Goal: Task Accomplishment & Management: Manage account settings

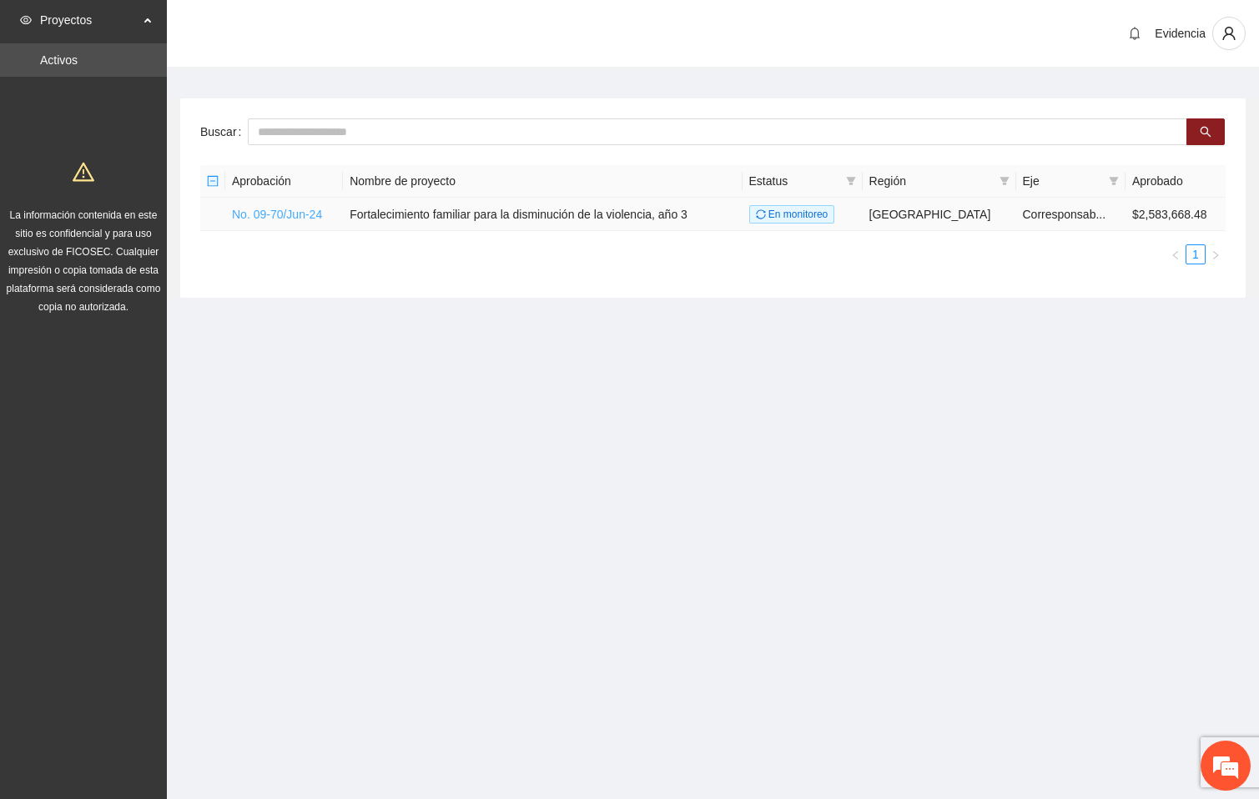
click at [305, 218] on link "No. 09-70/Jun-24" at bounding box center [277, 214] width 90 height 13
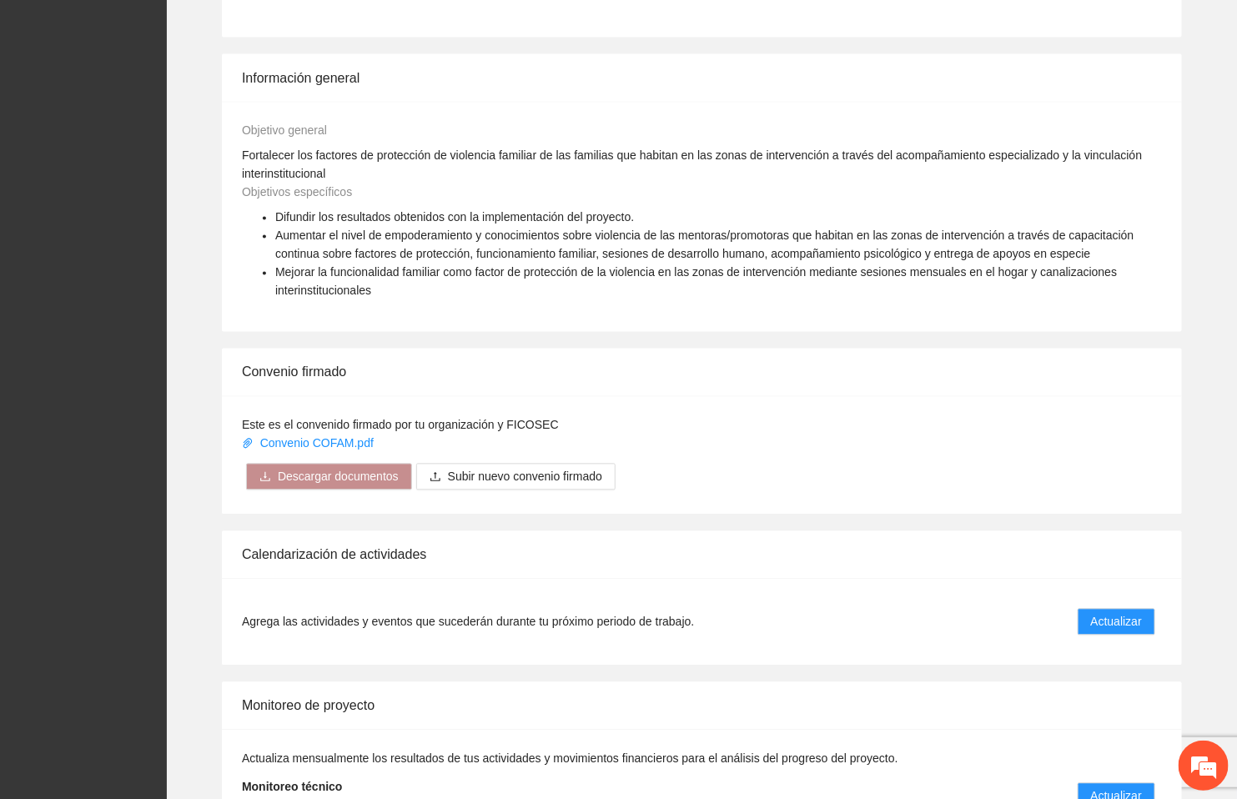
scroll to position [1224, 0]
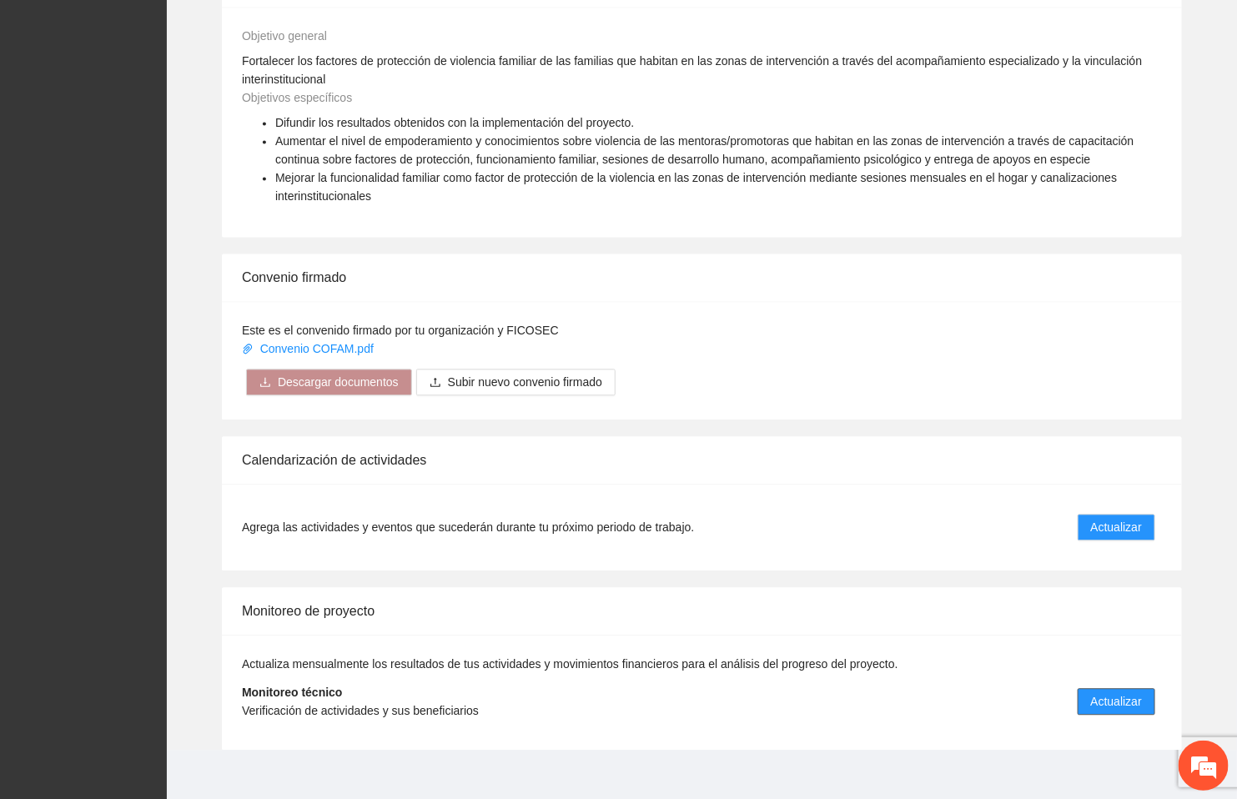
click at [1127, 693] on span "Actualizar" at bounding box center [1116, 702] width 51 height 18
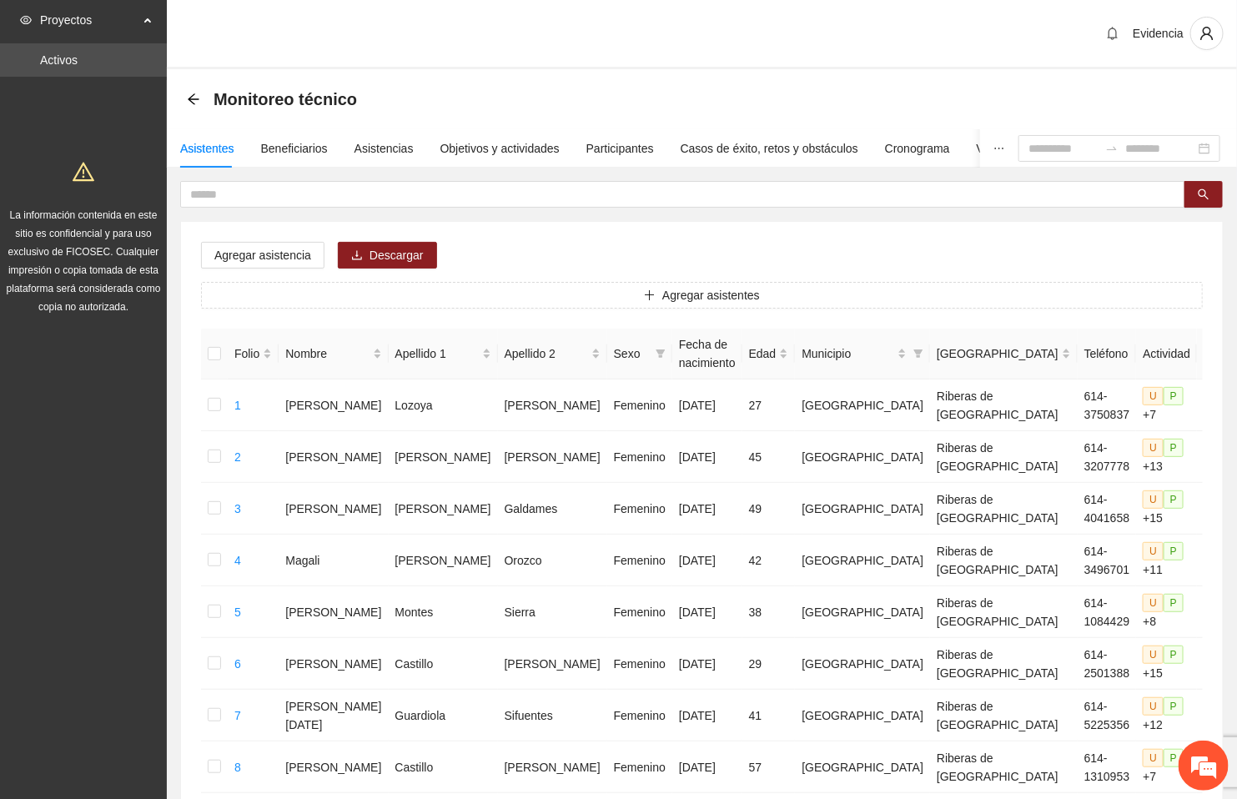
click at [793, 33] on div "Evidencia" at bounding box center [702, 34] width 1070 height 69
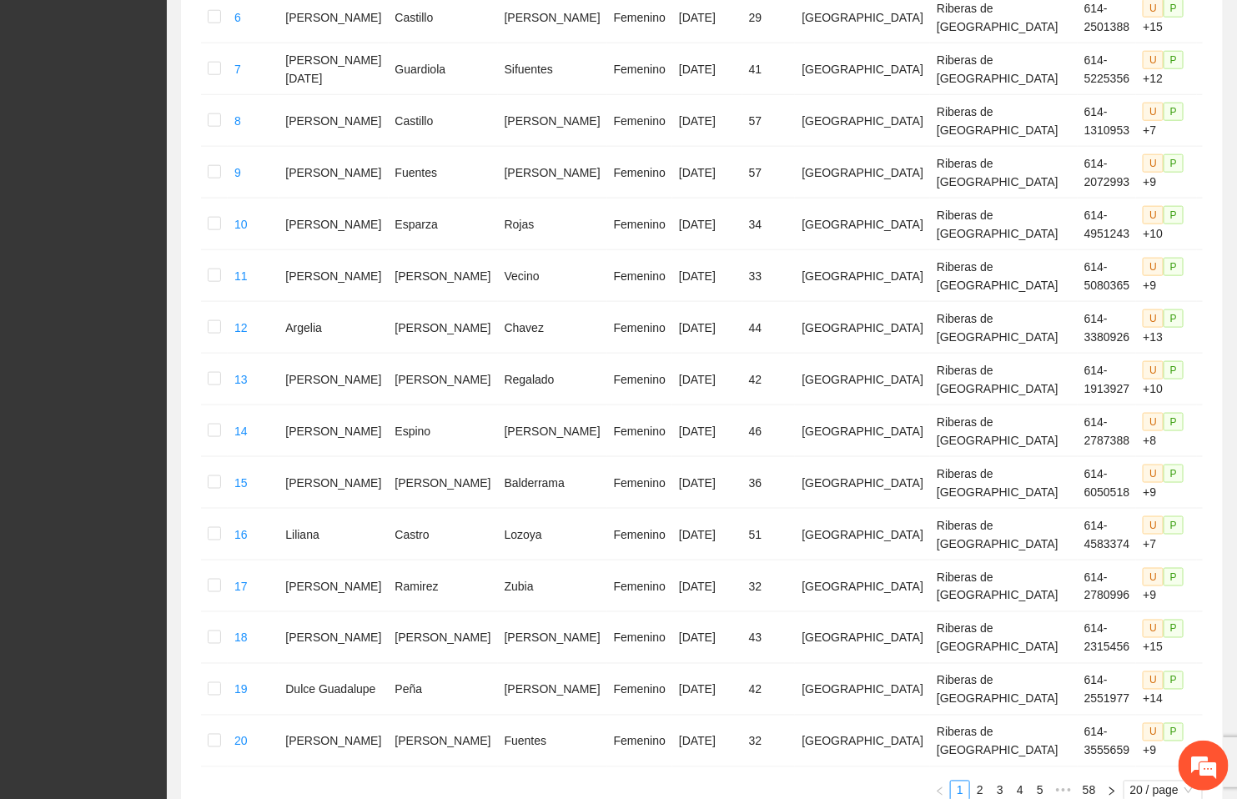
scroll to position [792, 0]
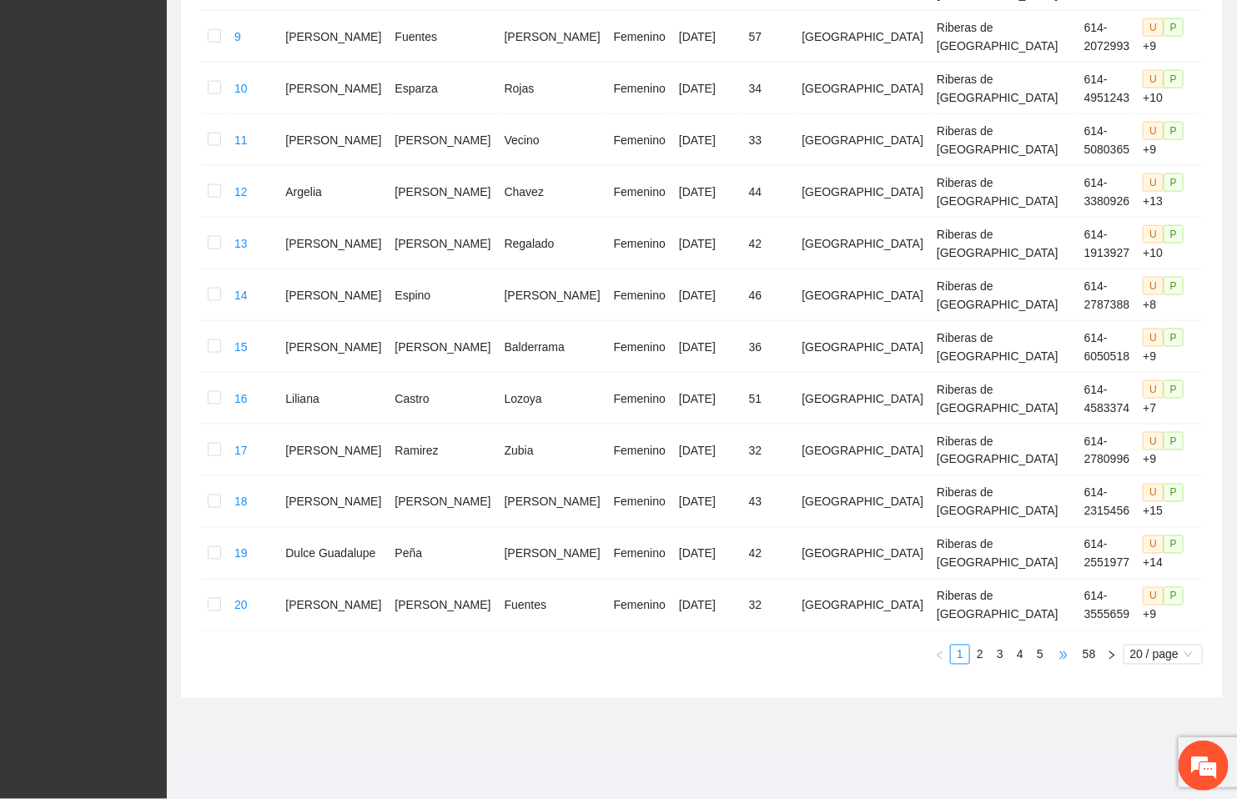
click at [1067, 651] on span "•••" at bounding box center [1063, 655] width 27 height 20
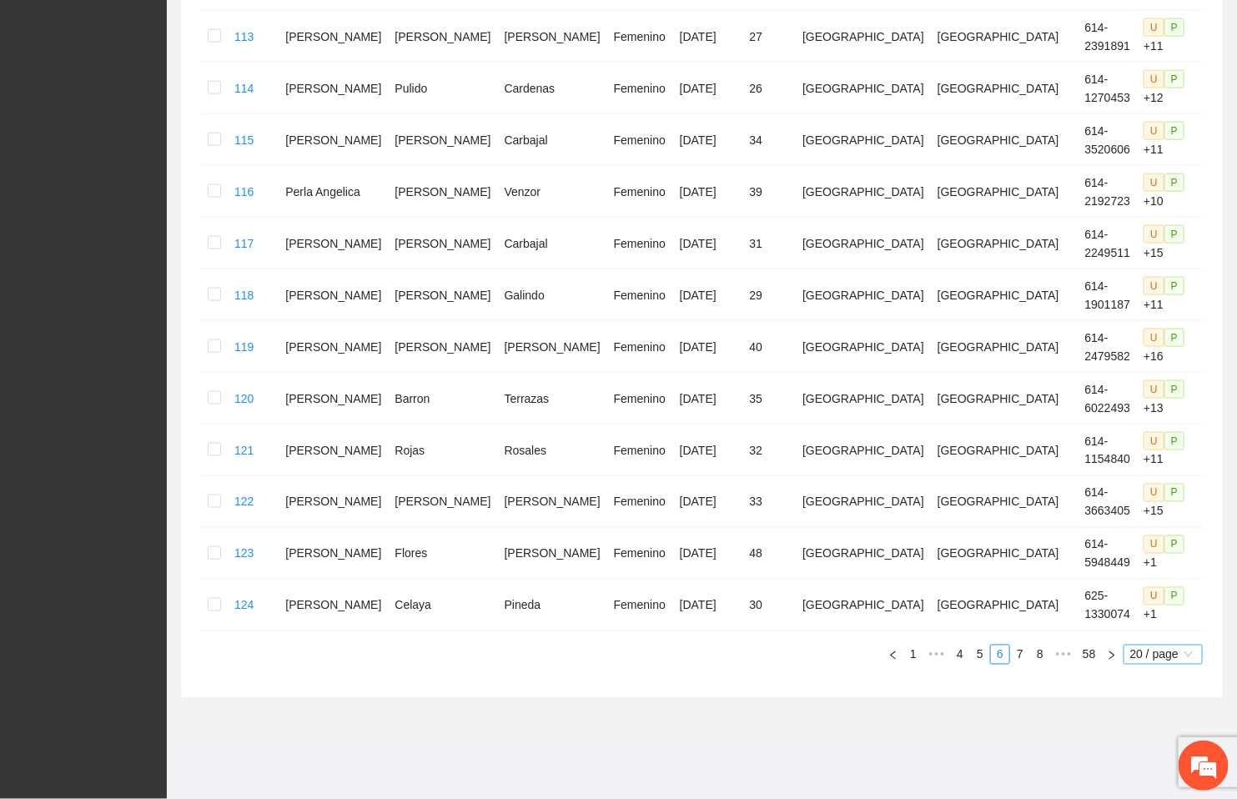
click at [1159, 656] on span "20 / page" at bounding box center [1163, 655] width 66 height 18
click at [1159, 759] on div "100 / page" at bounding box center [1164, 766] width 61 height 18
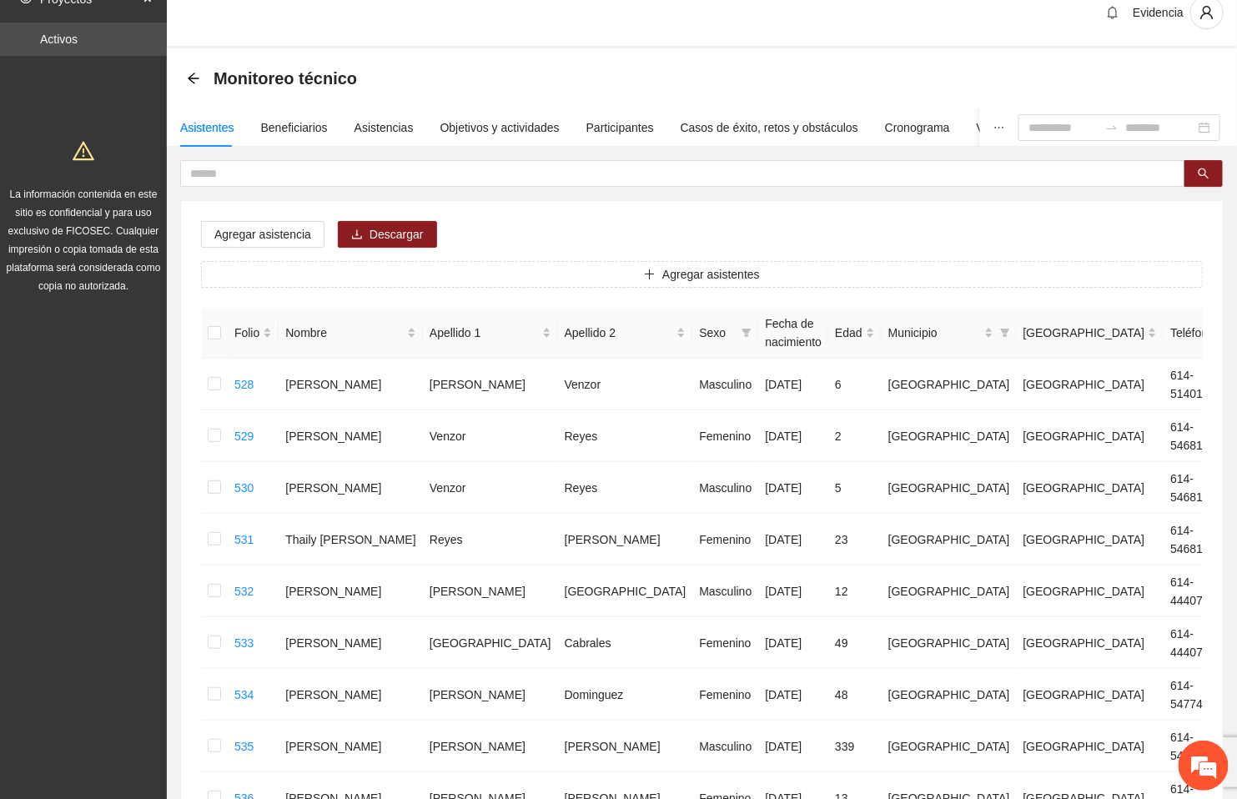
scroll to position [0, 0]
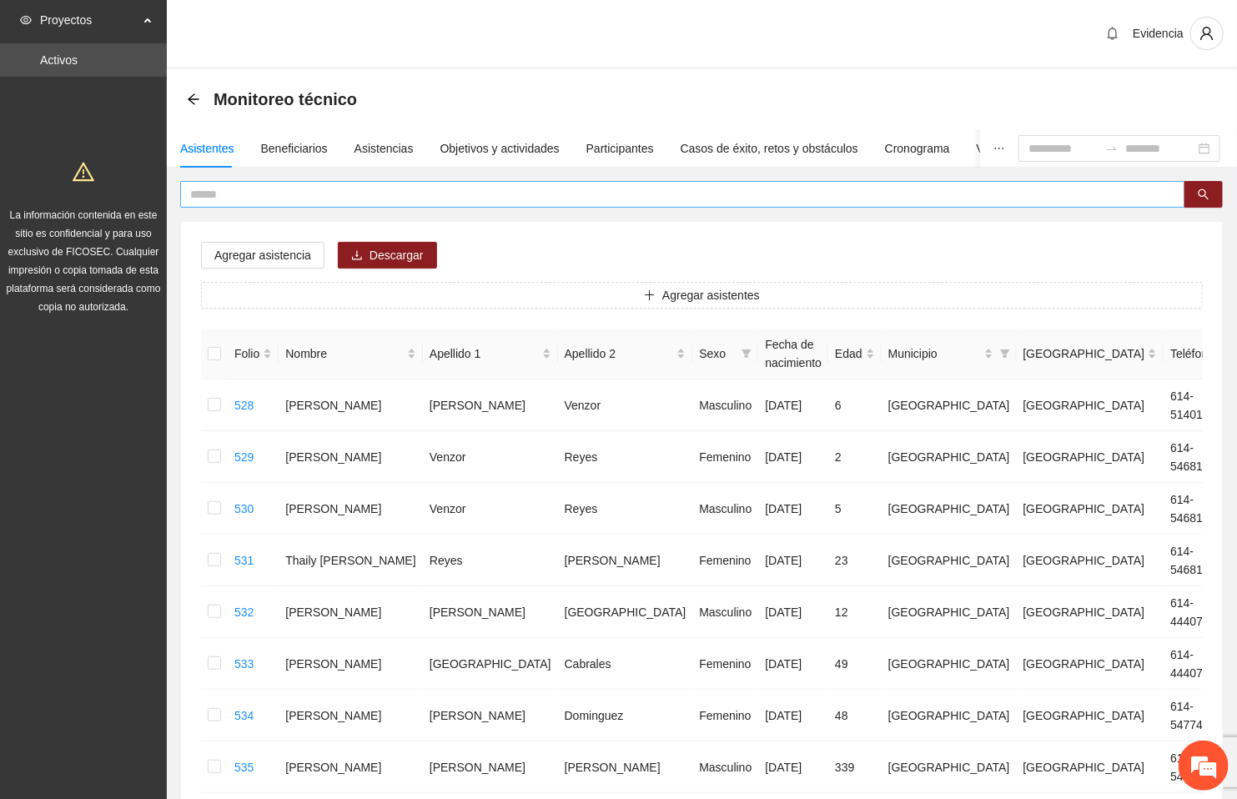
click at [299, 194] on input "text" at bounding box center [676, 194] width 972 height 18
type input "********"
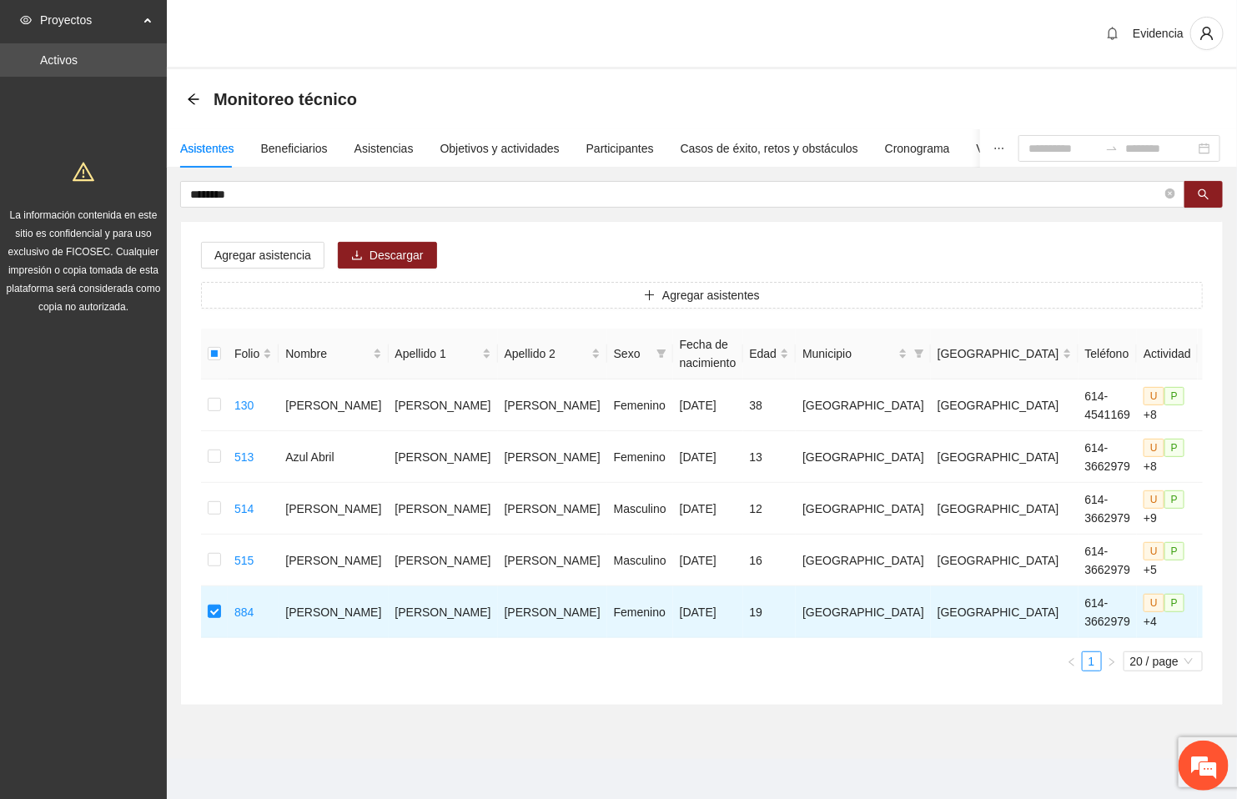
click at [1069, 63] on div "Evidencia" at bounding box center [702, 34] width 1070 height 69
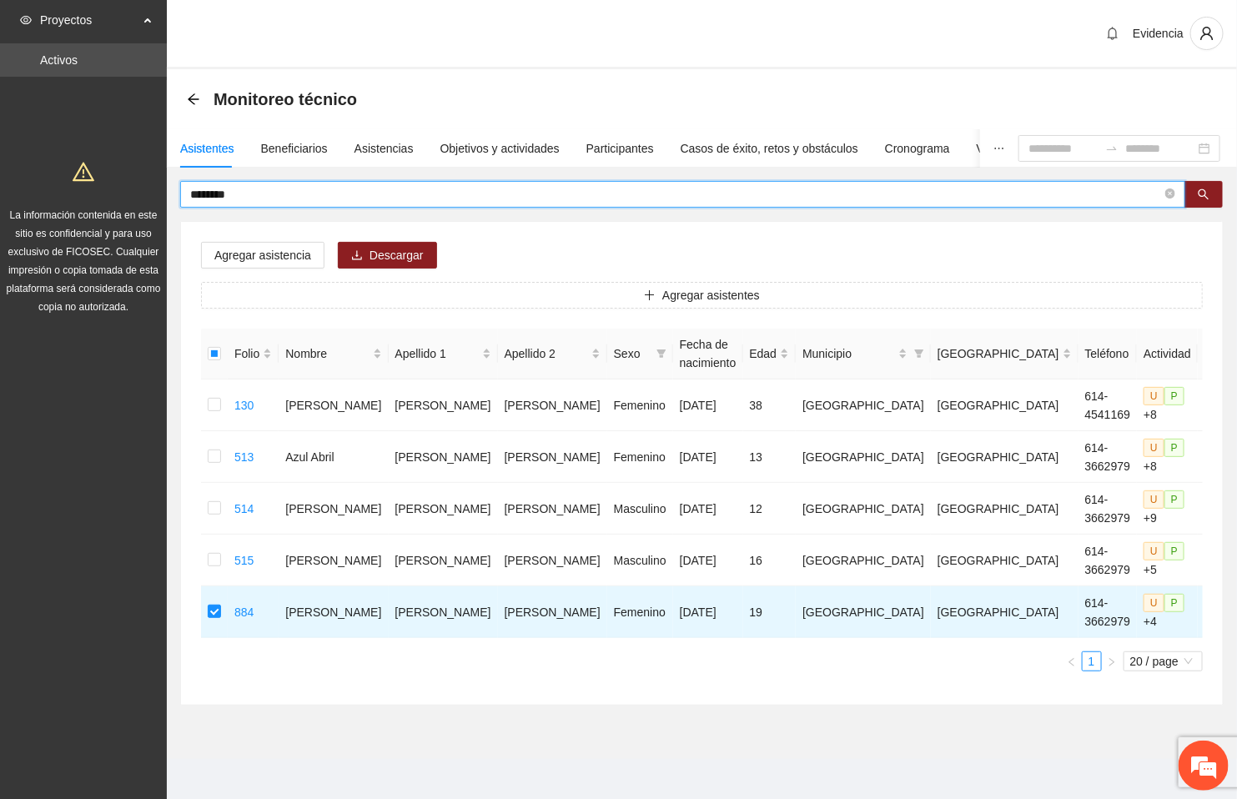
drag, startPoint x: 239, startPoint y: 195, endPoint x: 90, endPoint y: 188, distance: 148.7
click at [90, 188] on section "Proyectos Activos La información contenida en este sitio es confidencial y para…" at bounding box center [618, 403] width 1237 height 806
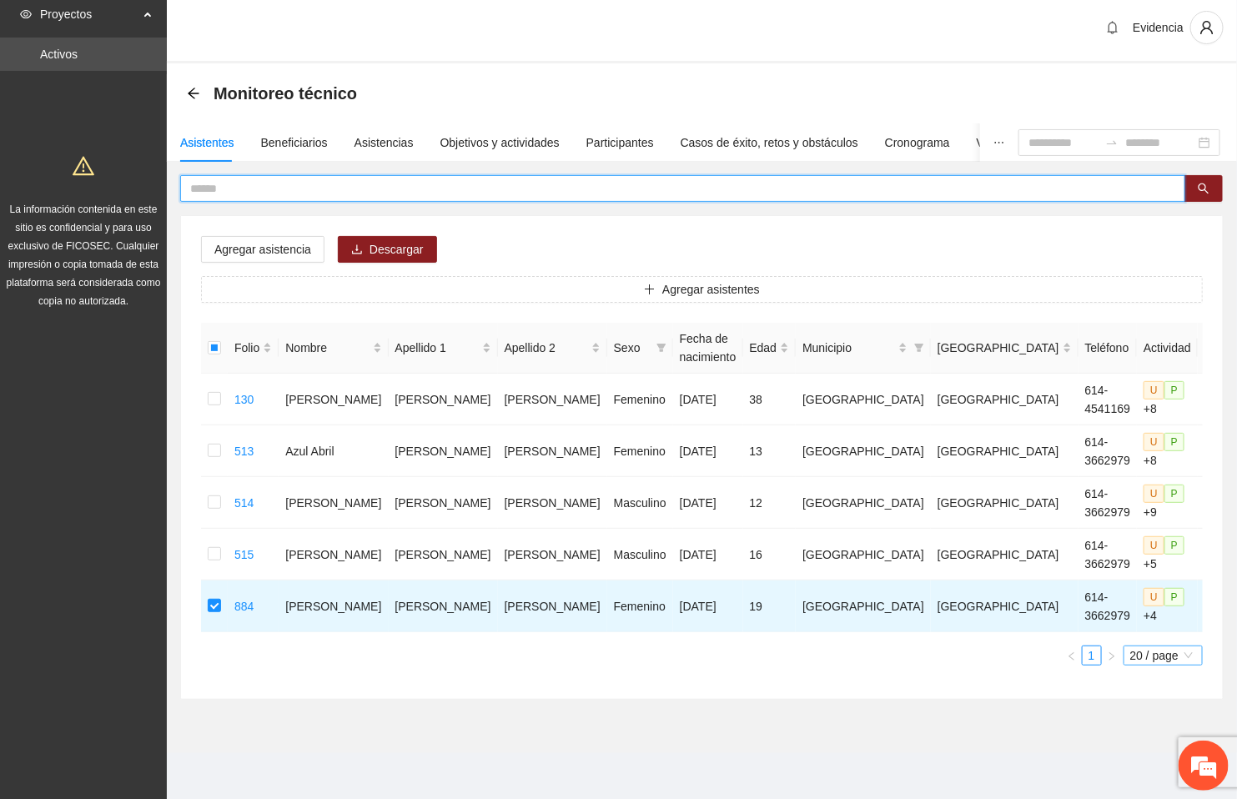
click at [1174, 651] on span "20 / page" at bounding box center [1163, 655] width 66 height 18
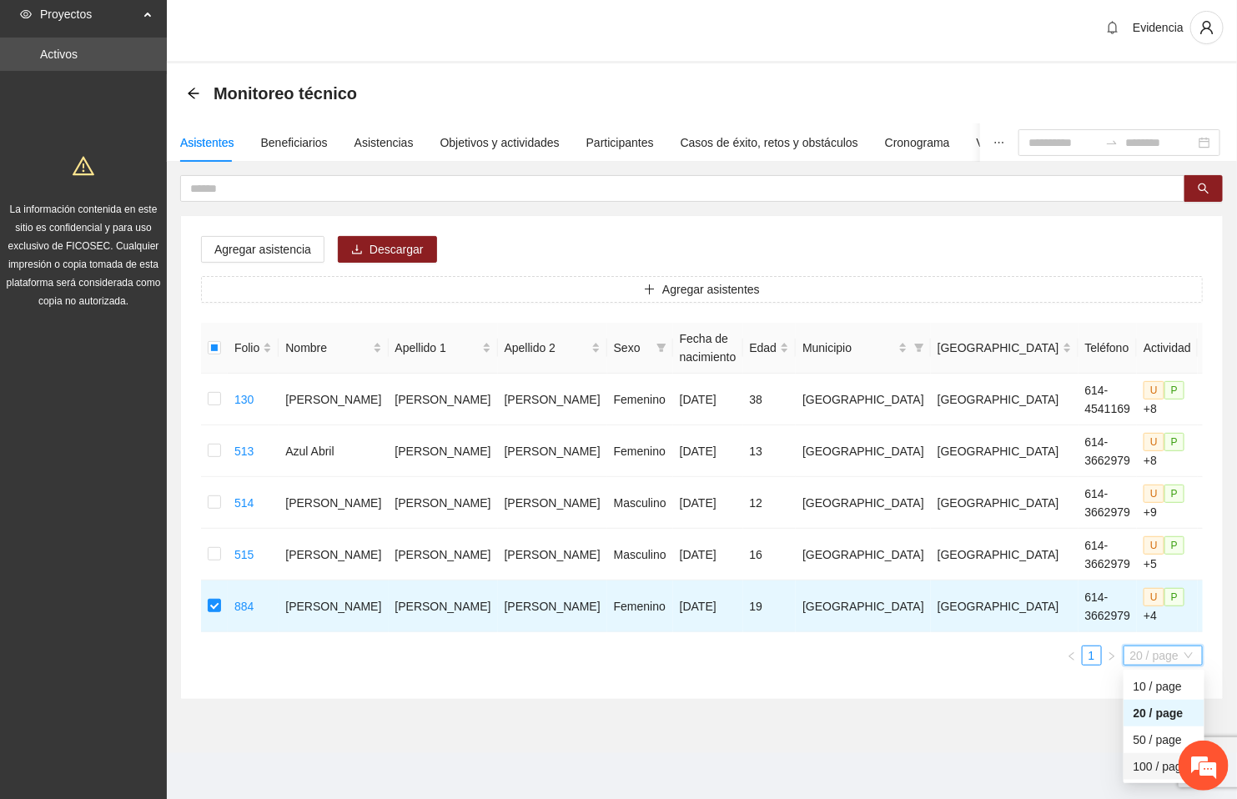
click at [1136, 768] on div "100 / page" at bounding box center [1164, 766] width 61 height 18
click at [220, 138] on div "Asistentes" at bounding box center [207, 142] width 54 height 18
click at [1196, 178] on button "button" at bounding box center [1203, 188] width 38 height 27
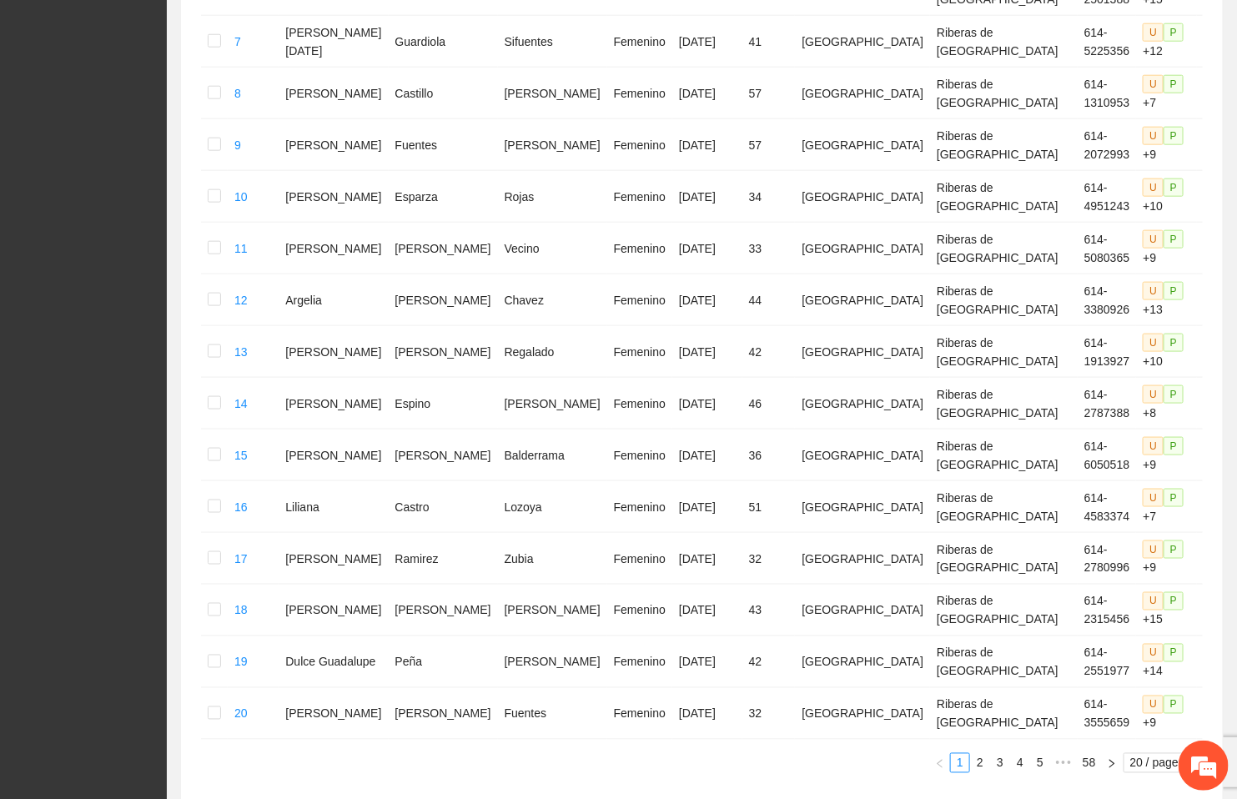
scroll to position [792, 0]
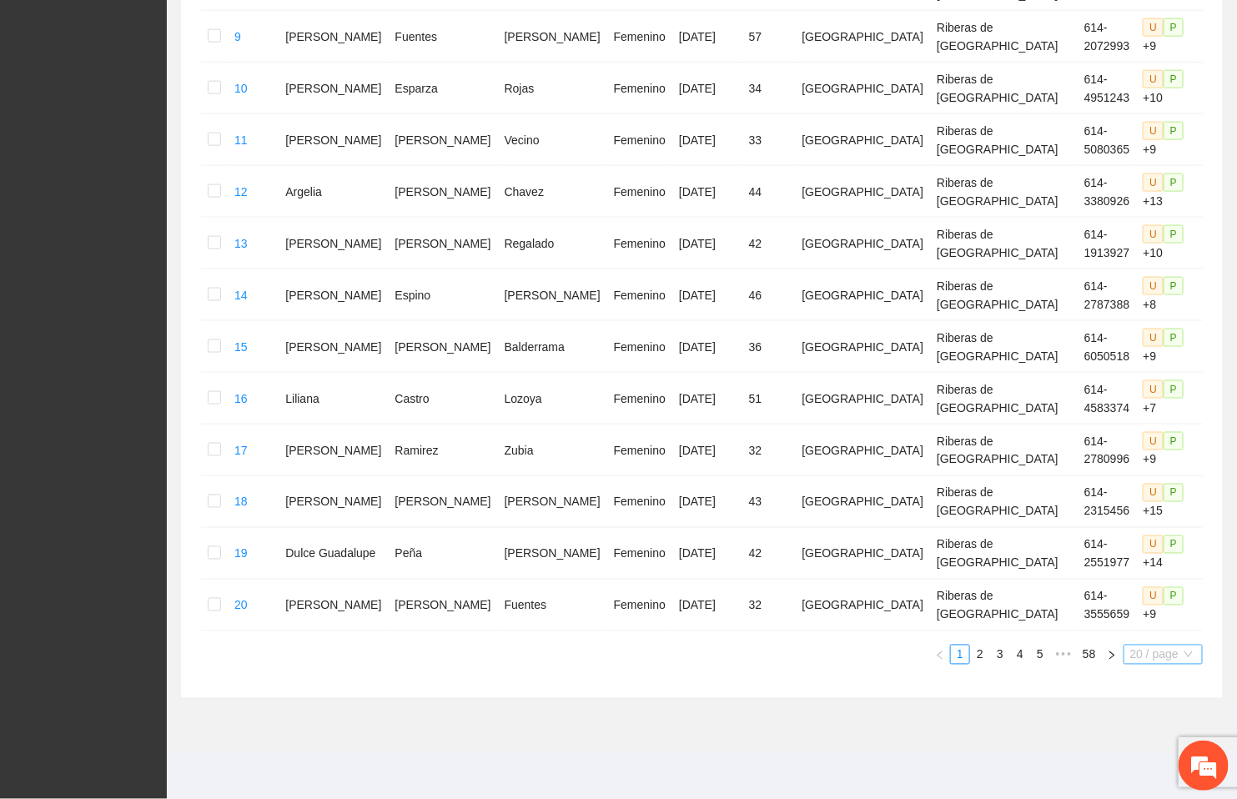
click at [1189, 656] on span "20 / page" at bounding box center [1163, 655] width 66 height 18
click at [1154, 764] on div "100 / page" at bounding box center [1164, 766] width 61 height 18
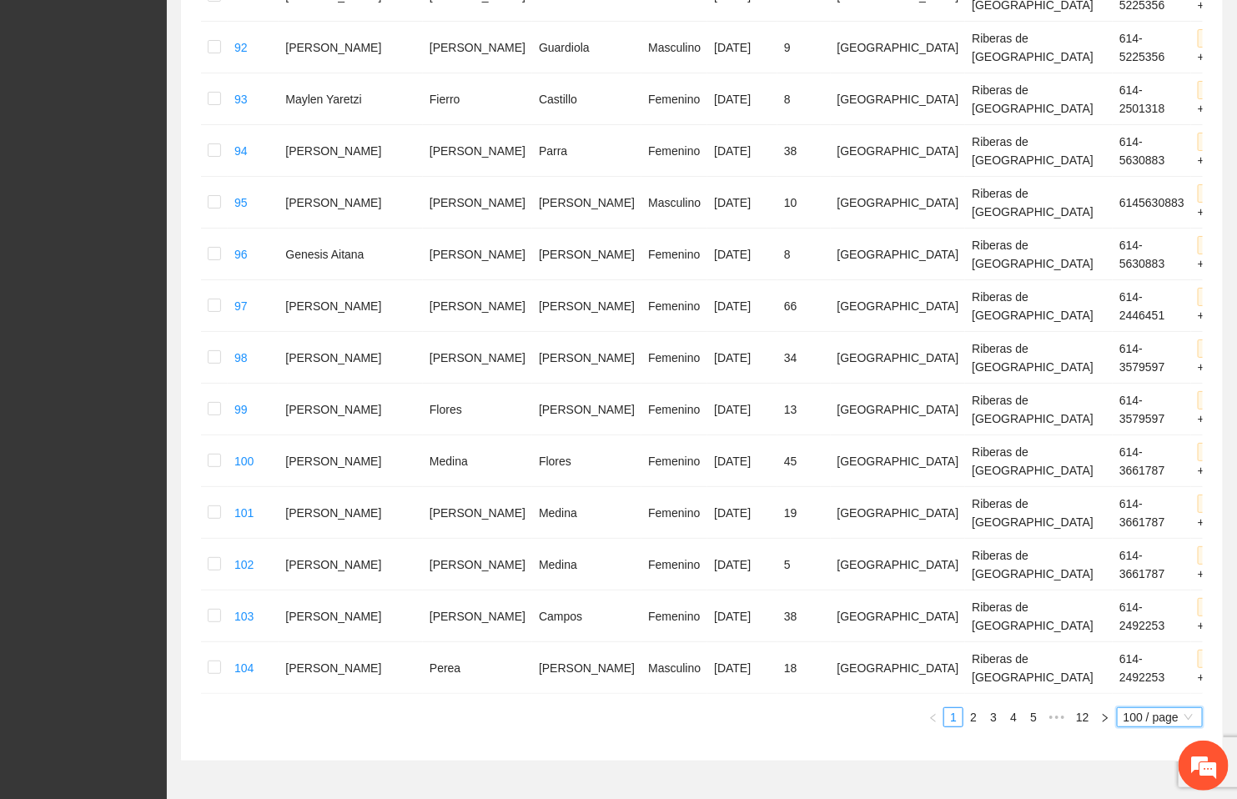
scroll to position [4960, 0]
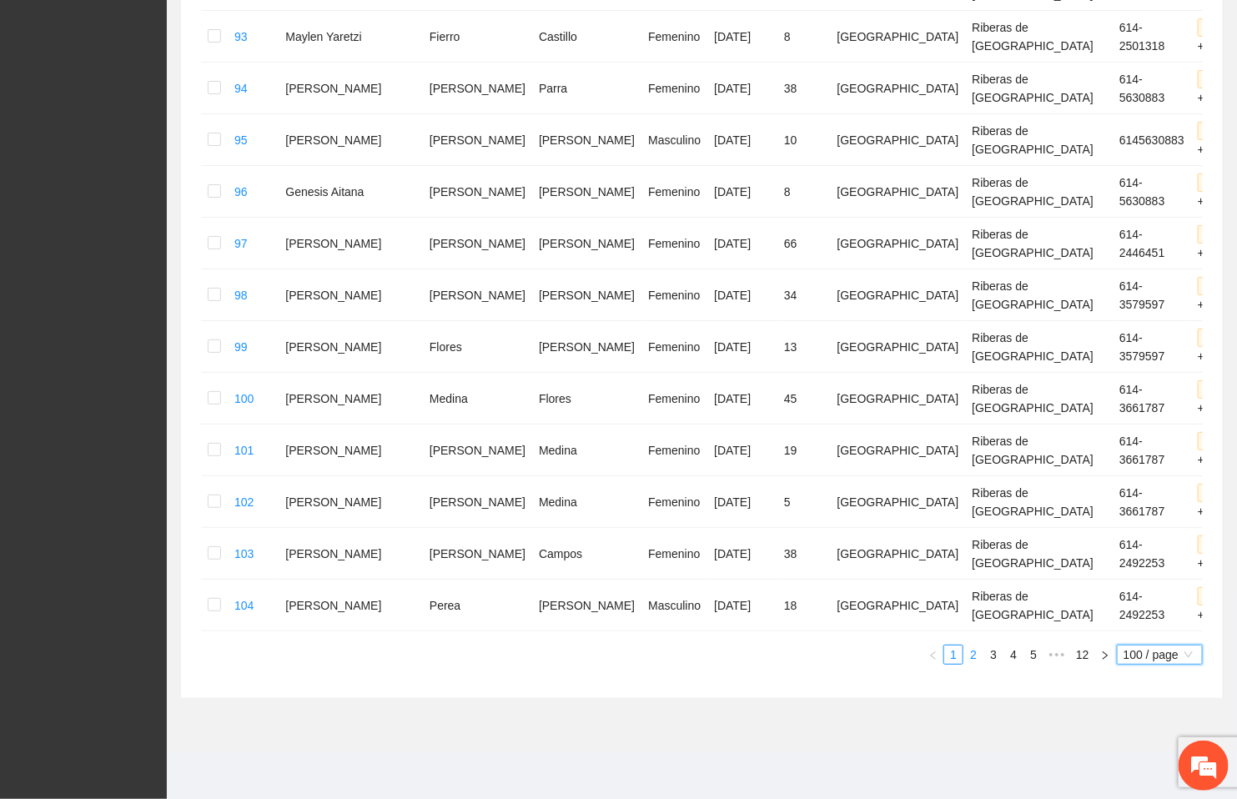
click at [976, 646] on link "2" at bounding box center [973, 655] width 18 height 18
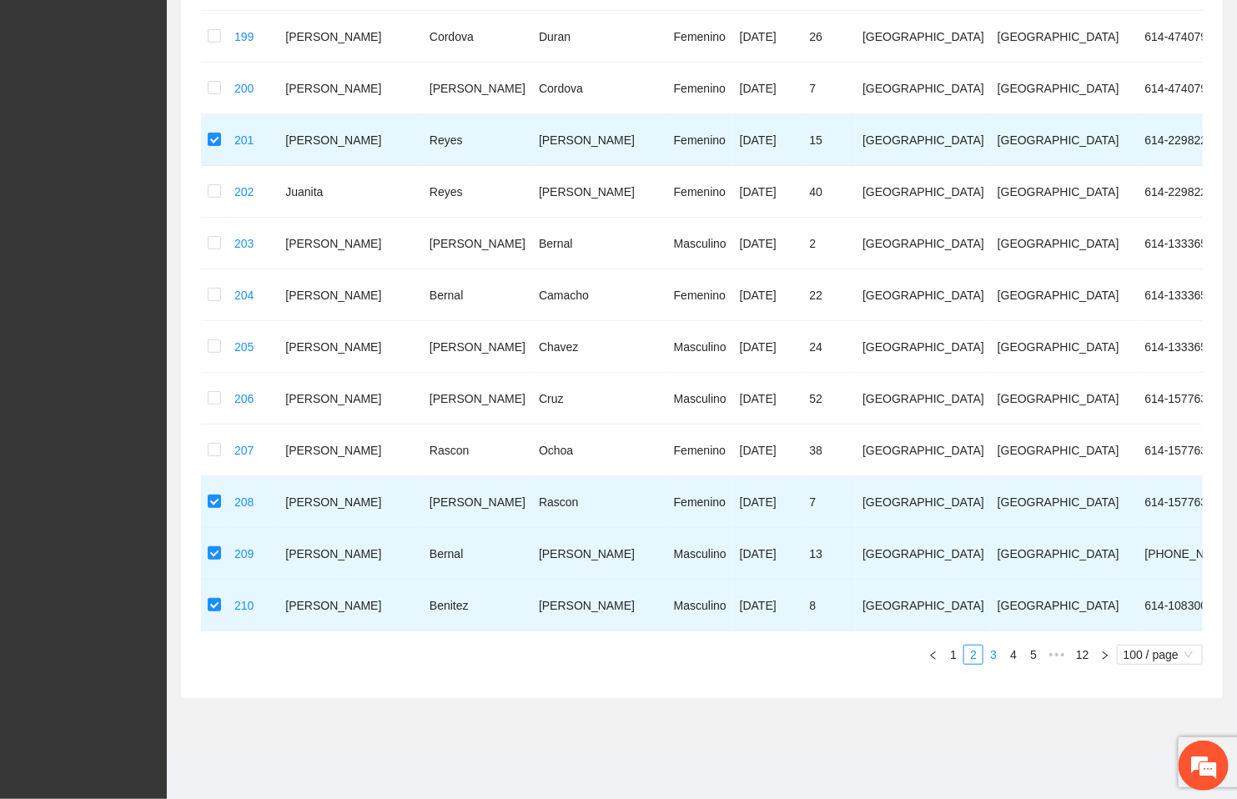
click at [997, 658] on link "3" at bounding box center [993, 655] width 18 height 18
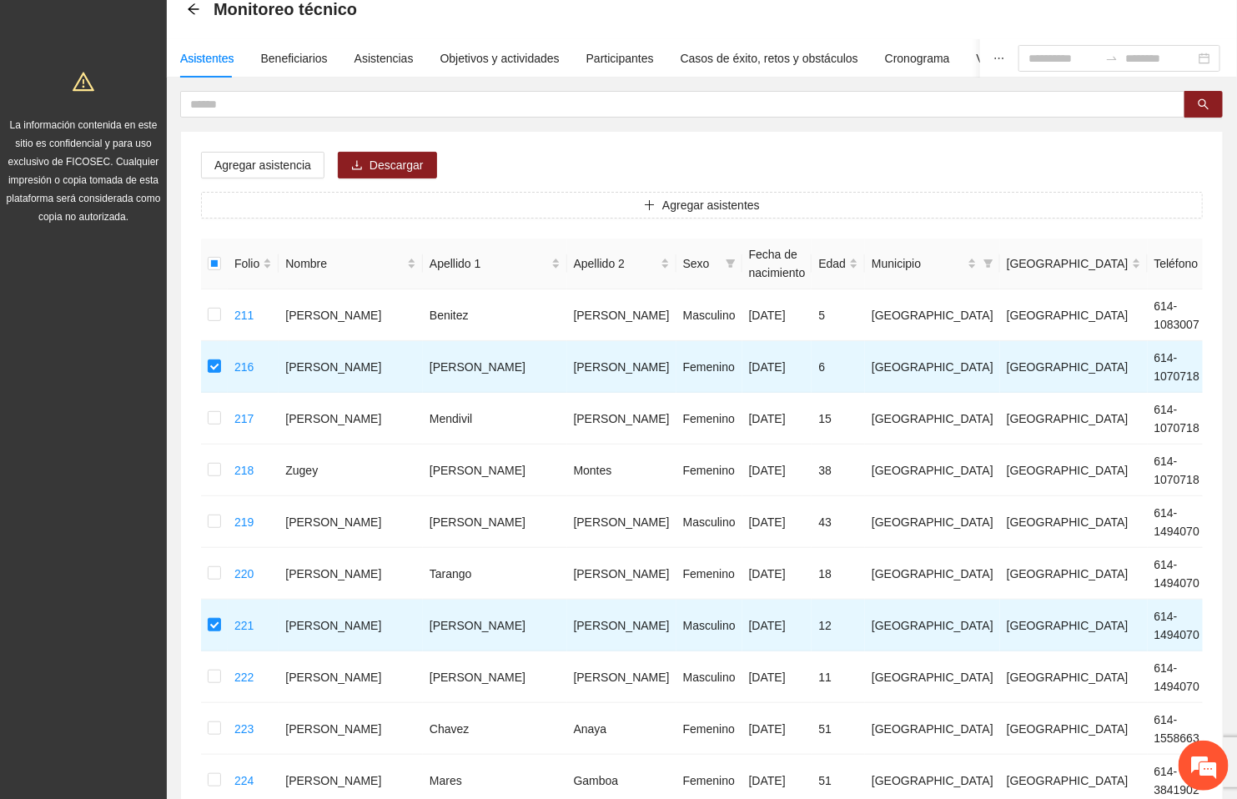
scroll to position [53, 0]
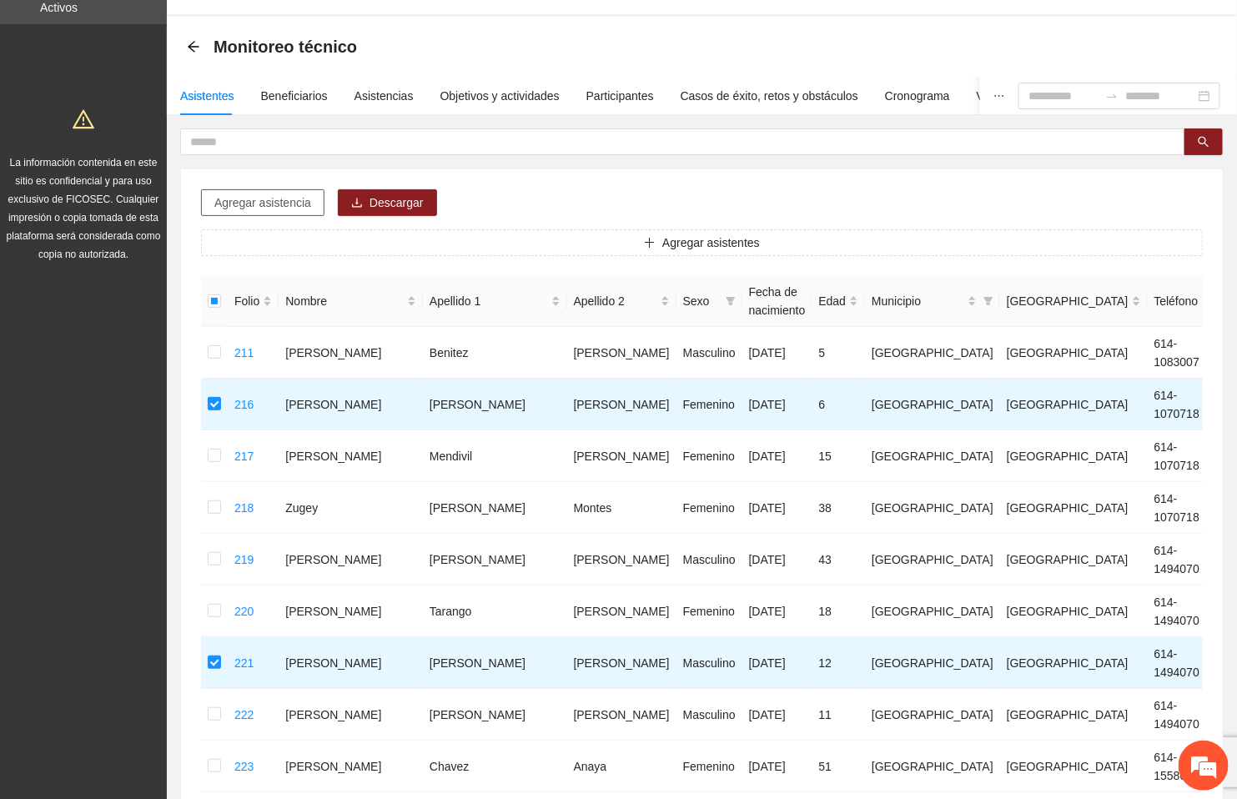
click at [254, 206] on span "Agregar asistencia" at bounding box center [262, 203] width 97 height 18
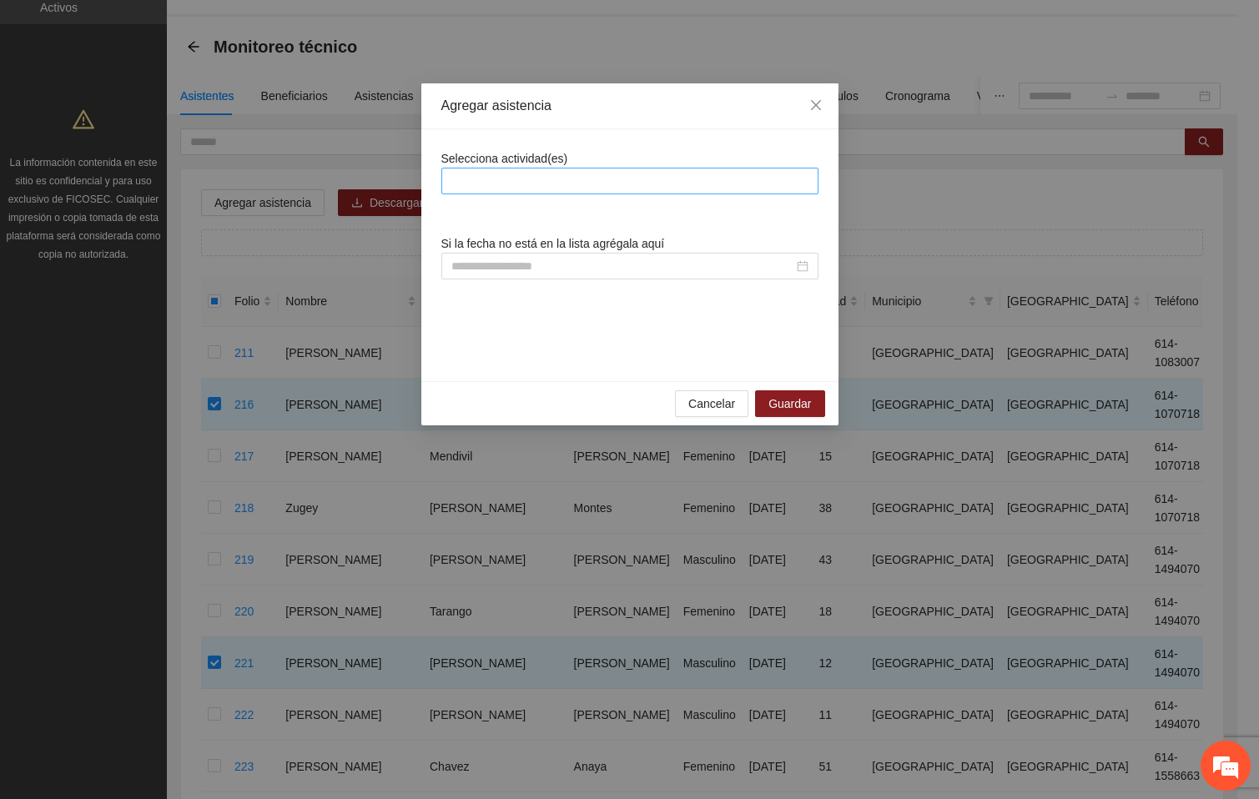
click at [593, 175] on div at bounding box center [629, 181] width 369 height 20
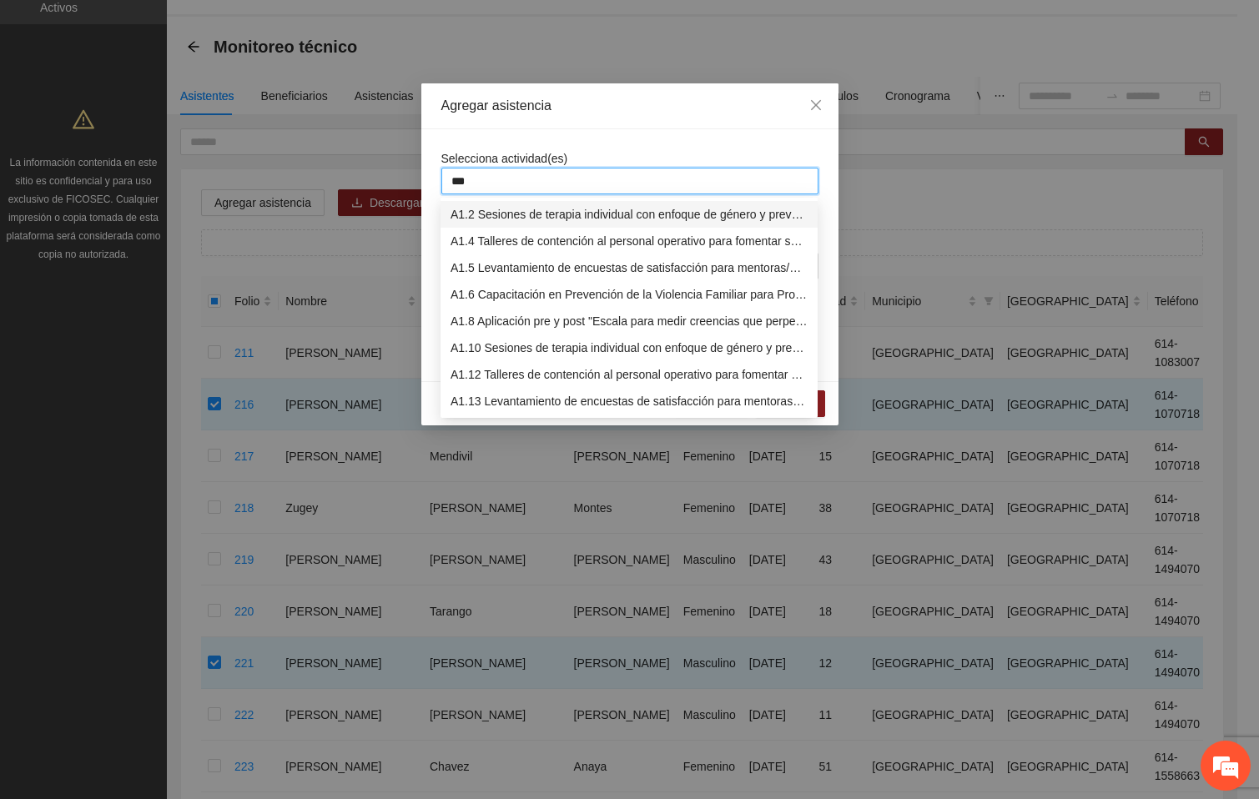
type input "****"
click at [579, 370] on div "A2.19 Levantamiento de encuestas de satisfacción para niños, niñas y adolescent…" at bounding box center [628, 374] width 357 height 18
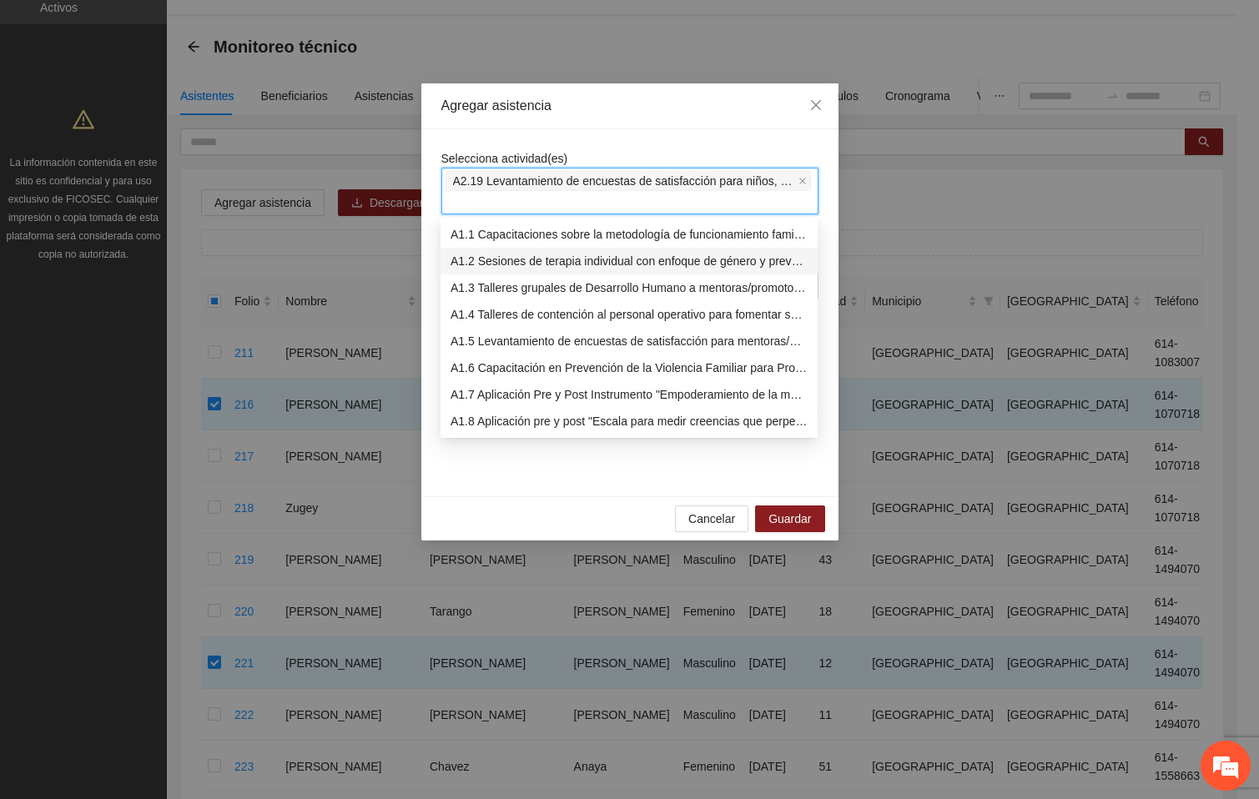
click at [636, 128] on div "Agregar asistencia" at bounding box center [629, 106] width 417 height 46
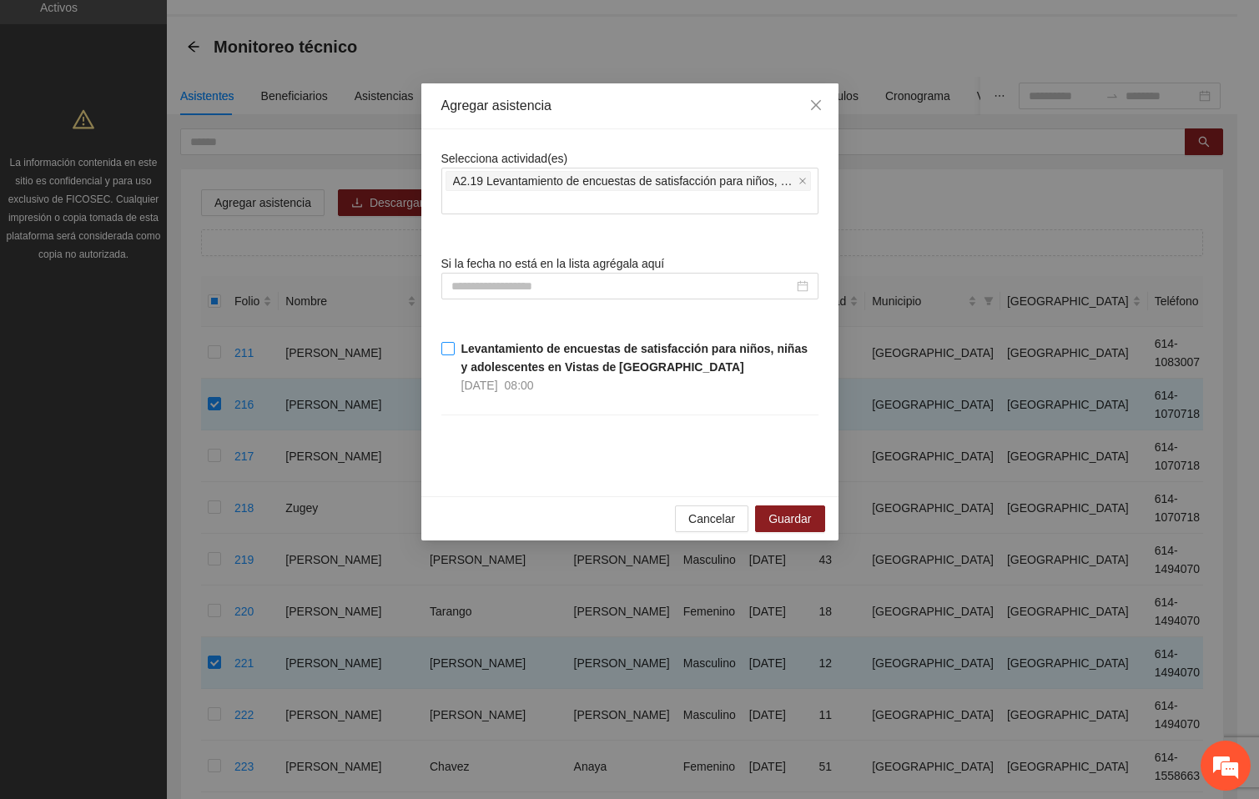
click at [473, 361] on strong "Levantamiento de encuestas de satisfacción para niños, niñas y adolescentes en …" at bounding box center [634, 358] width 346 height 32
click at [788, 526] on span "Guardar" at bounding box center [789, 519] width 43 height 18
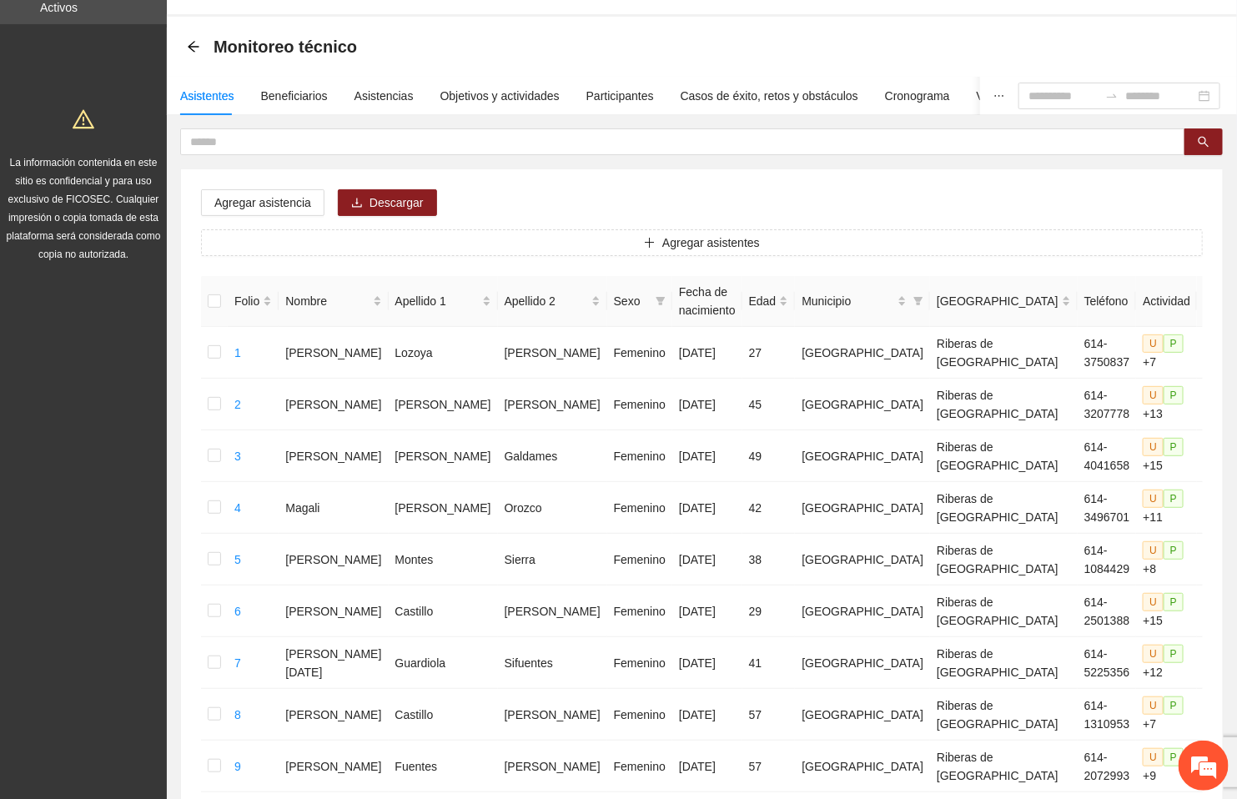
click at [1131, 180] on div "Agregar asistencia Descargar Agregar asistentes Folio Nombre Apellido 1 Apellid…" at bounding box center [702, 798] width 1042 height 1259
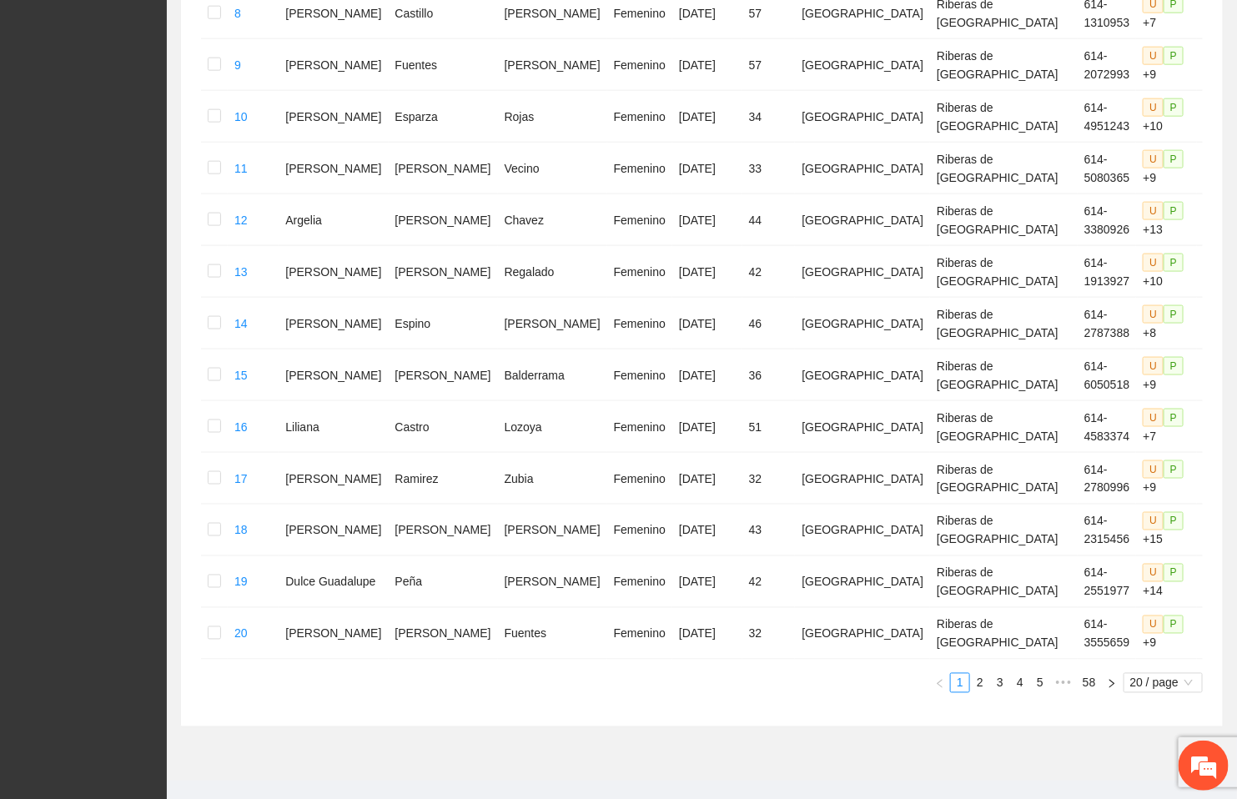
scroll to position [792, 0]
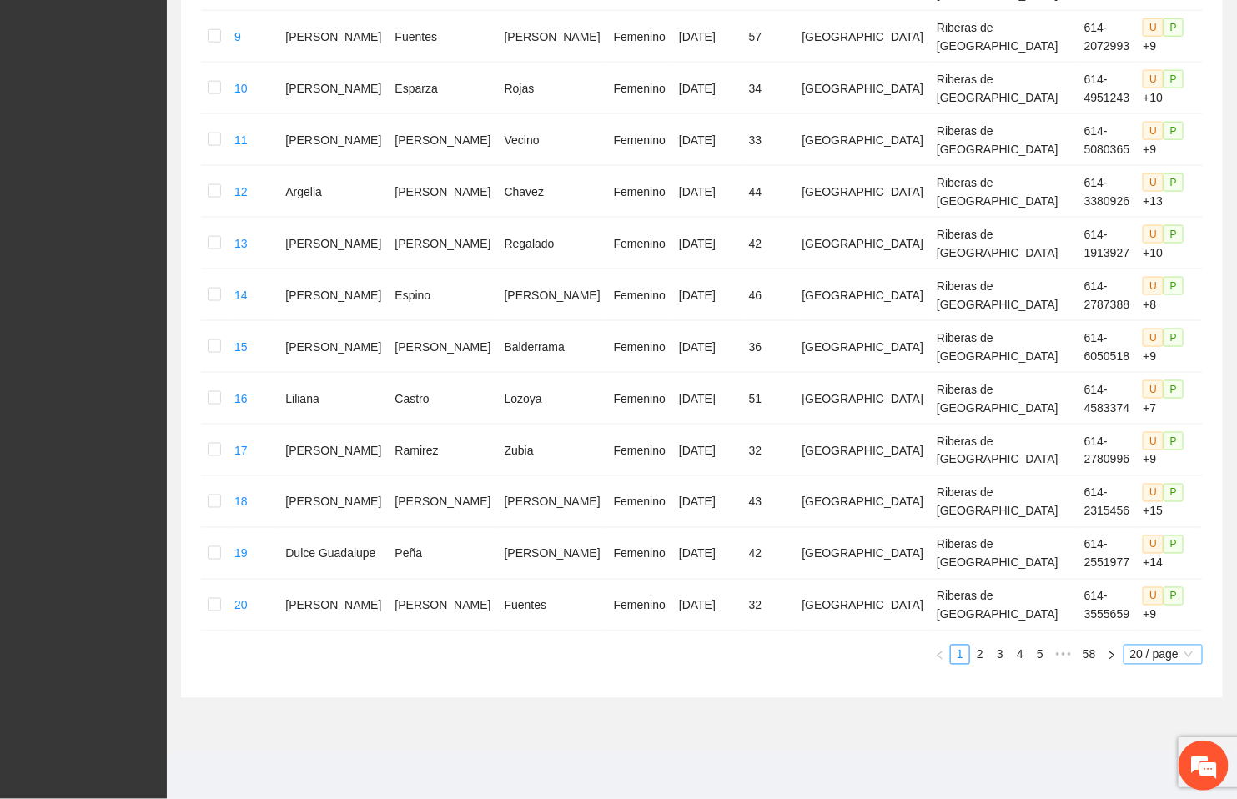
click at [1159, 656] on span "20 / page" at bounding box center [1163, 655] width 66 height 18
click at [1151, 761] on div "100 / page" at bounding box center [1164, 766] width 61 height 18
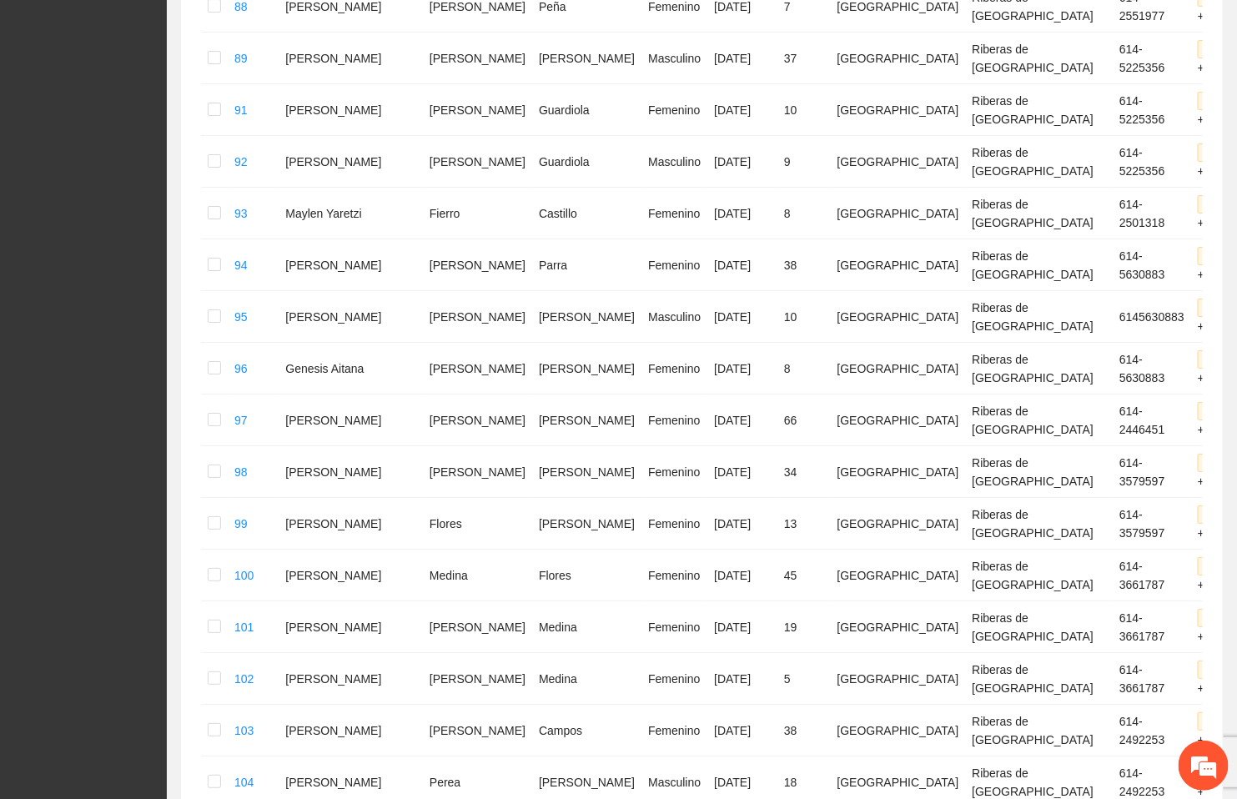
scroll to position [4960, 0]
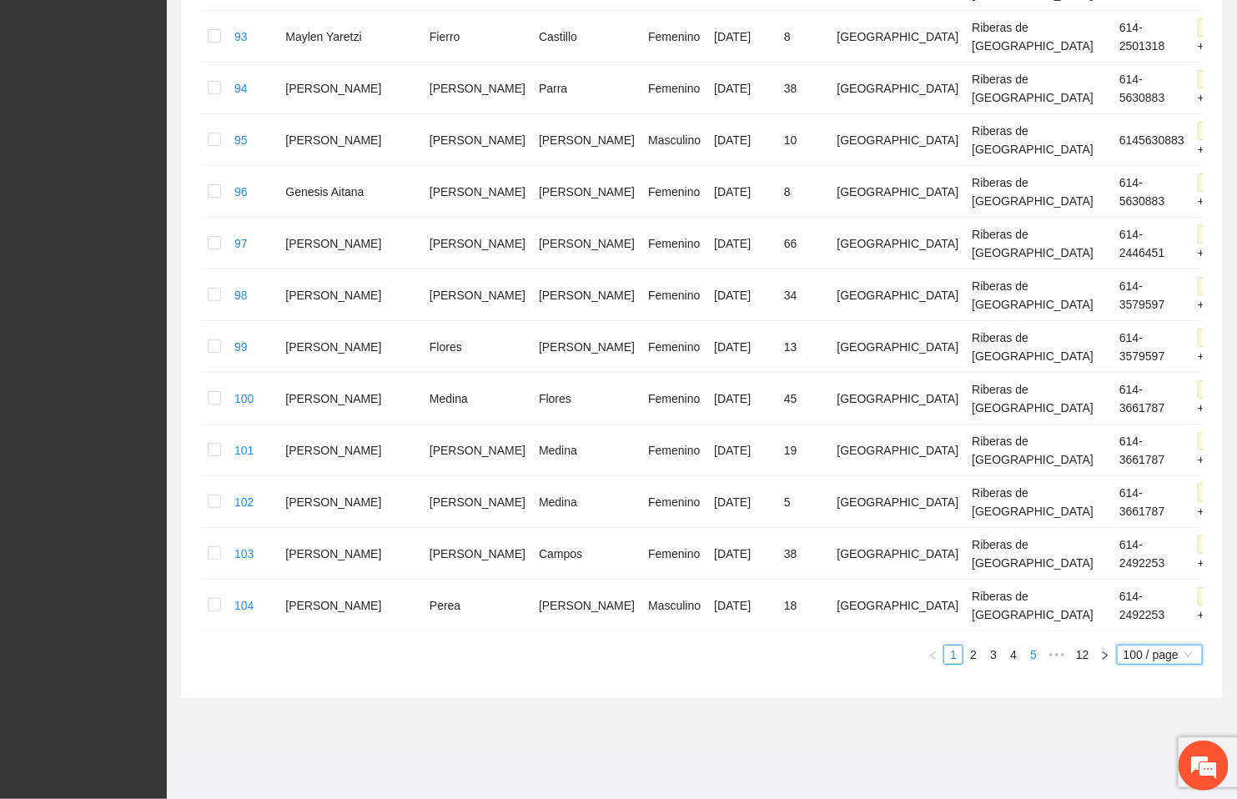
click at [1036, 656] on link "5" at bounding box center [1033, 655] width 18 height 18
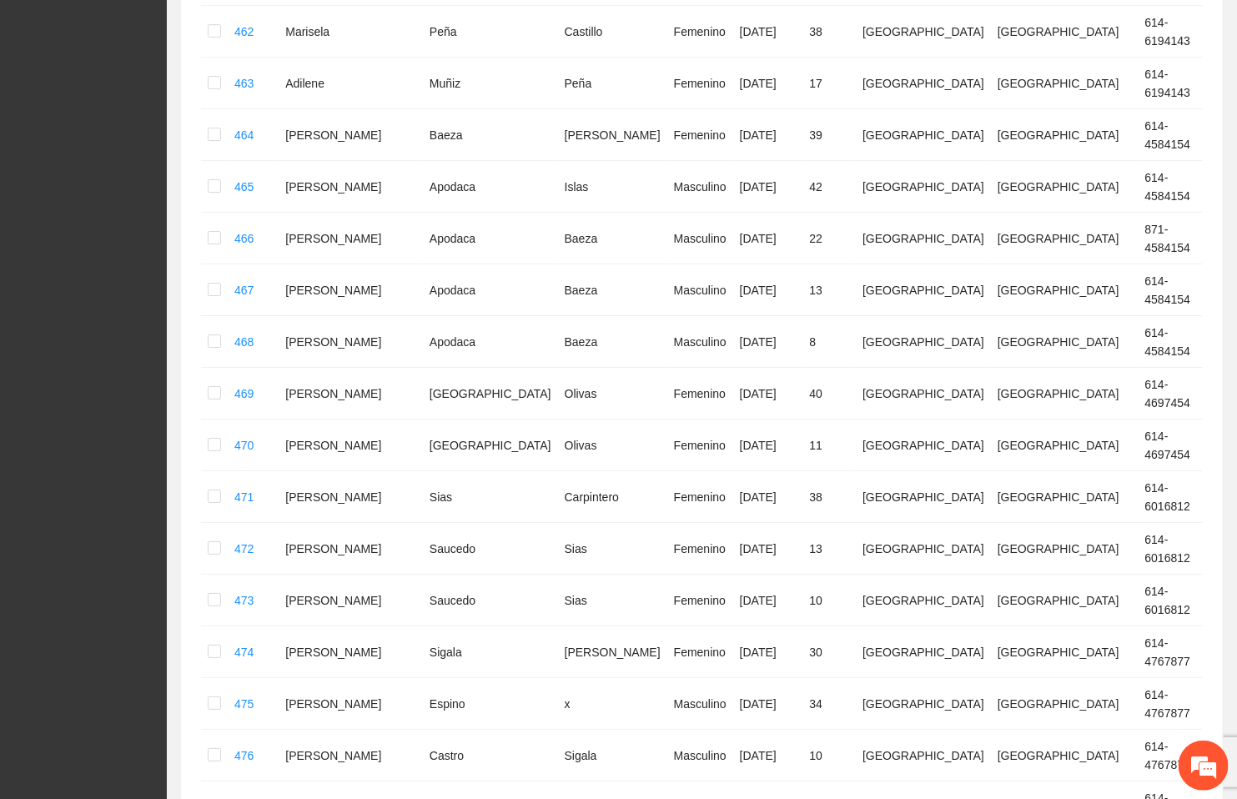
scroll to position [2142, 0]
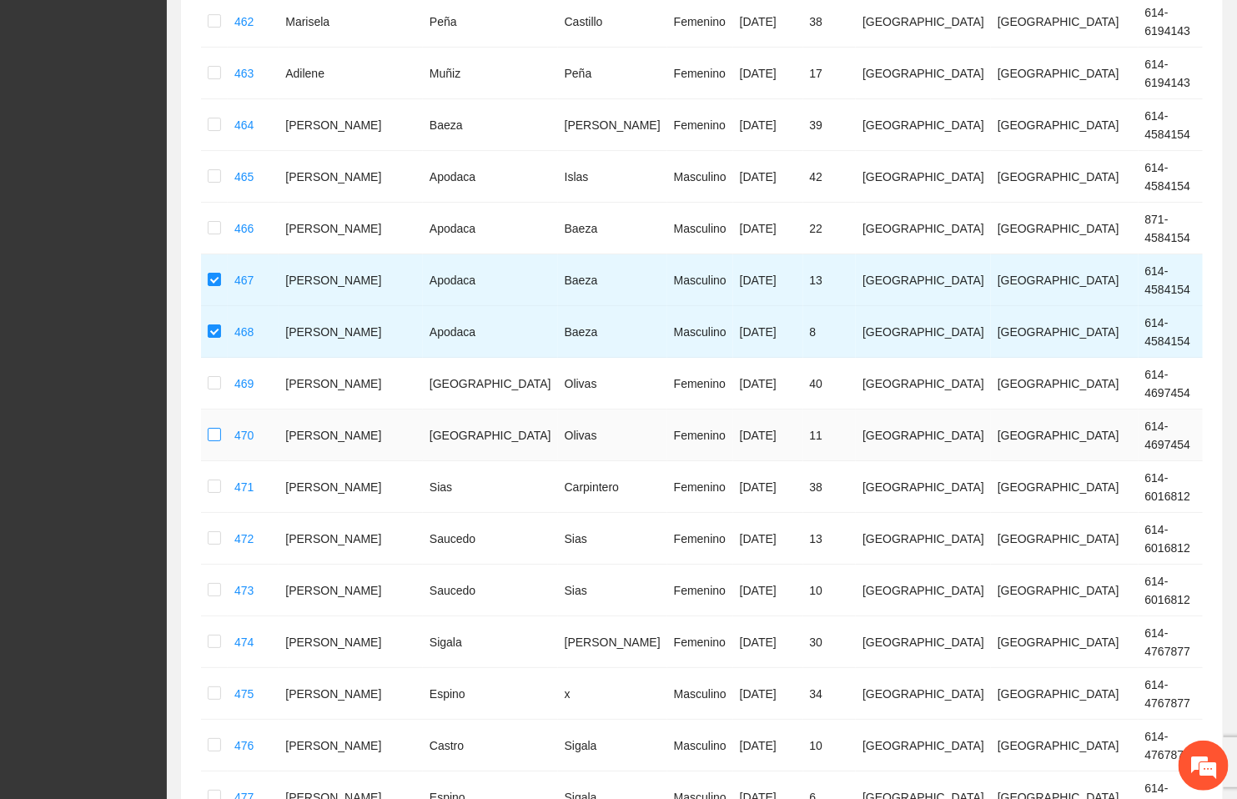
click at [221, 445] on label at bounding box center [214, 435] width 13 height 18
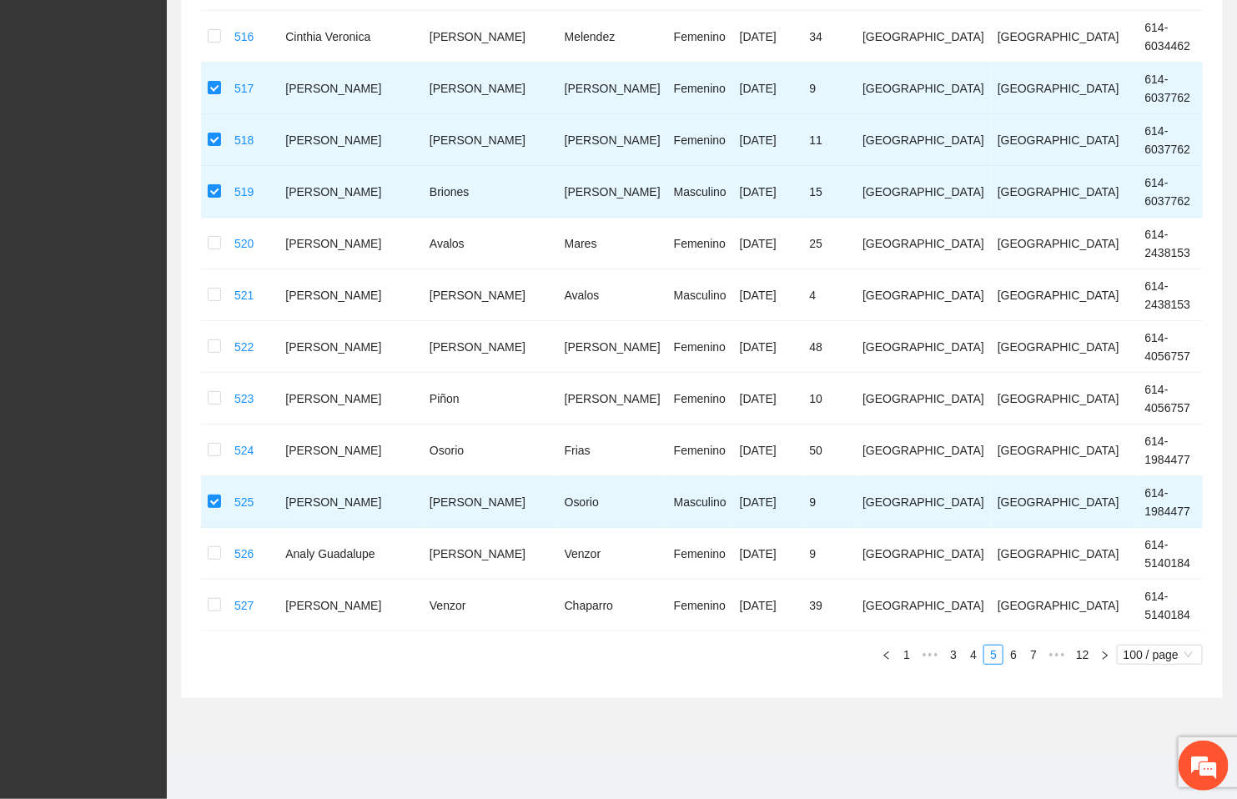
scroll to position [4960, 0]
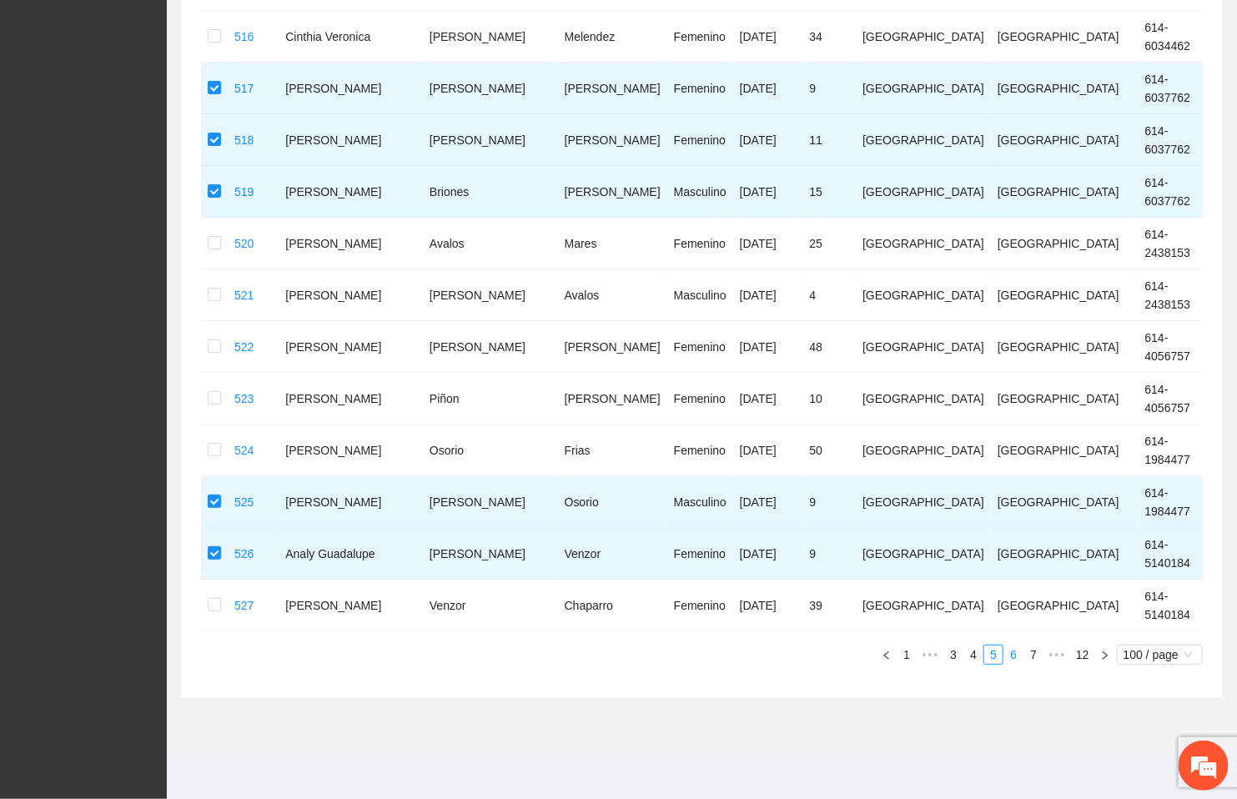
click at [1011, 648] on link "6" at bounding box center [1013, 655] width 18 height 18
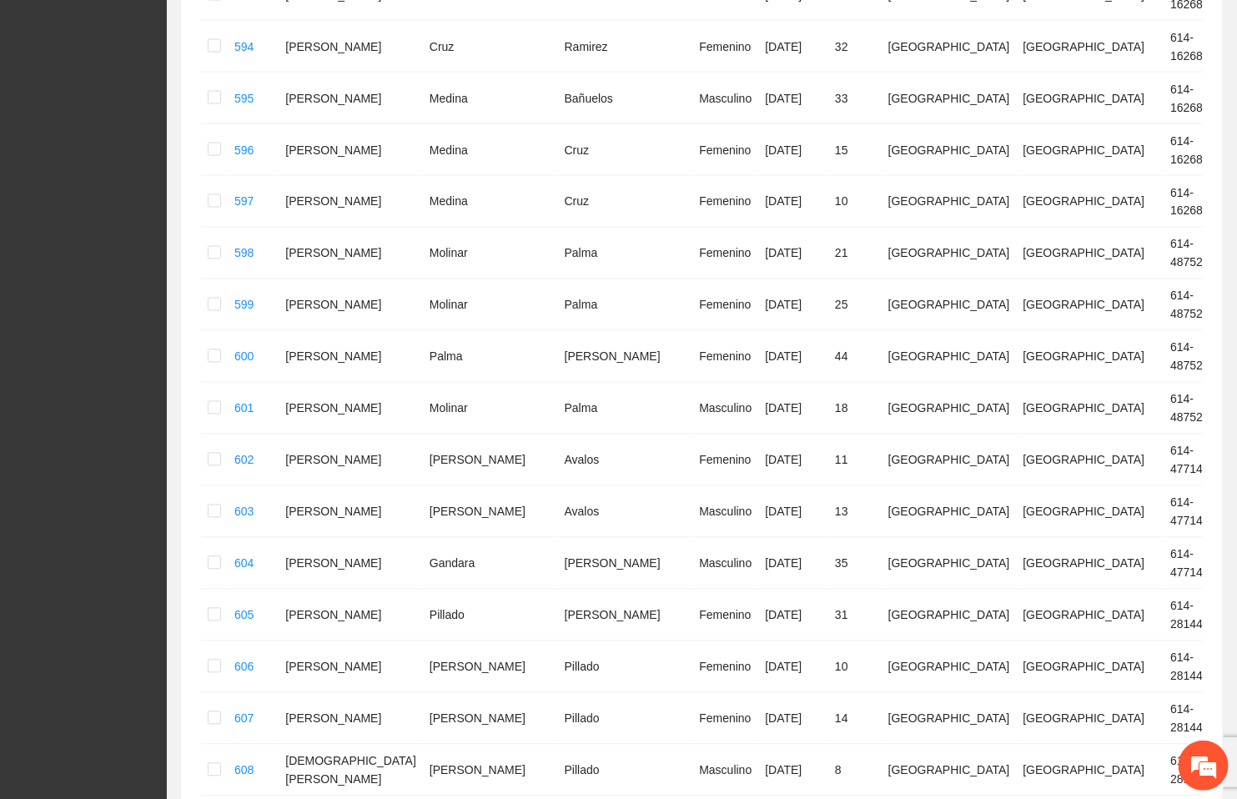
scroll to position [3522, 0]
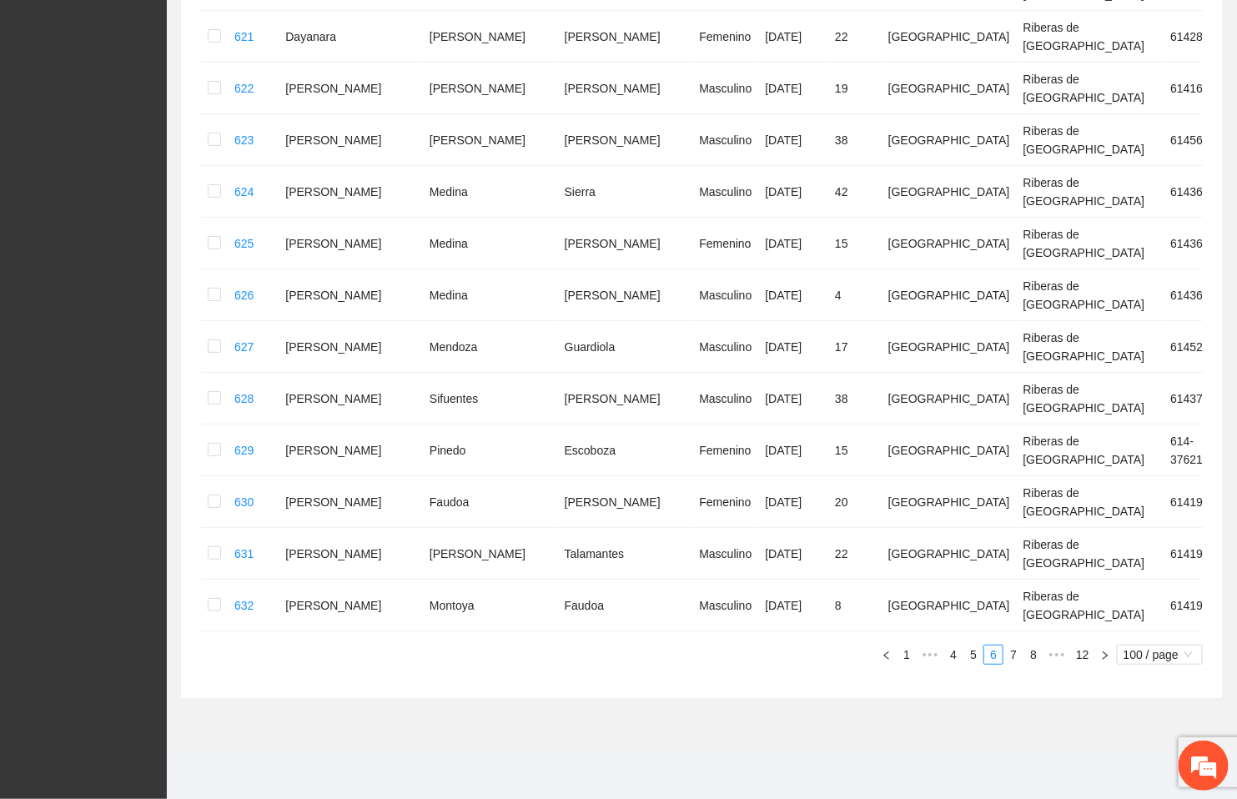
scroll to position [4960, 0]
click at [1031, 656] on link "8" at bounding box center [1033, 655] width 18 height 18
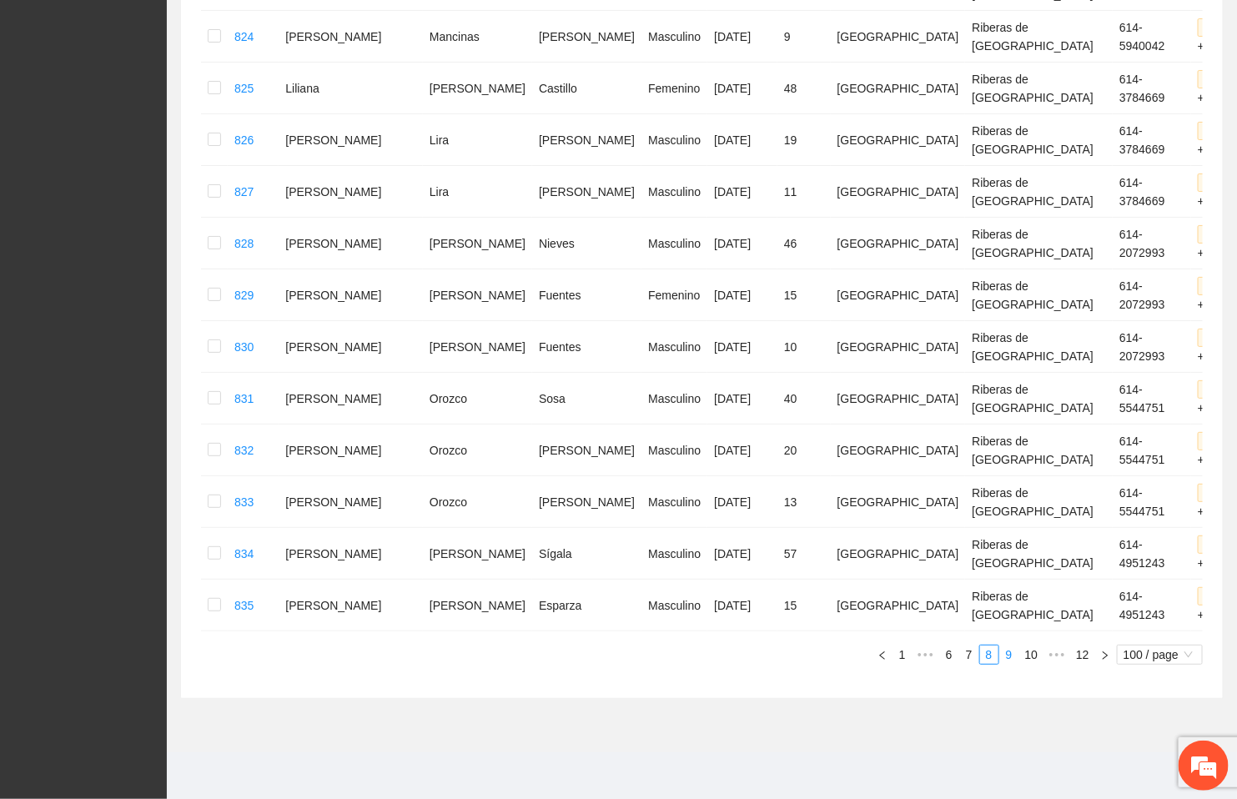
click at [1006, 651] on link "9" at bounding box center [1009, 655] width 18 height 18
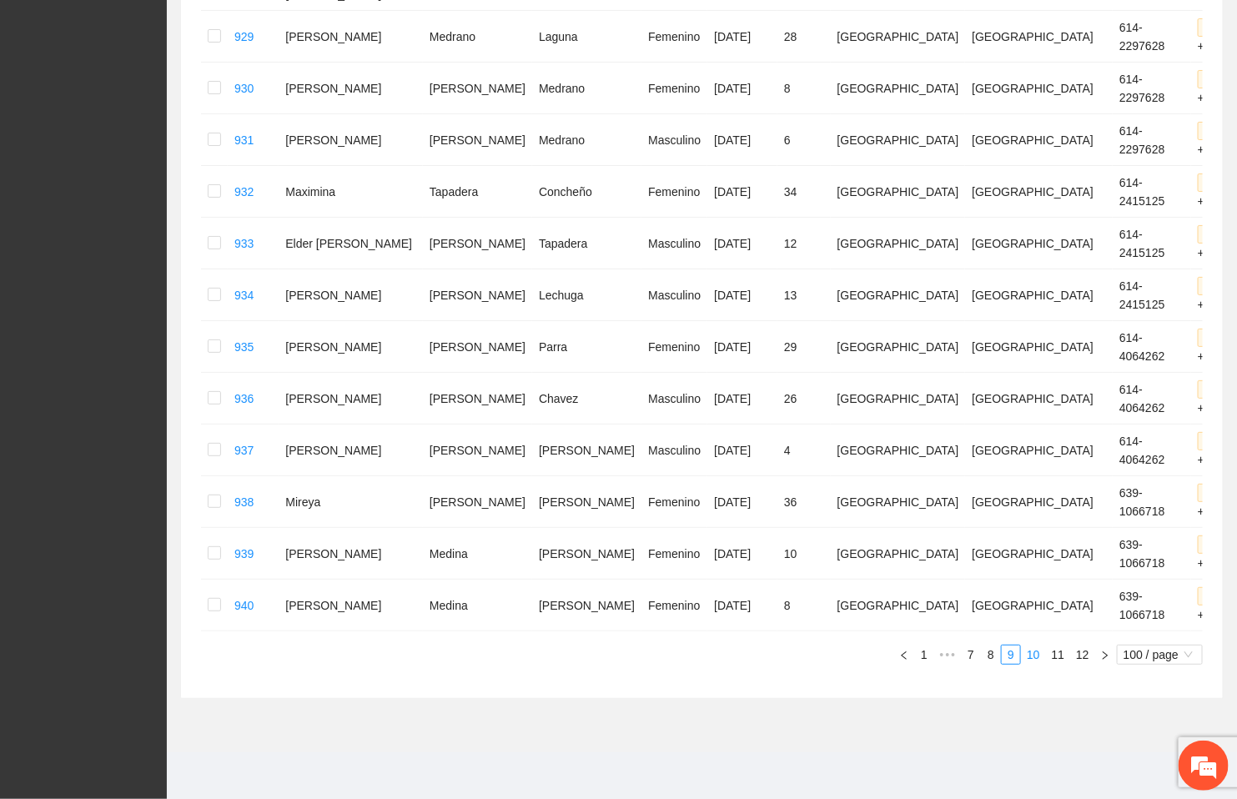
click at [1031, 656] on link "10" at bounding box center [1033, 655] width 23 height 18
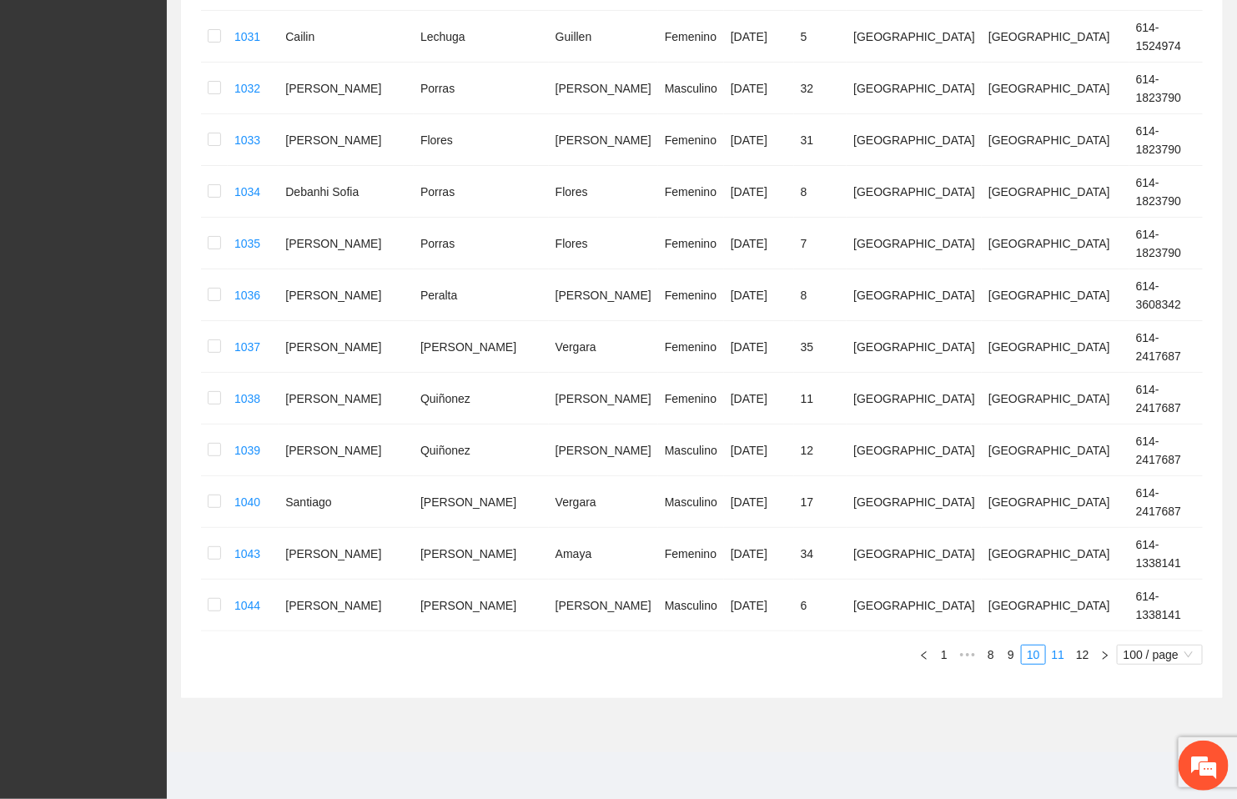
click at [1054, 659] on link "11" at bounding box center [1058, 655] width 23 height 18
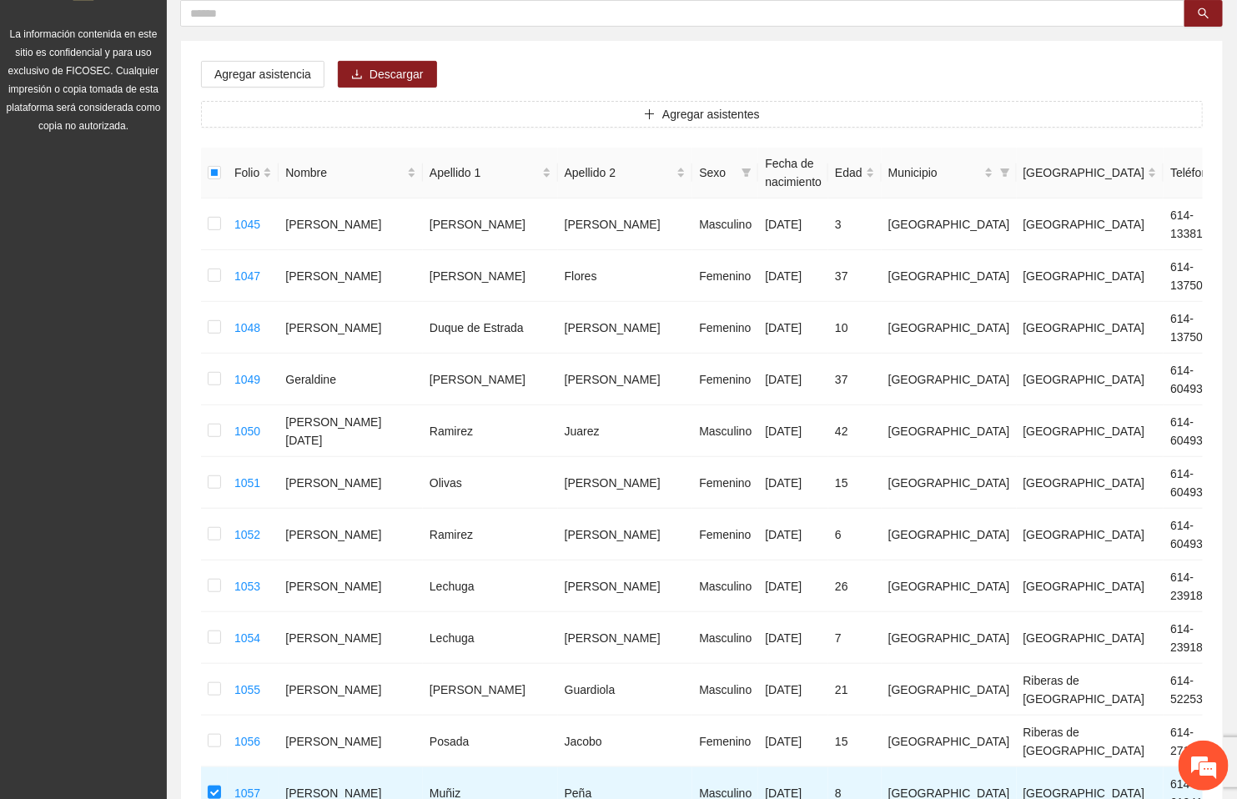
scroll to position [171, 0]
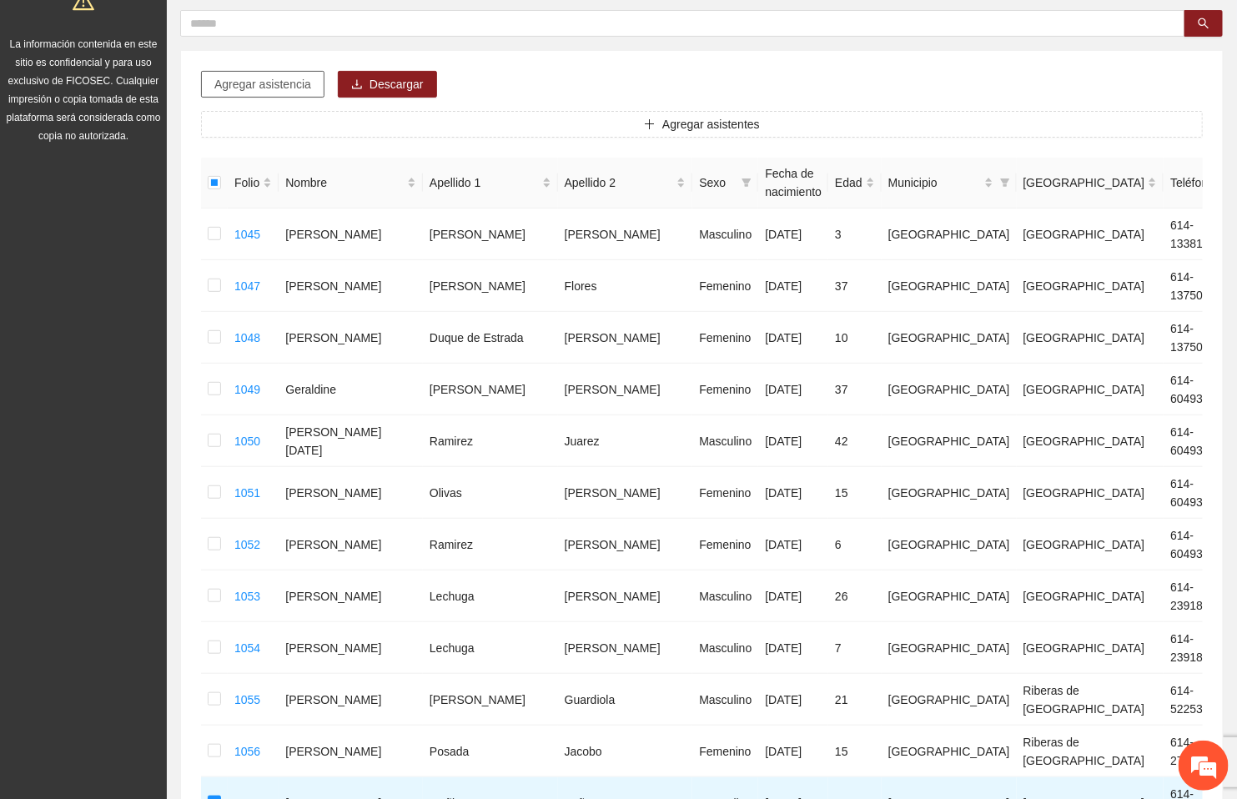
click at [290, 78] on span "Agregar asistencia" at bounding box center [262, 84] width 97 height 18
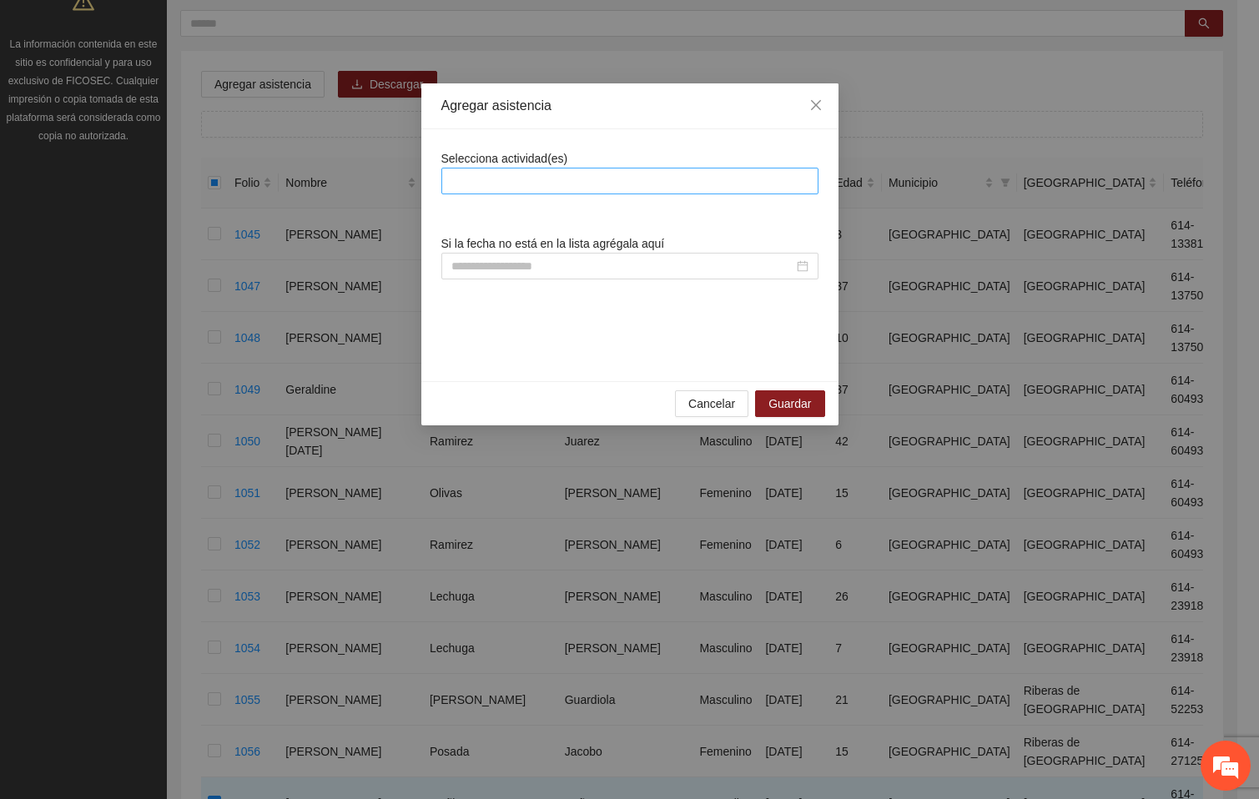
click at [505, 178] on div at bounding box center [629, 181] width 369 height 20
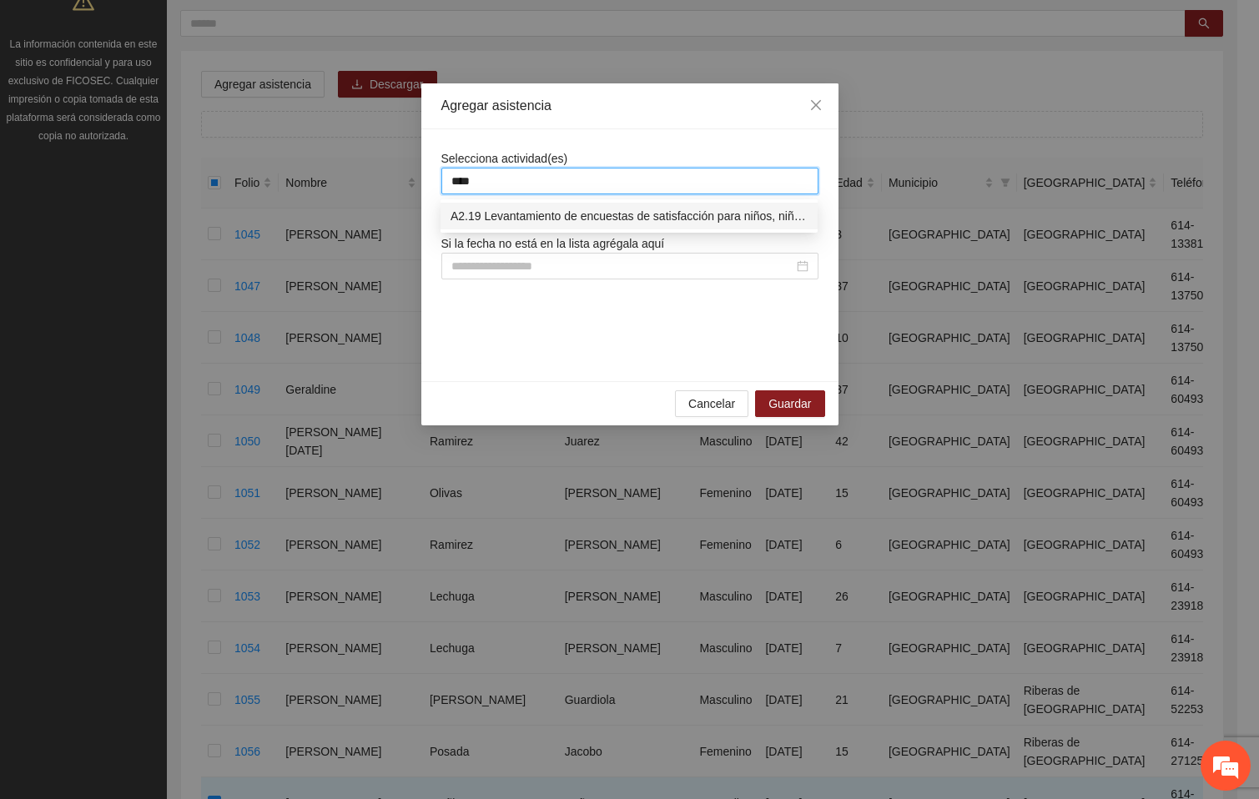
type input "****"
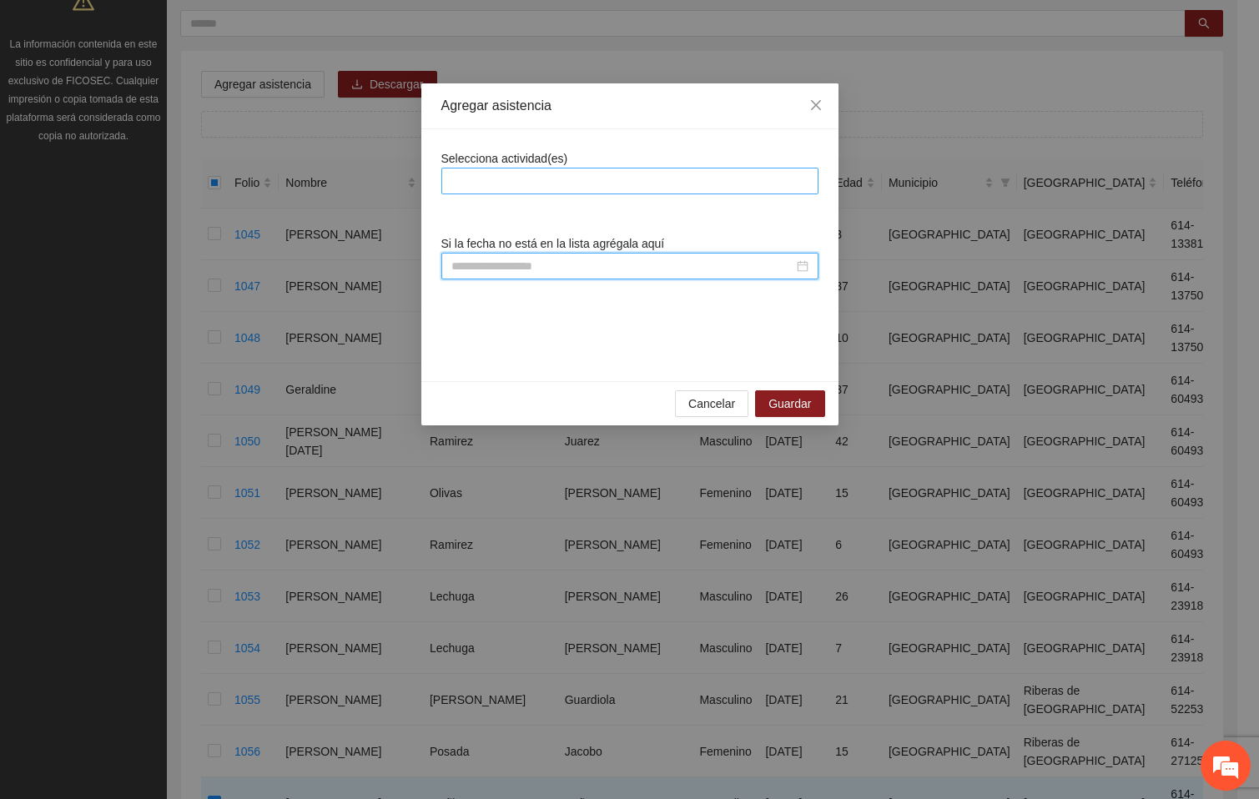
click at [505, 178] on div at bounding box center [629, 181] width 369 height 20
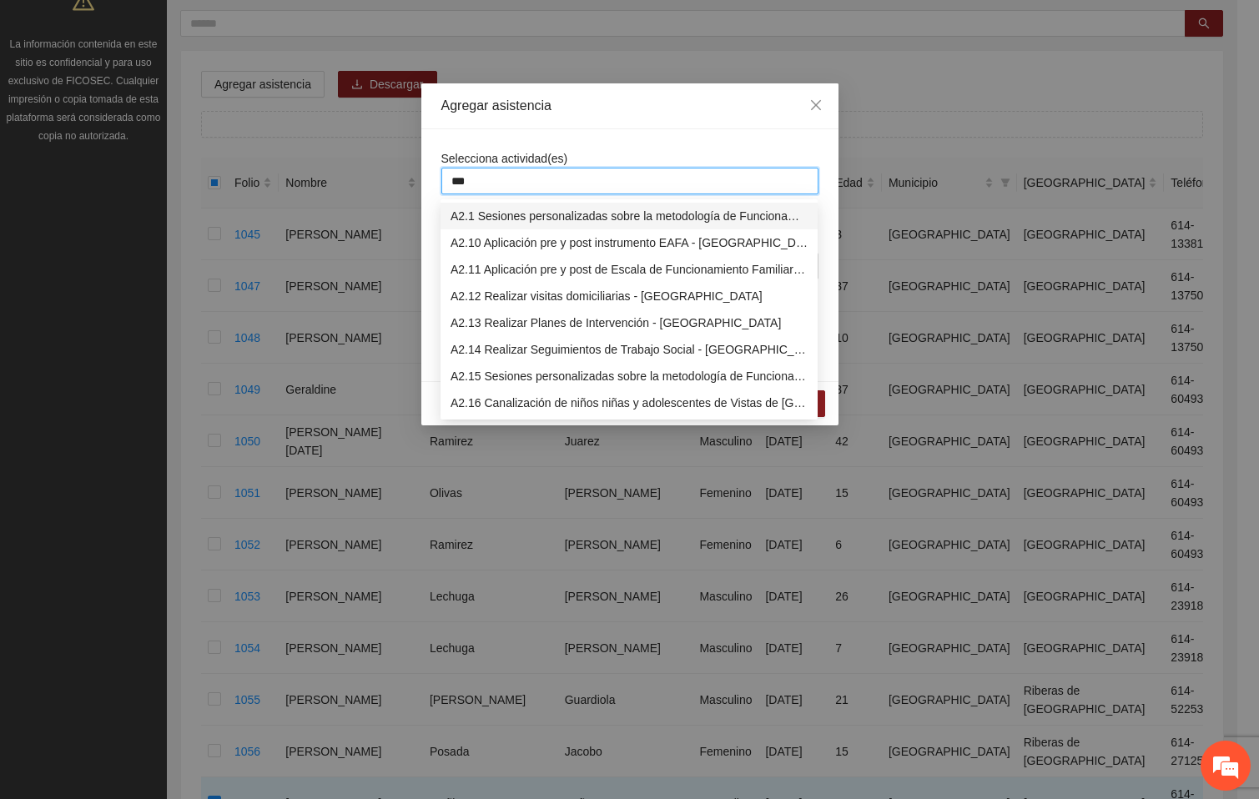
type input "****"
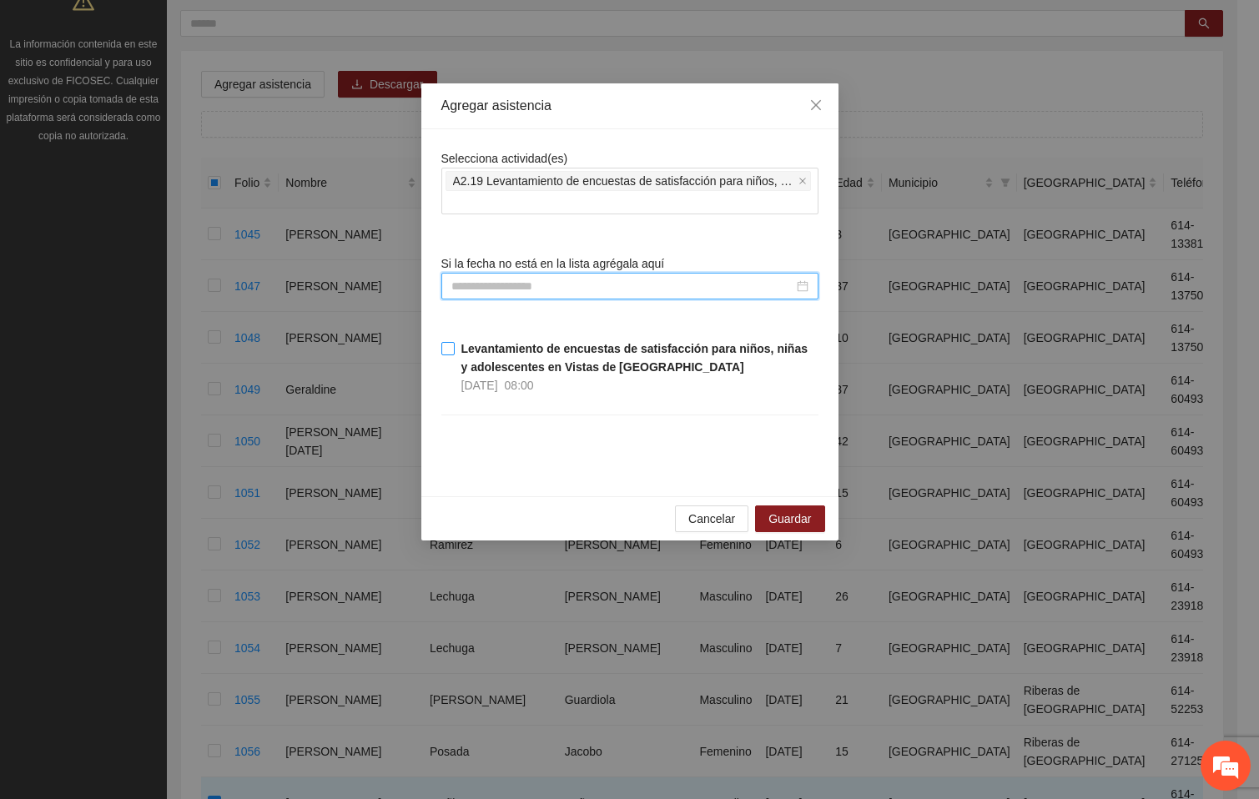
click at [490, 363] on strong "Levantamiento de encuestas de satisfacción para niños, niñas y adolescentes en …" at bounding box center [634, 358] width 346 height 32
click at [784, 514] on span "Guardar" at bounding box center [789, 519] width 43 height 18
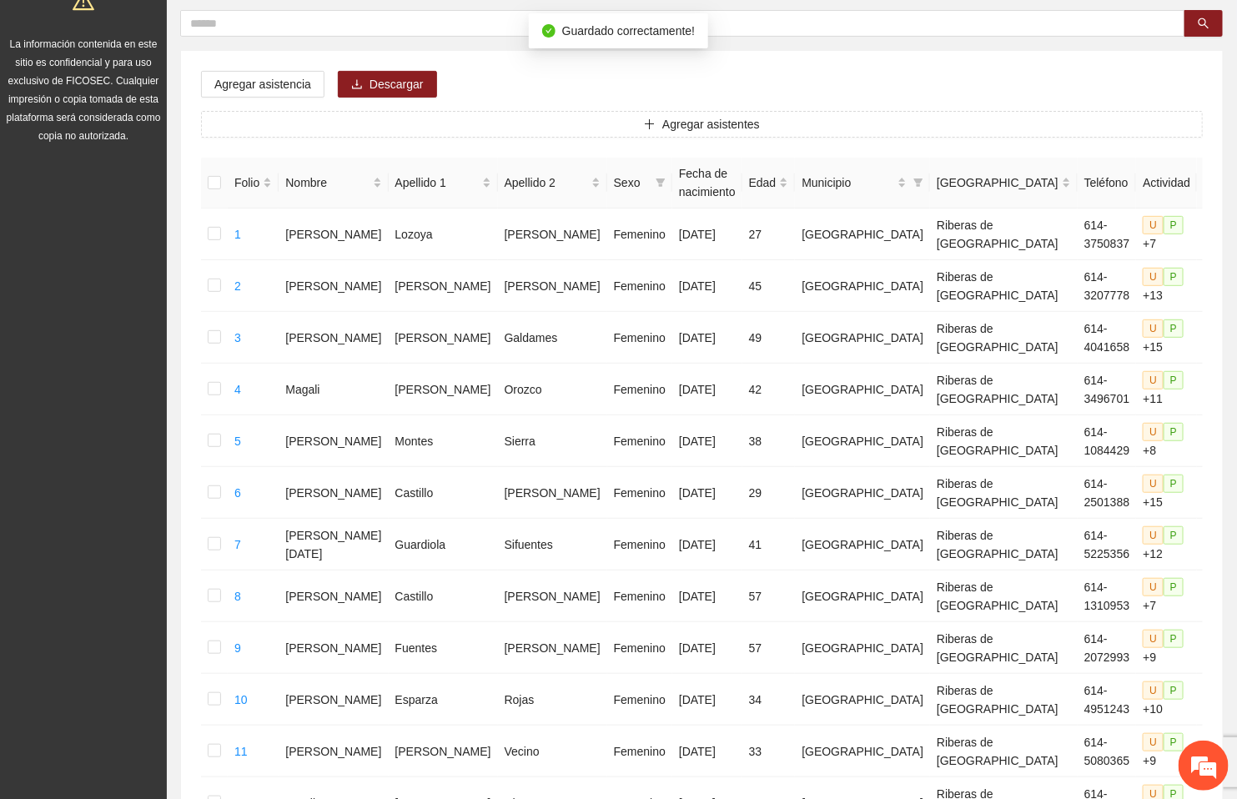
click at [769, 70] on div "Agregar asistencia Descargar Agregar asistentes Folio Nombre Apellido 1 Apellid…" at bounding box center [702, 680] width 1042 height 1259
click at [1096, 81] on div "Agregar asistencia Descargar Agregar asistentes Folio Nombre Apellido 1 Apellid…" at bounding box center [702, 680] width 1042 height 1259
click at [813, 60] on div "Agregar asistencia Descargar Agregar asistentes Folio Nombre Apellido 1 Apellid…" at bounding box center [702, 680] width 1042 height 1259
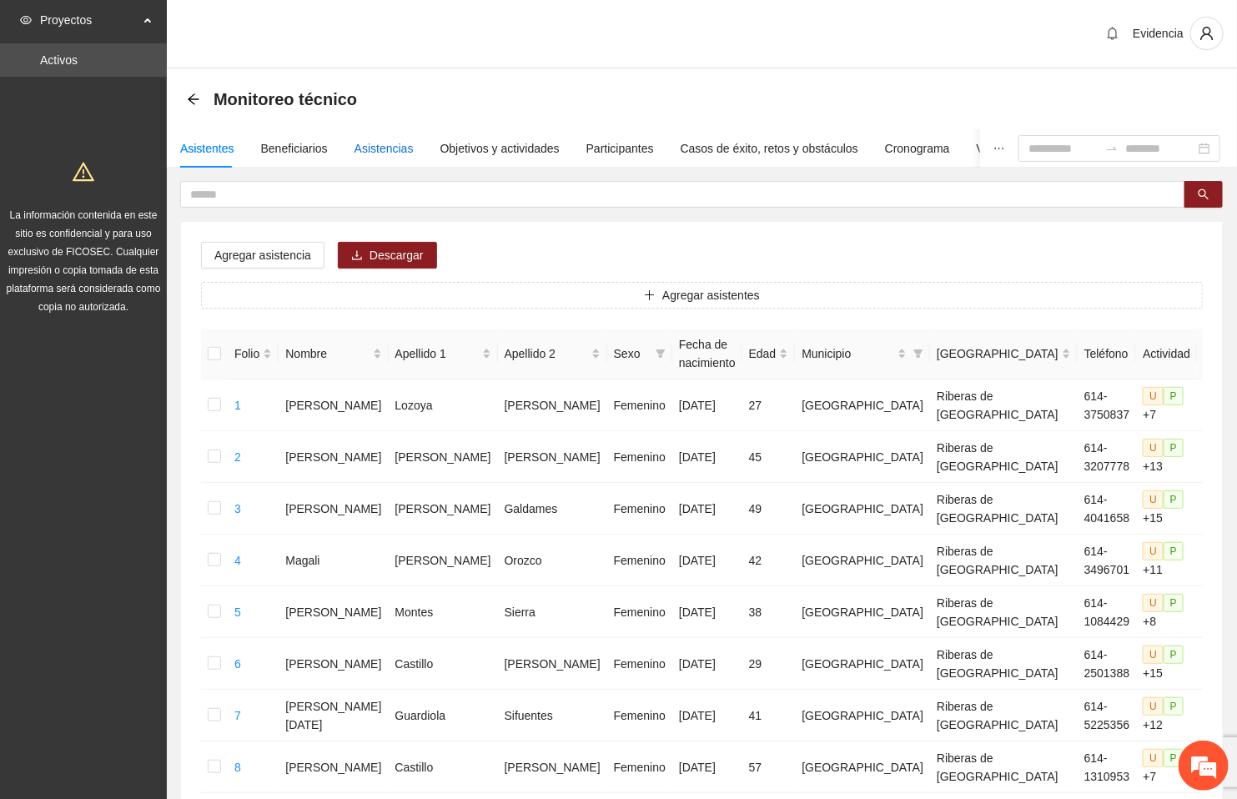
click at [366, 141] on div "Asistencias" at bounding box center [384, 148] width 59 height 18
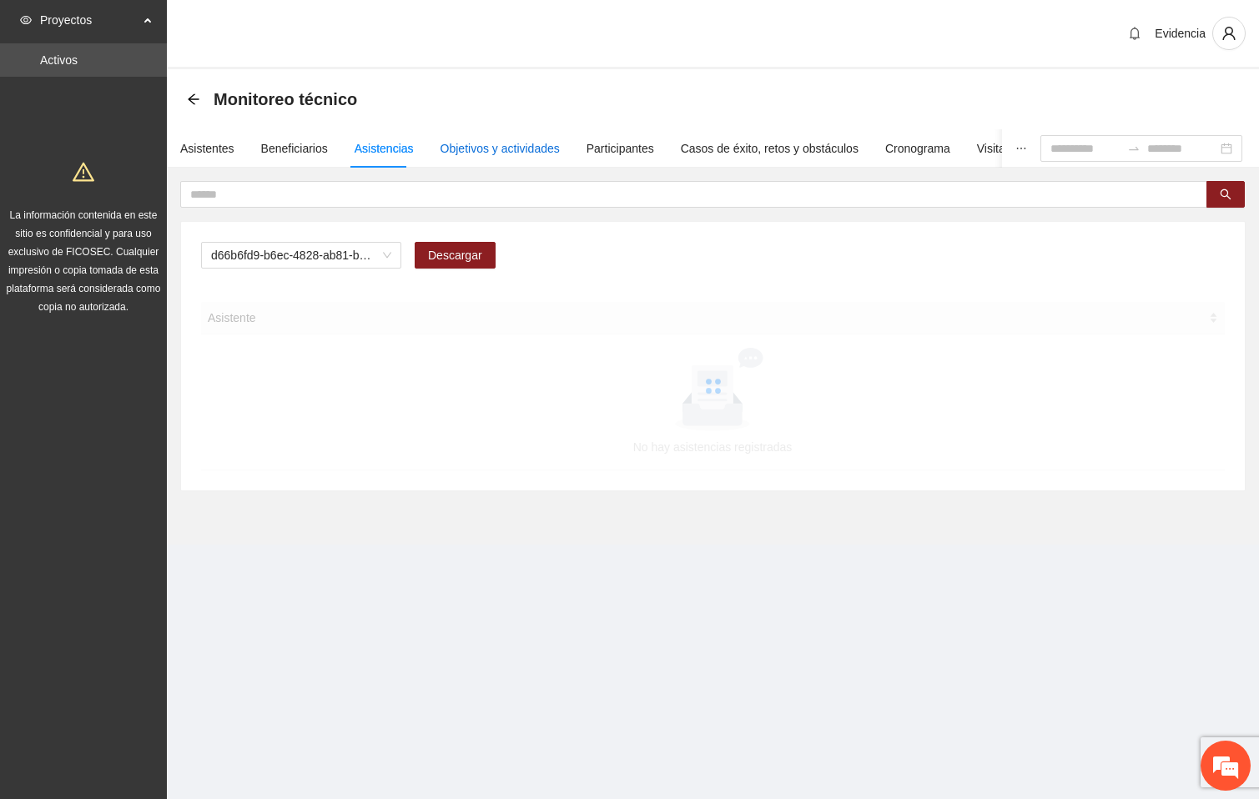
click at [475, 148] on div "Objetivos y actividades" at bounding box center [499, 148] width 119 height 18
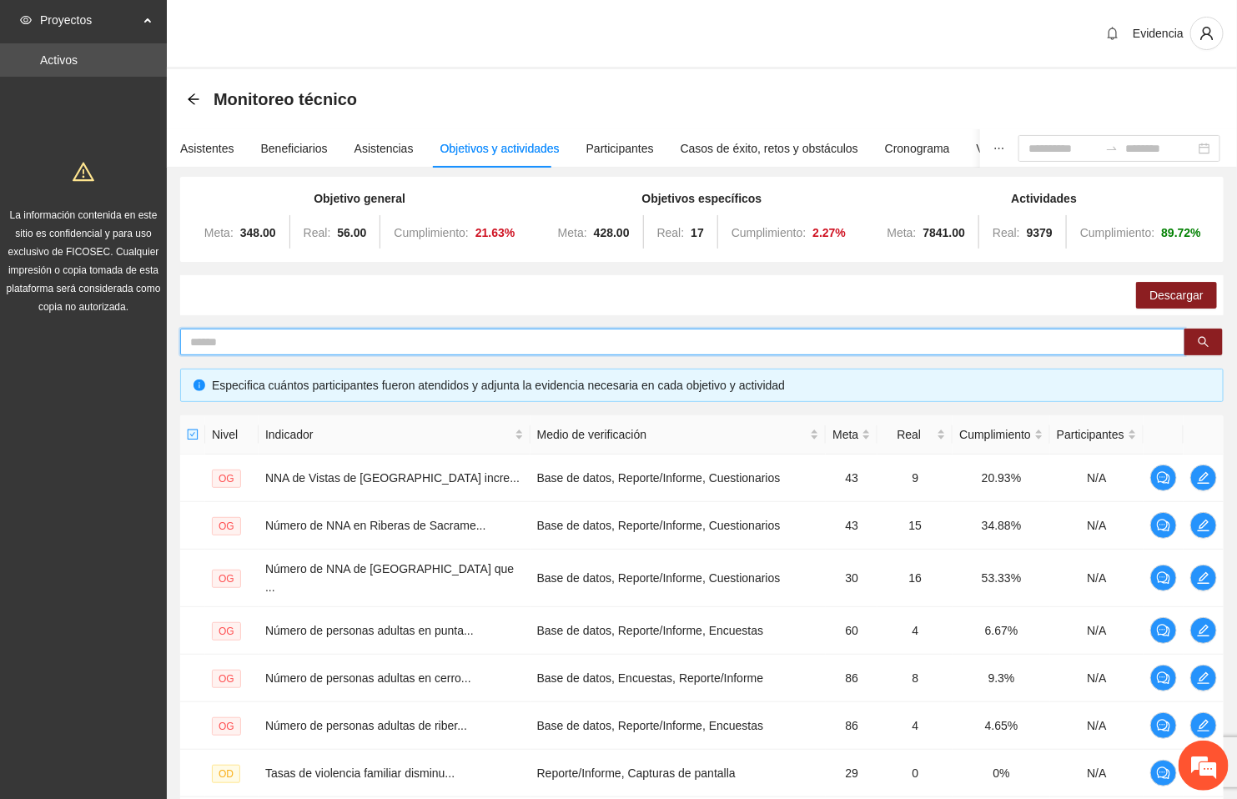
click at [449, 346] on input "text" at bounding box center [676, 342] width 972 height 18
click at [1207, 338] on icon "search" at bounding box center [1204, 342] width 12 height 12
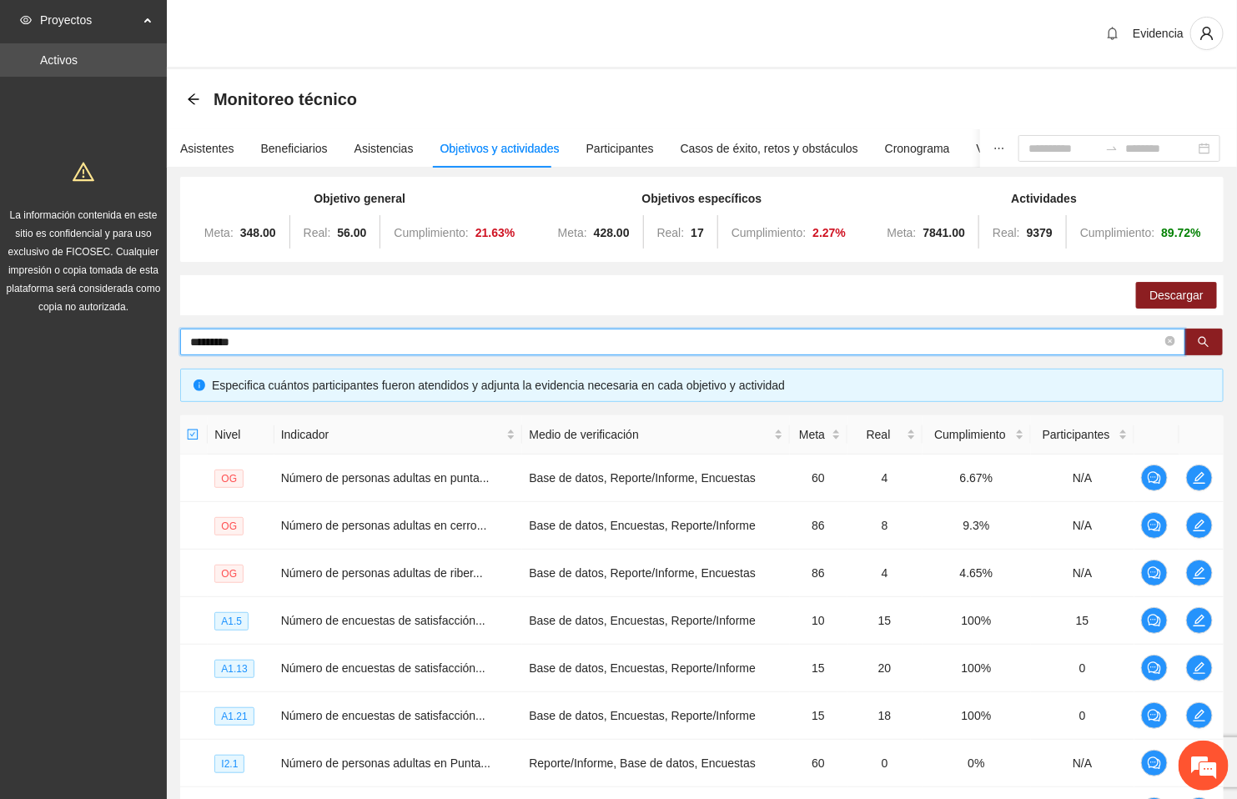
drag, startPoint x: 265, startPoint y: 45, endPoint x: 198, endPoint y: 195, distance: 164.6
click at [118, 8] on section "Proyectos Activos La información contenida en este sitio es confidencial y para…" at bounding box center [618, 545] width 1237 height 1090
type input "*******"
click at [1211, 344] on button "button" at bounding box center [1203, 342] width 38 height 27
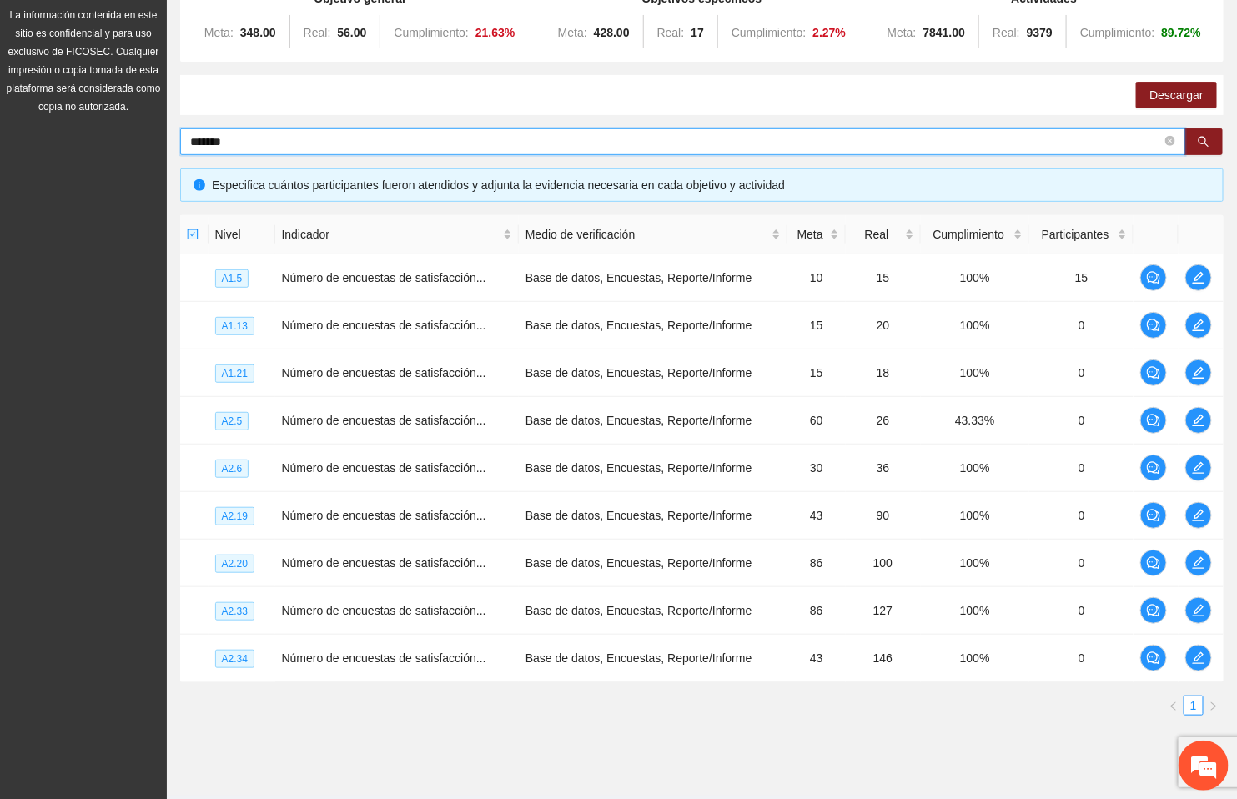
scroll to position [171, 0]
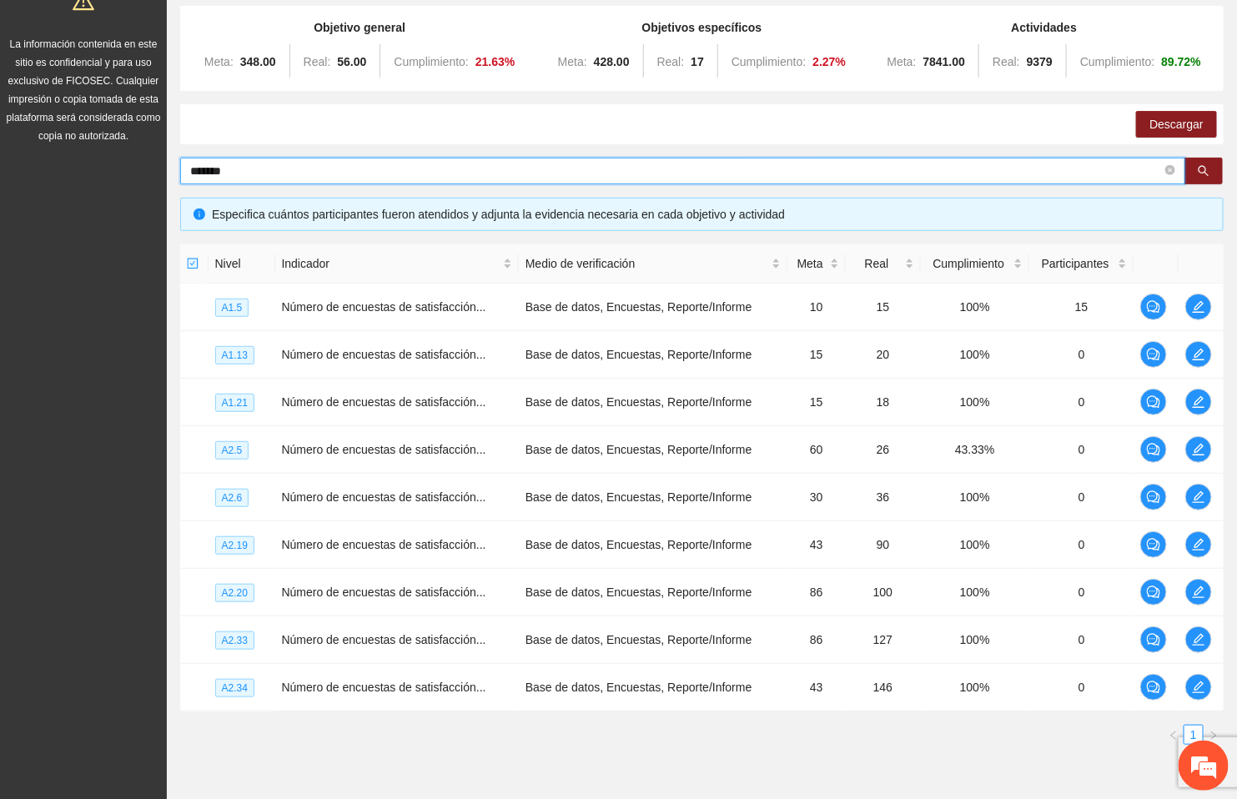
drag, startPoint x: 246, startPoint y: 168, endPoint x: 143, endPoint y: 155, distance: 103.4
click at [143, 155] on section "Proyectos Activos La información contenida en este sitio es confidencial y para…" at bounding box center [618, 350] width 1237 height 1043
click at [1206, 165] on icon "search" at bounding box center [1204, 171] width 12 height 12
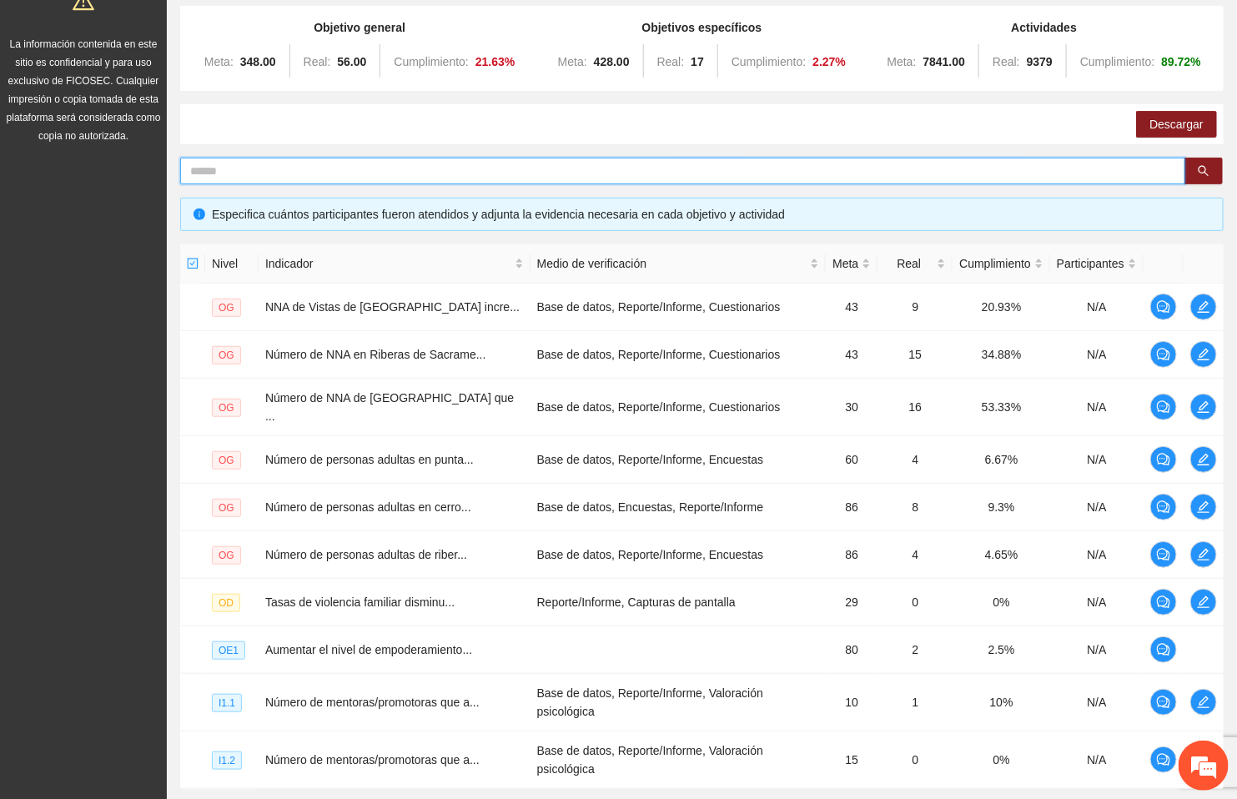
scroll to position [296, 0]
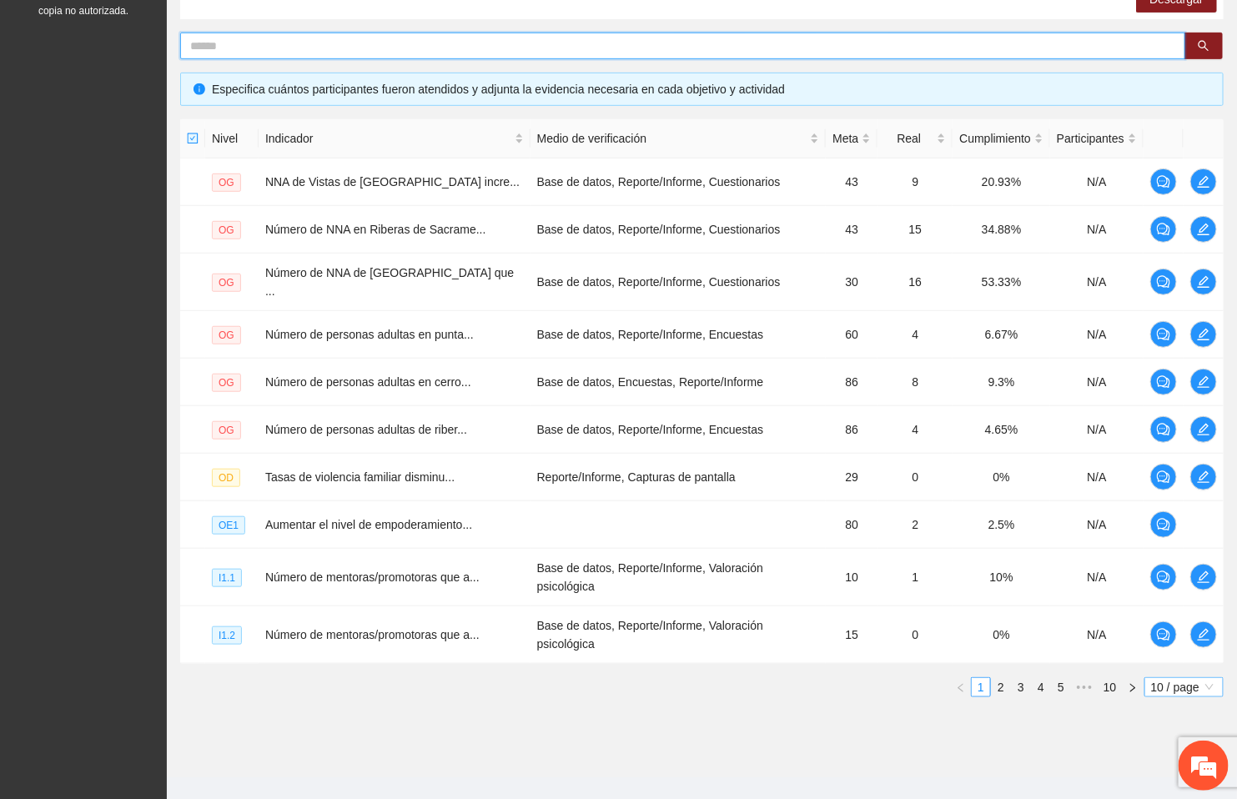
drag, startPoint x: 1161, startPoint y: 638, endPoint x: 1161, endPoint y: 658, distance: 20.0
click at [1161, 658] on div "Nivel Indicador Medio de verificación Meta Real Cumplimiento Participantes OG N…" at bounding box center [701, 408] width 1043 height 578
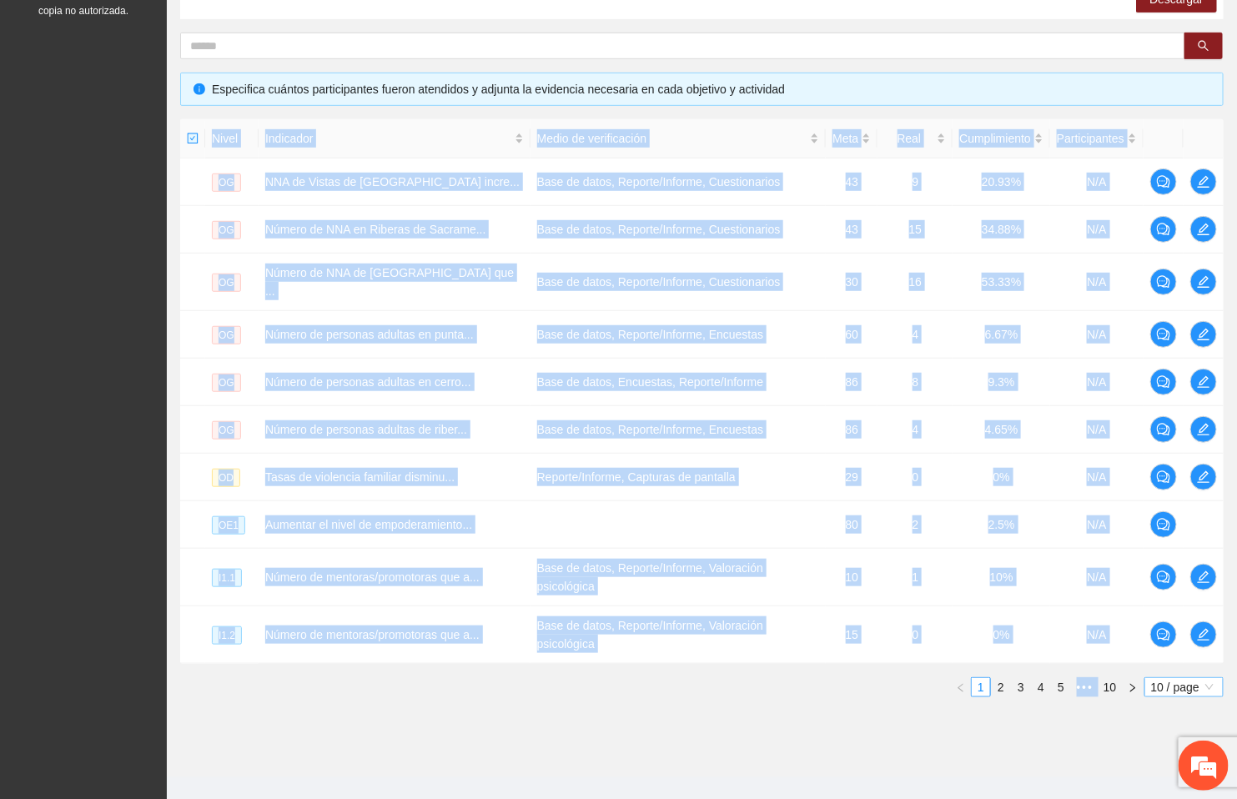
click at [1162, 678] on span "10 / page" at bounding box center [1184, 687] width 66 height 18
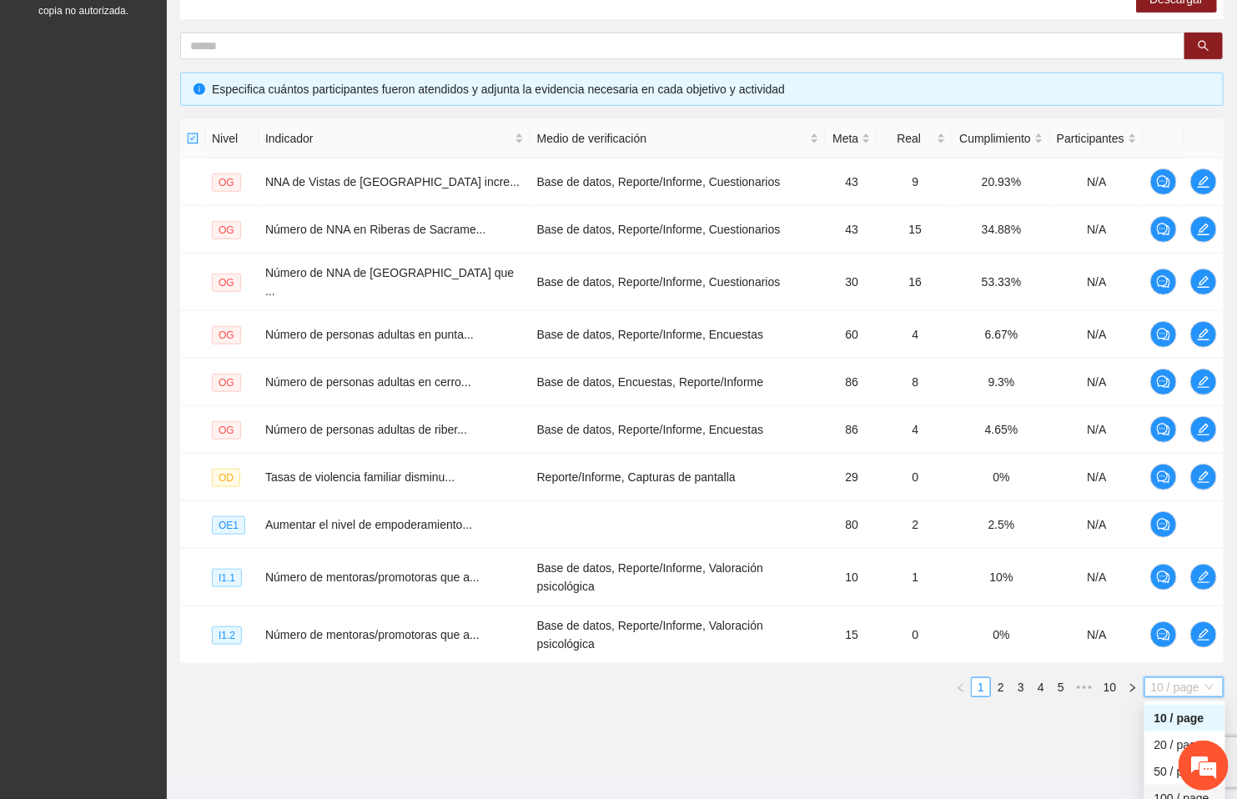
click at [1161, 789] on div "100 / page" at bounding box center [1184, 798] width 61 height 18
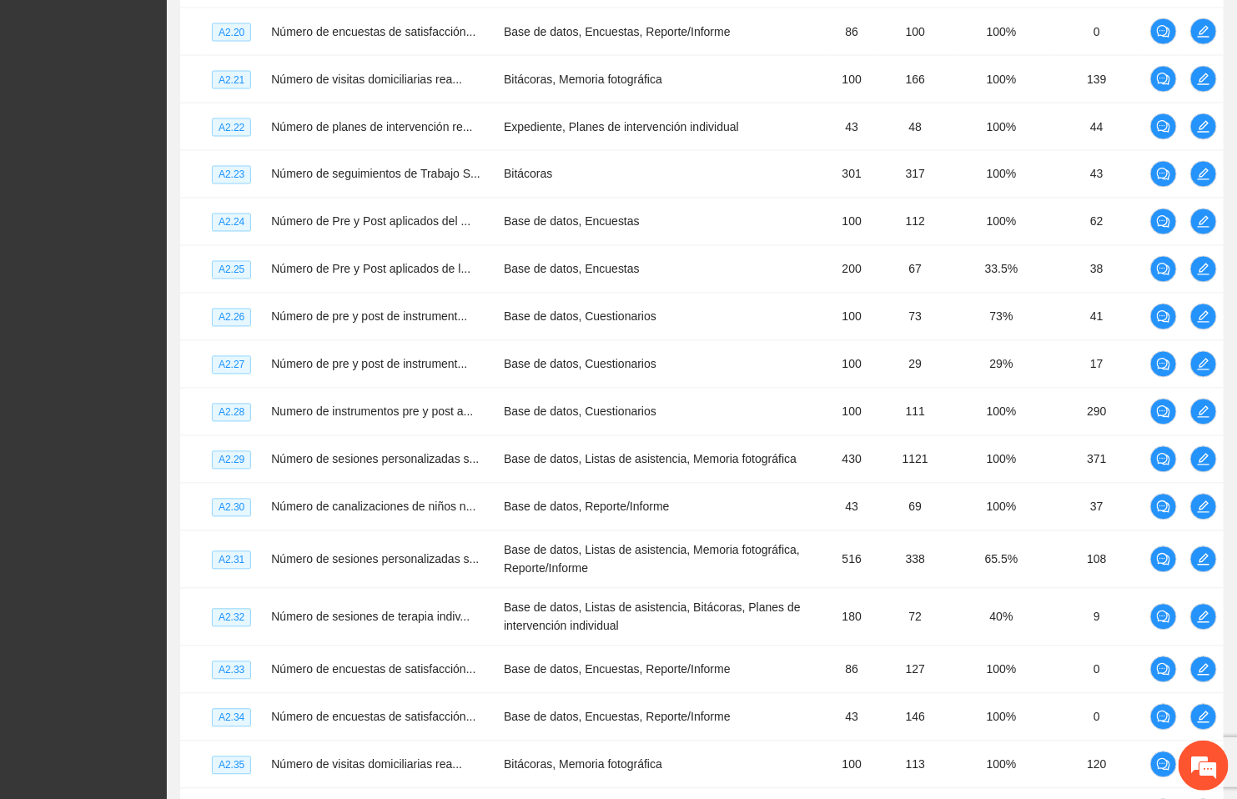
scroll to position [3559, 0]
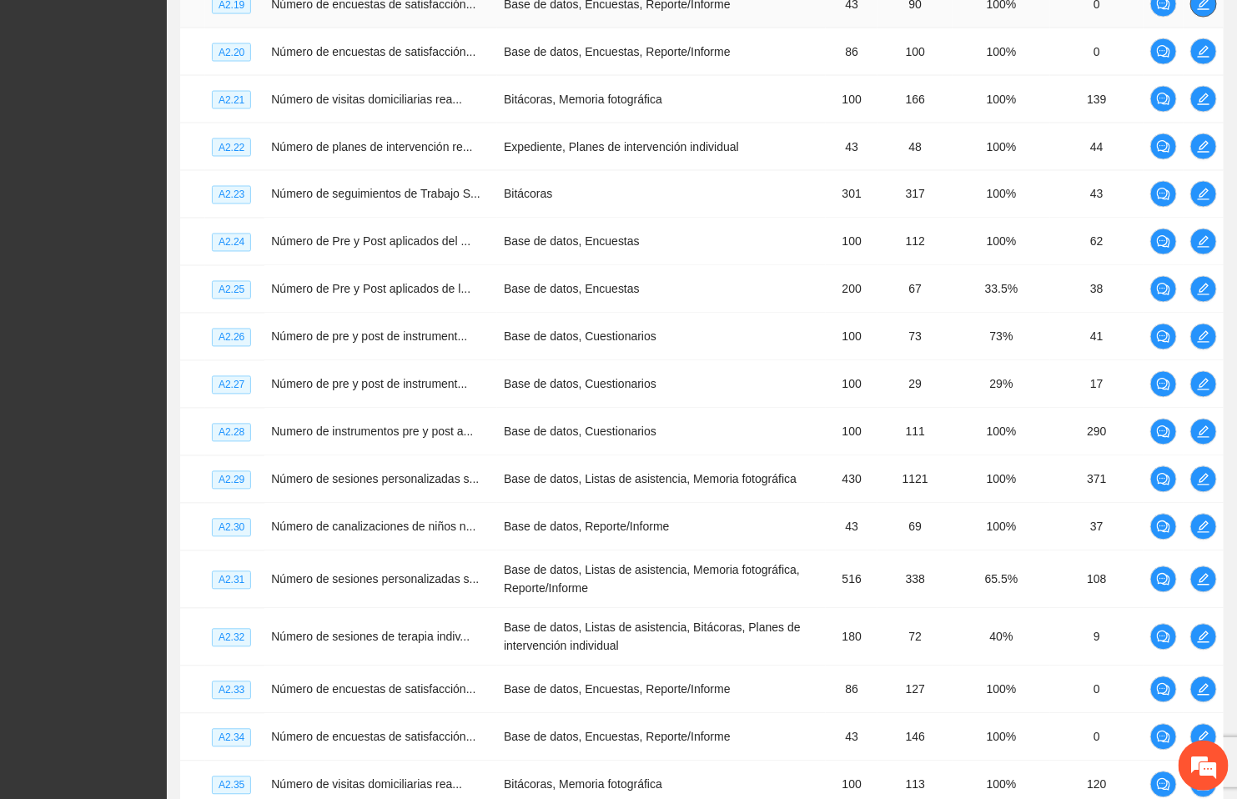
click at [1204, 11] on icon "edit" at bounding box center [1203, 3] width 13 height 13
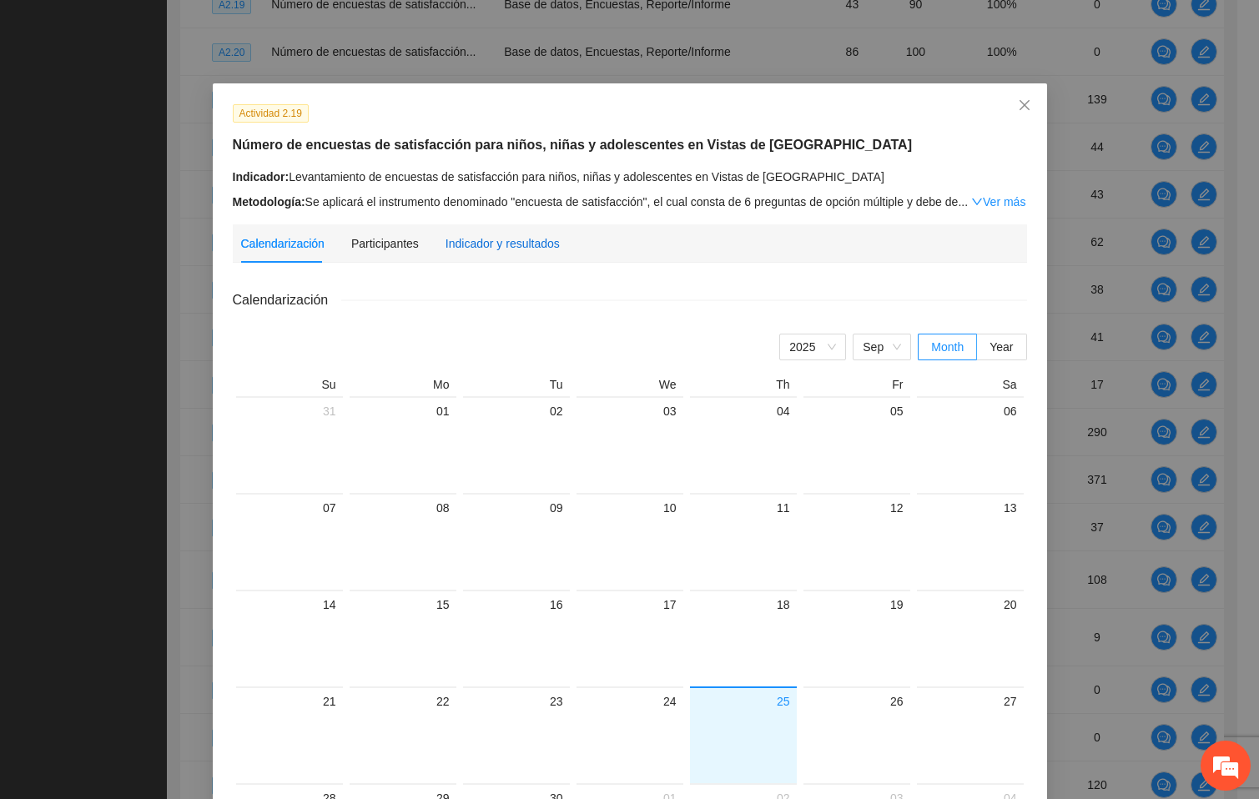
click at [511, 240] on div "Indicador y resultados" at bounding box center [502, 243] width 114 height 18
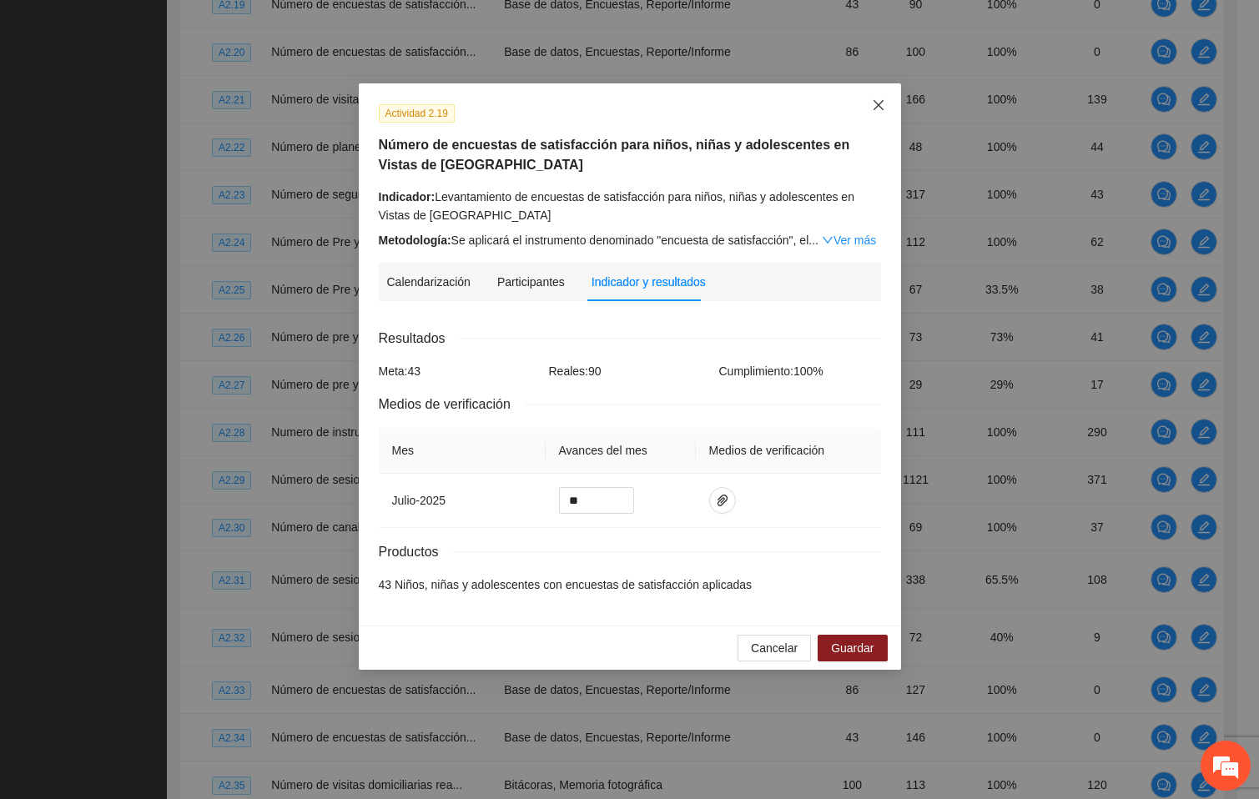
click at [874, 105] on icon "close" at bounding box center [878, 104] width 13 height 13
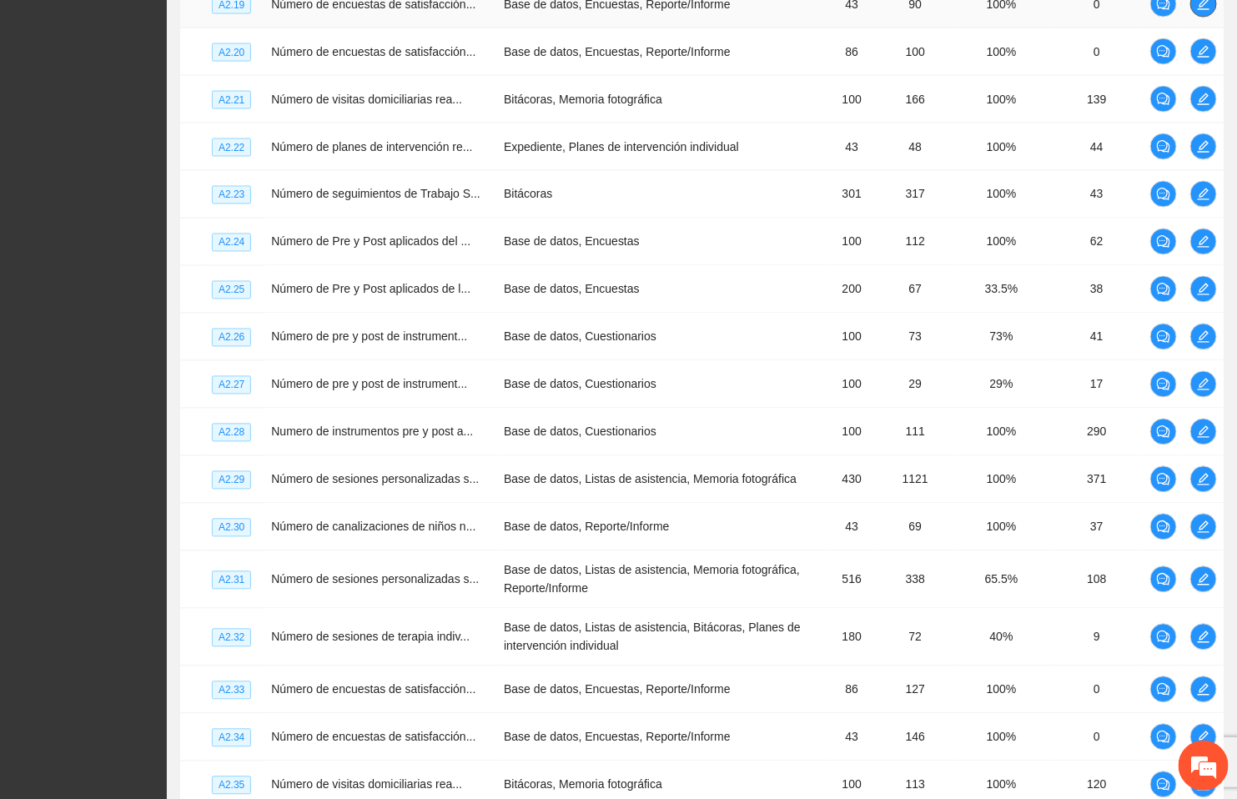
click at [1206, 10] on icon "edit" at bounding box center [1204, 4] width 12 height 12
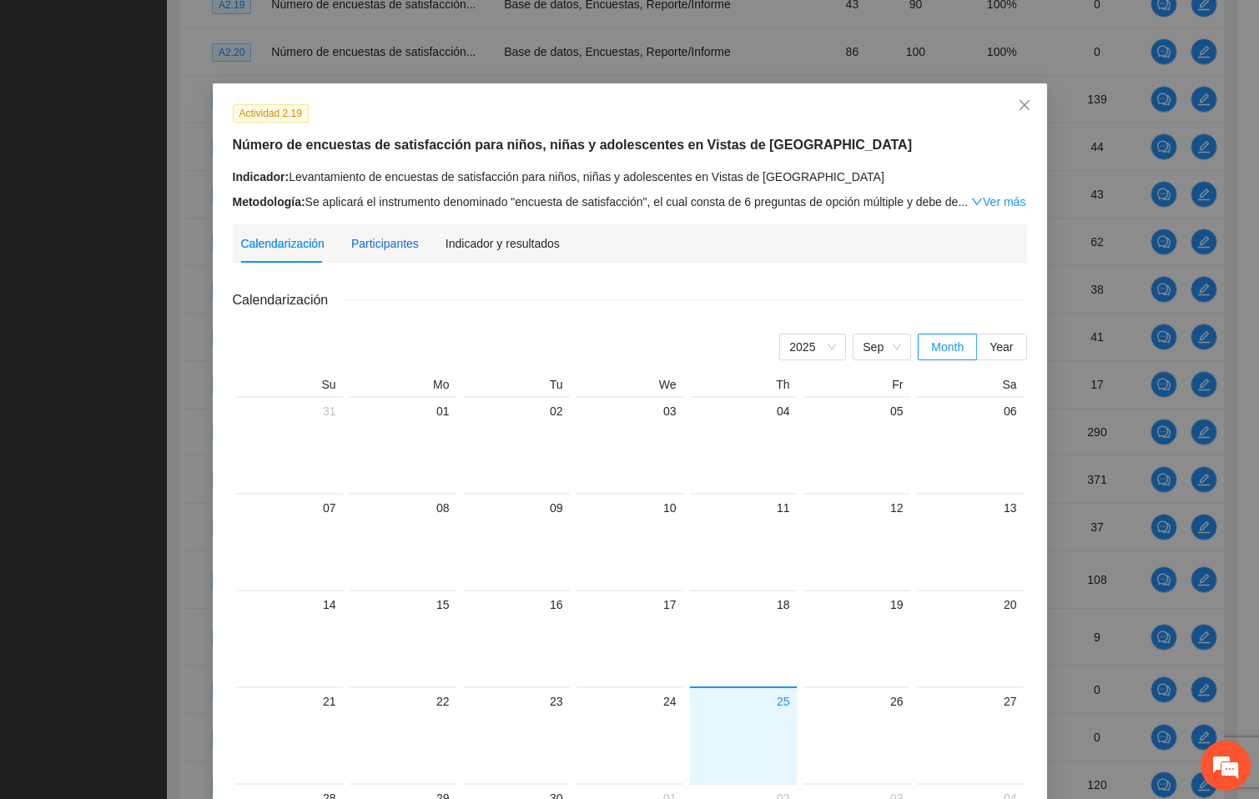
click at [381, 238] on div "Participantes" at bounding box center [385, 243] width 68 height 18
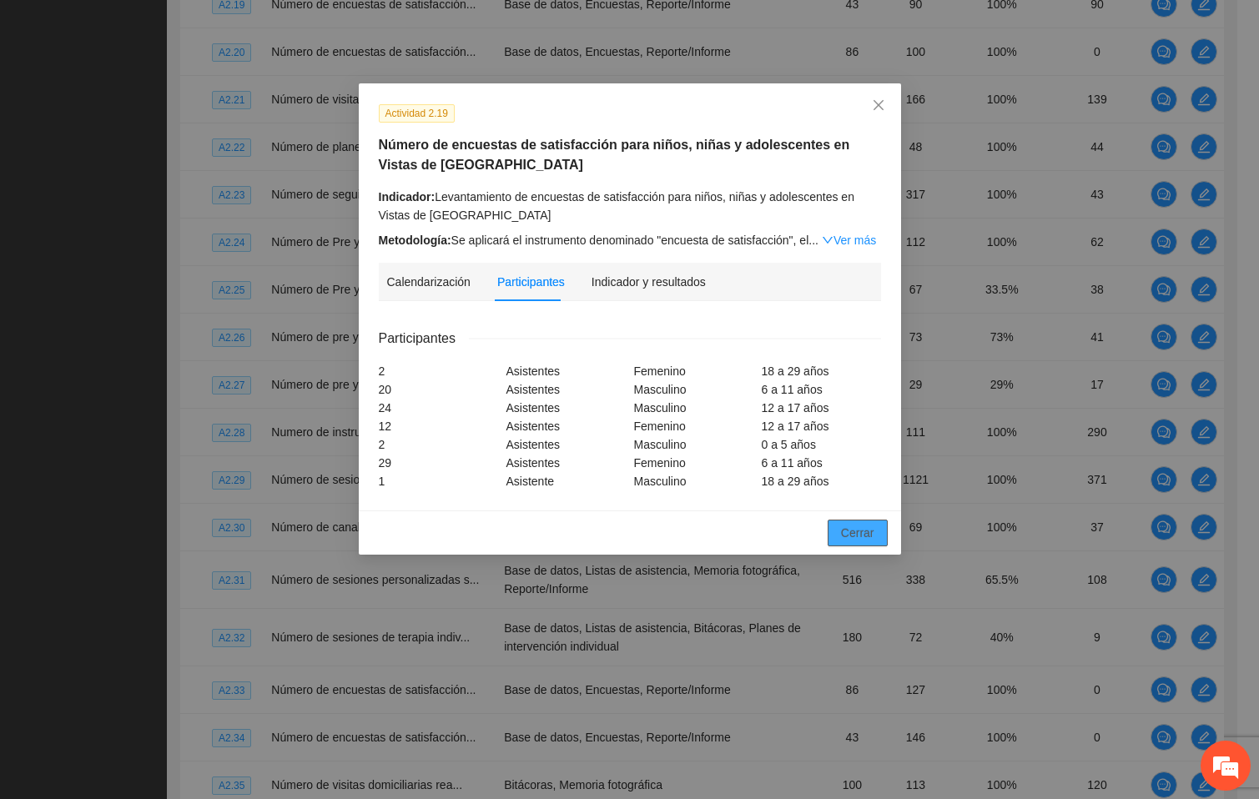
click at [859, 526] on span "Cerrar" at bounding box center [857, 533] width 33 height 18
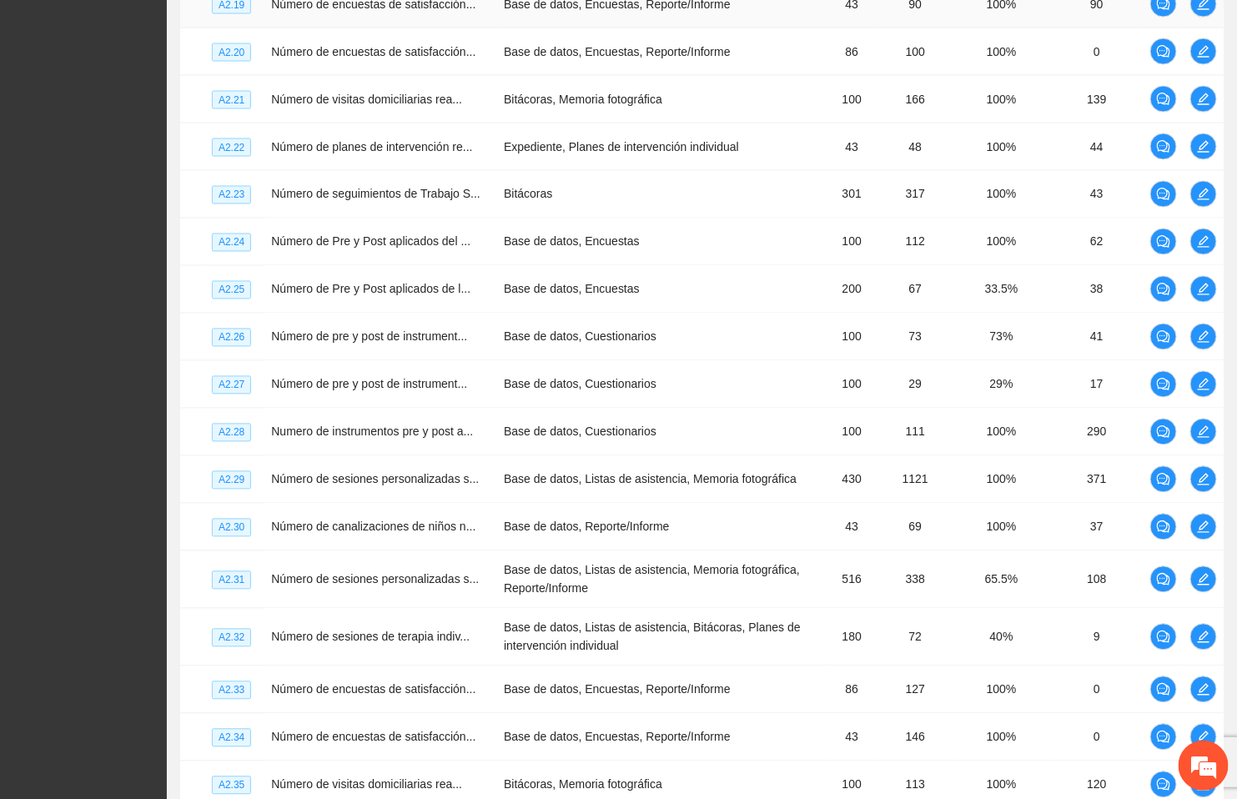
click at [293, 28] on td "Número de encuestas de satisfacción..." at bounding box center [380, 5] width 233 height 48
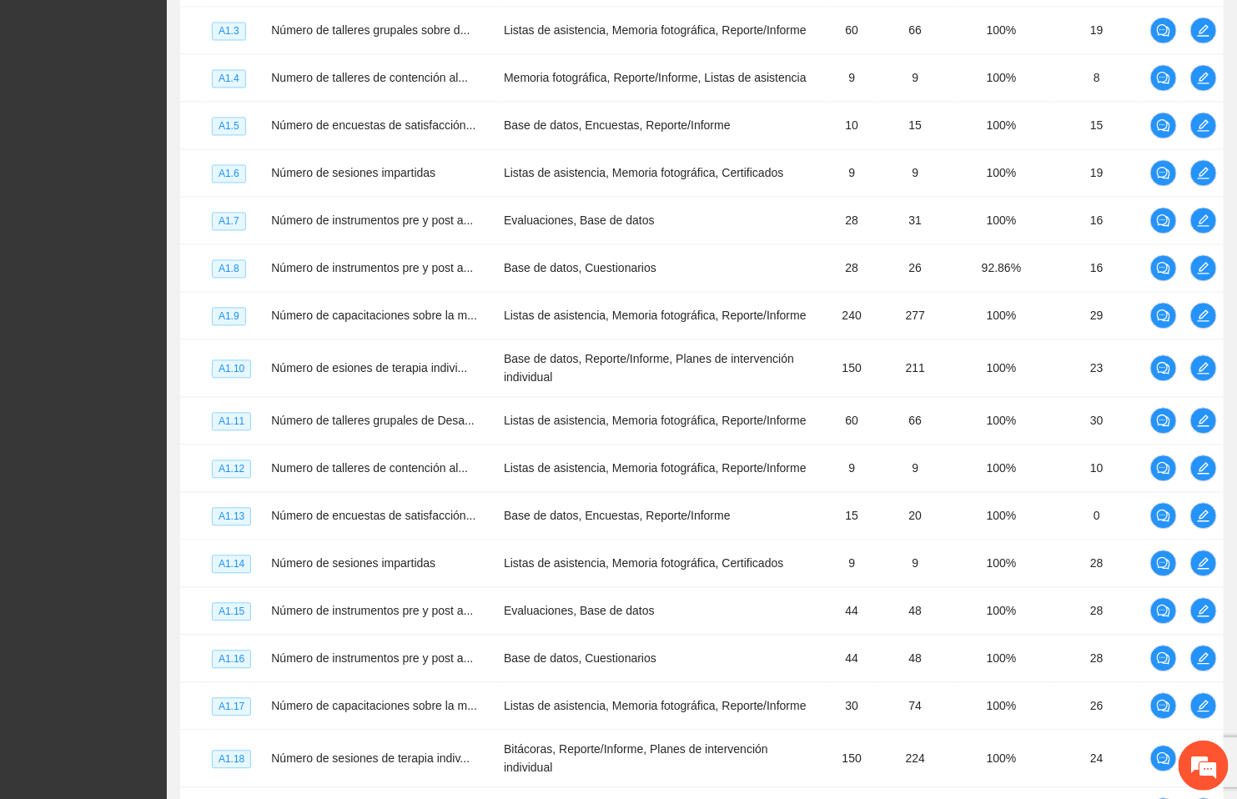
scroll to position [0, 0]
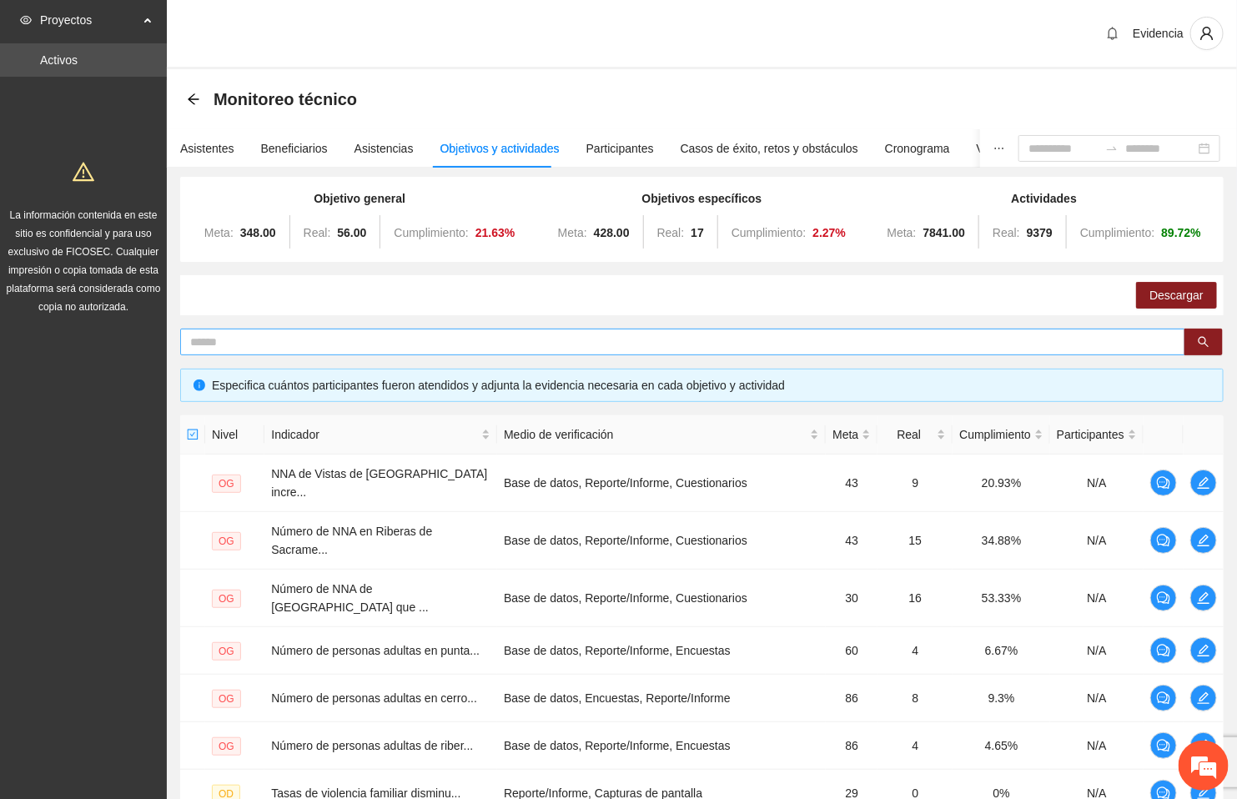
click at [328, 334] on input "text" at bounding box center [676, 342] width 972 height 18
type input "********"
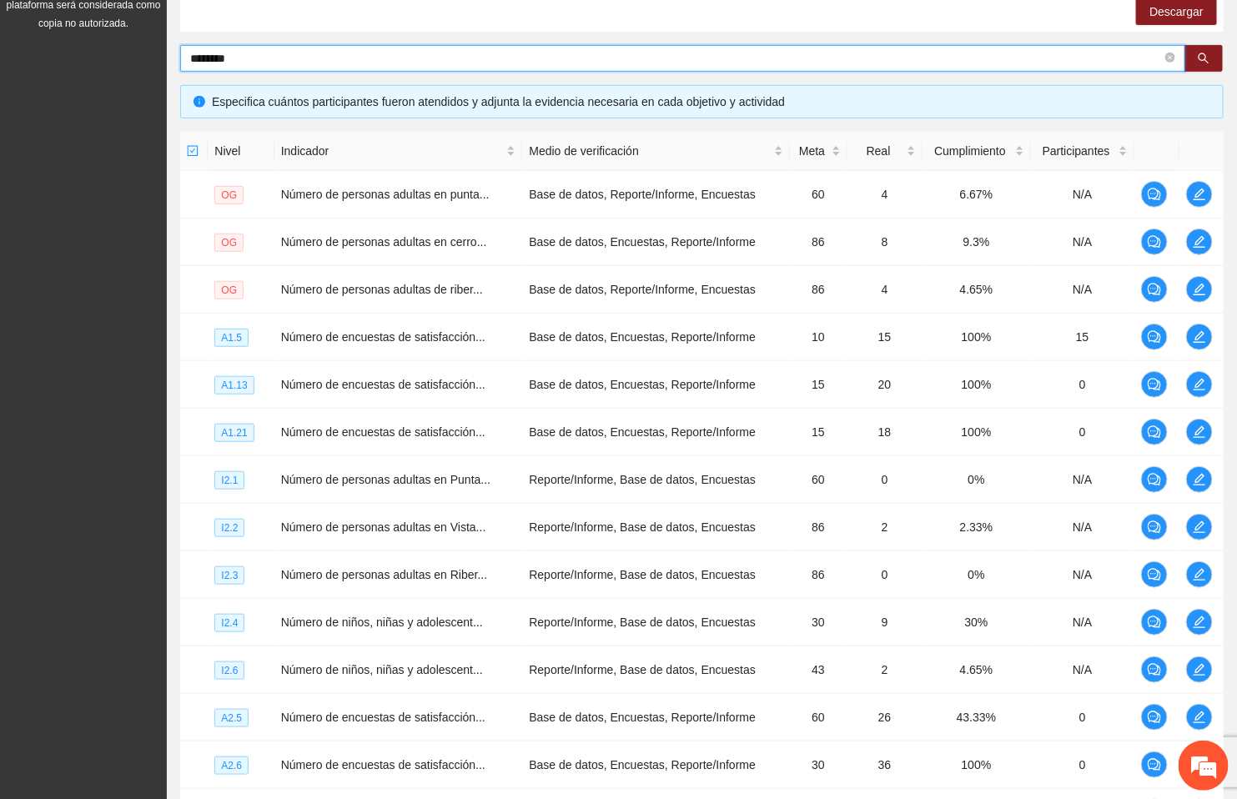
scroll to position [304, 0]
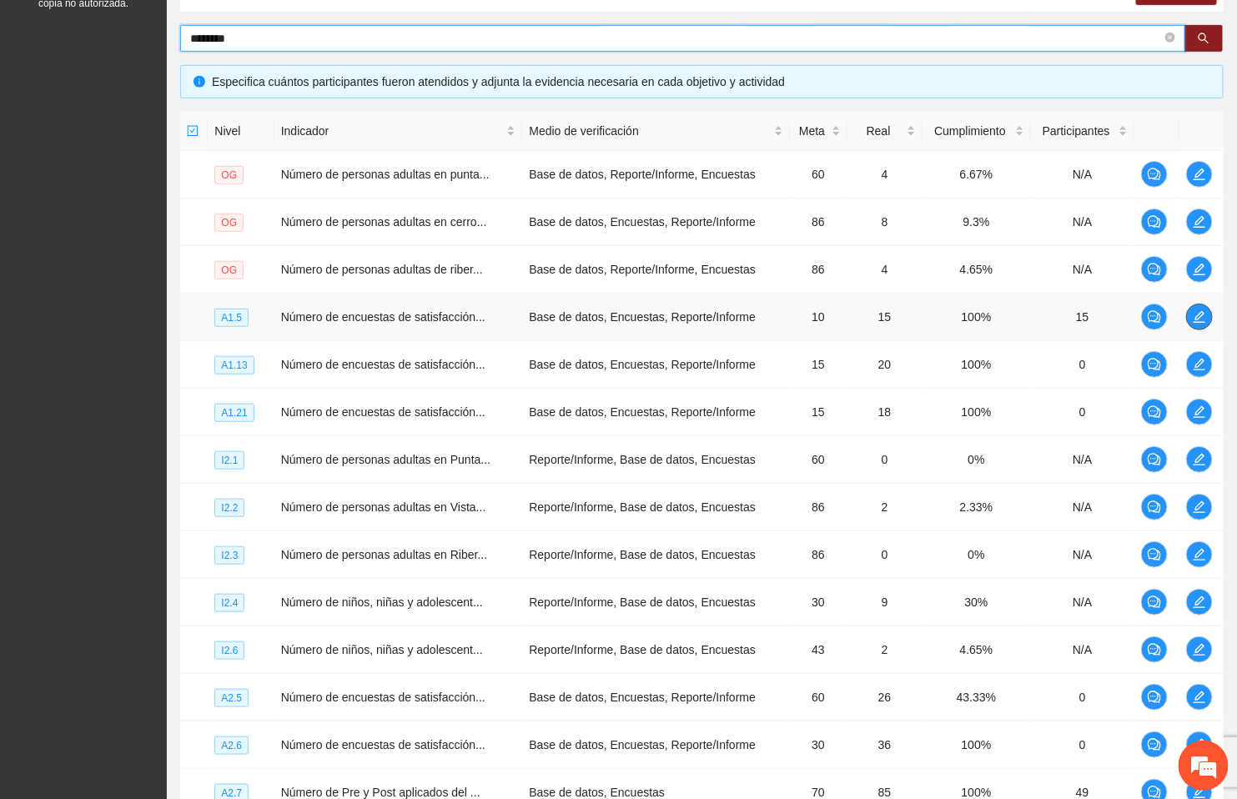
click at [1199, 318] on icon "edit" at bounding box center [1199, 317] width 12 height 12
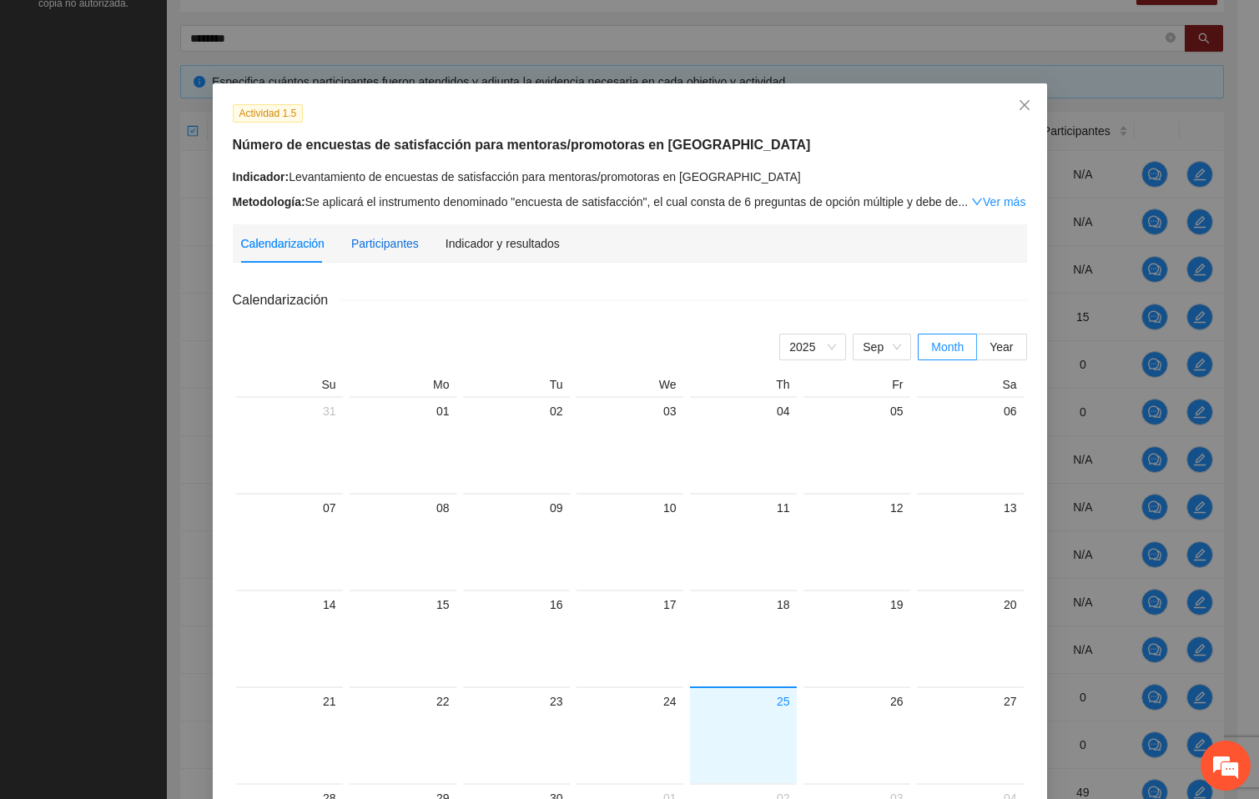
click at [378, 243] on div "Participantes" at bounding box center [385, 243] width 68 height 18
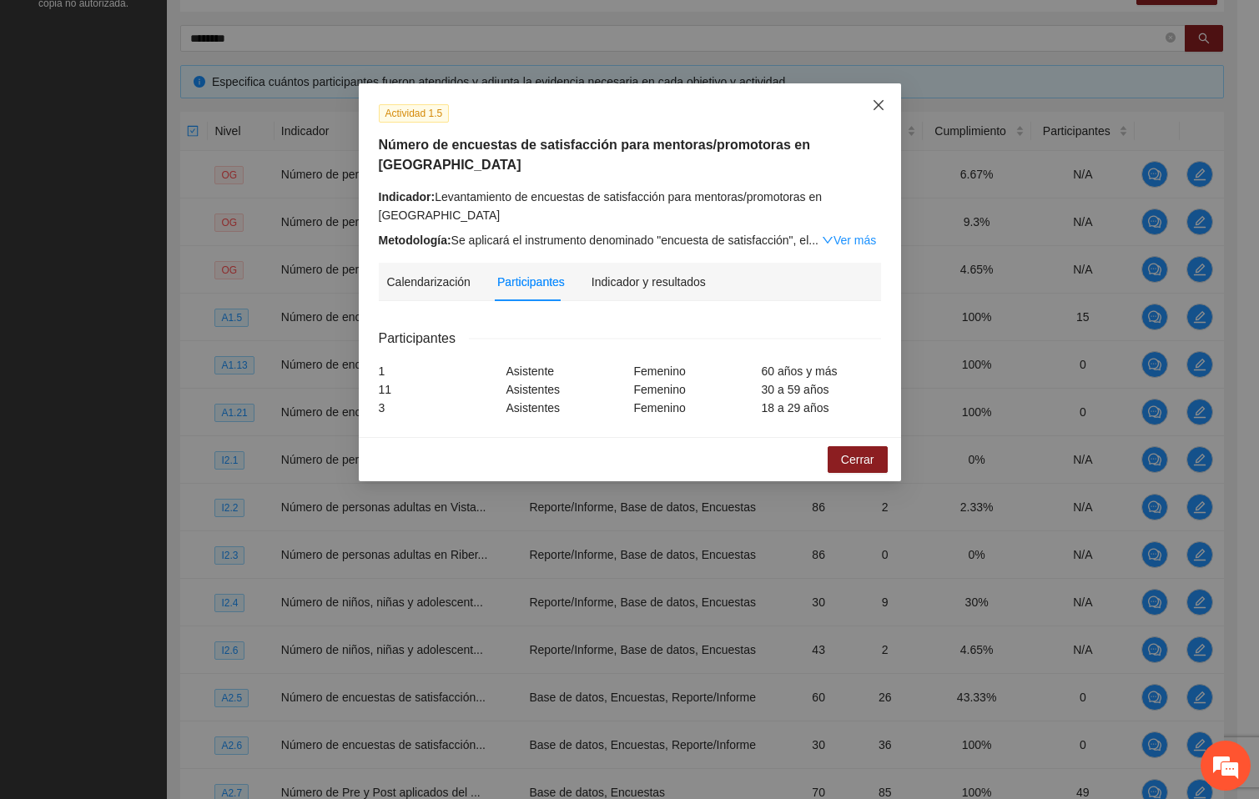
click at [876, 98] on span "Close" at bounding box center [878, 105] width 45 height 45
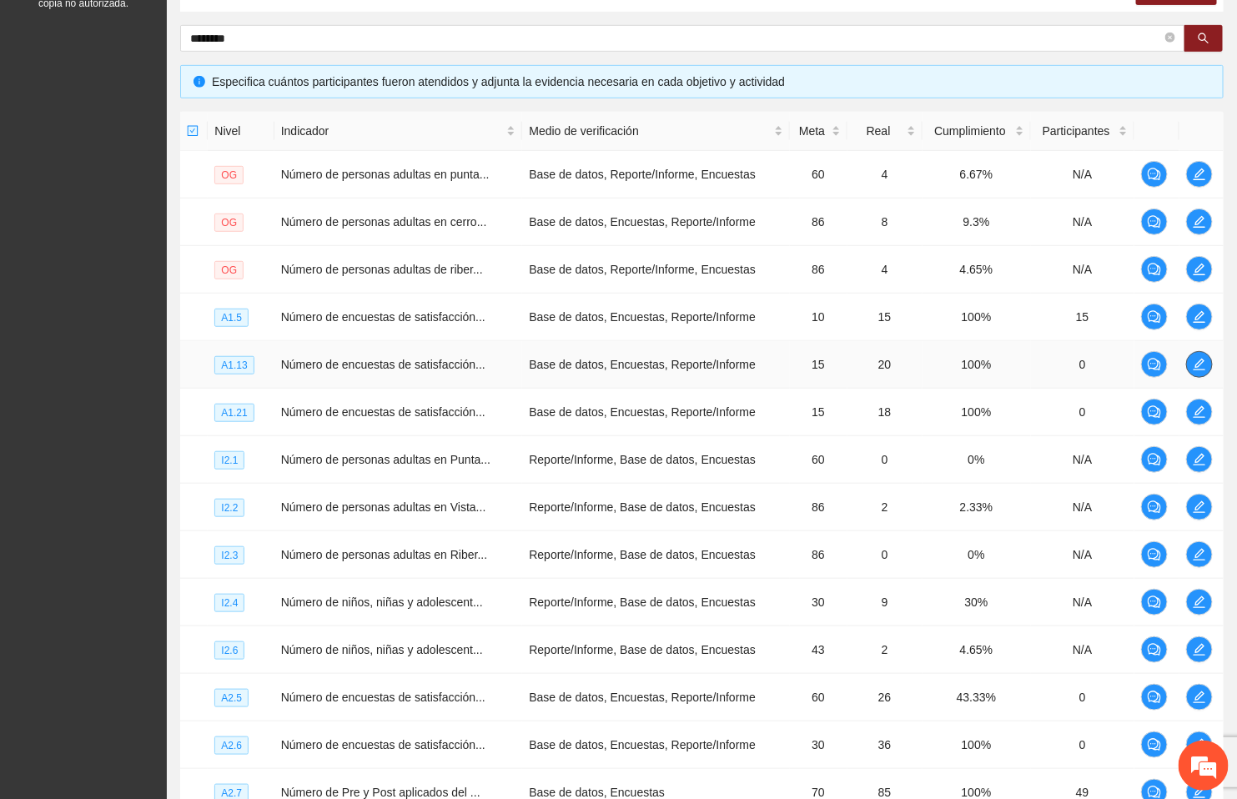
click at [1206, 368] on span "edit" at bounding box center [1199, 364] width 25 height 13
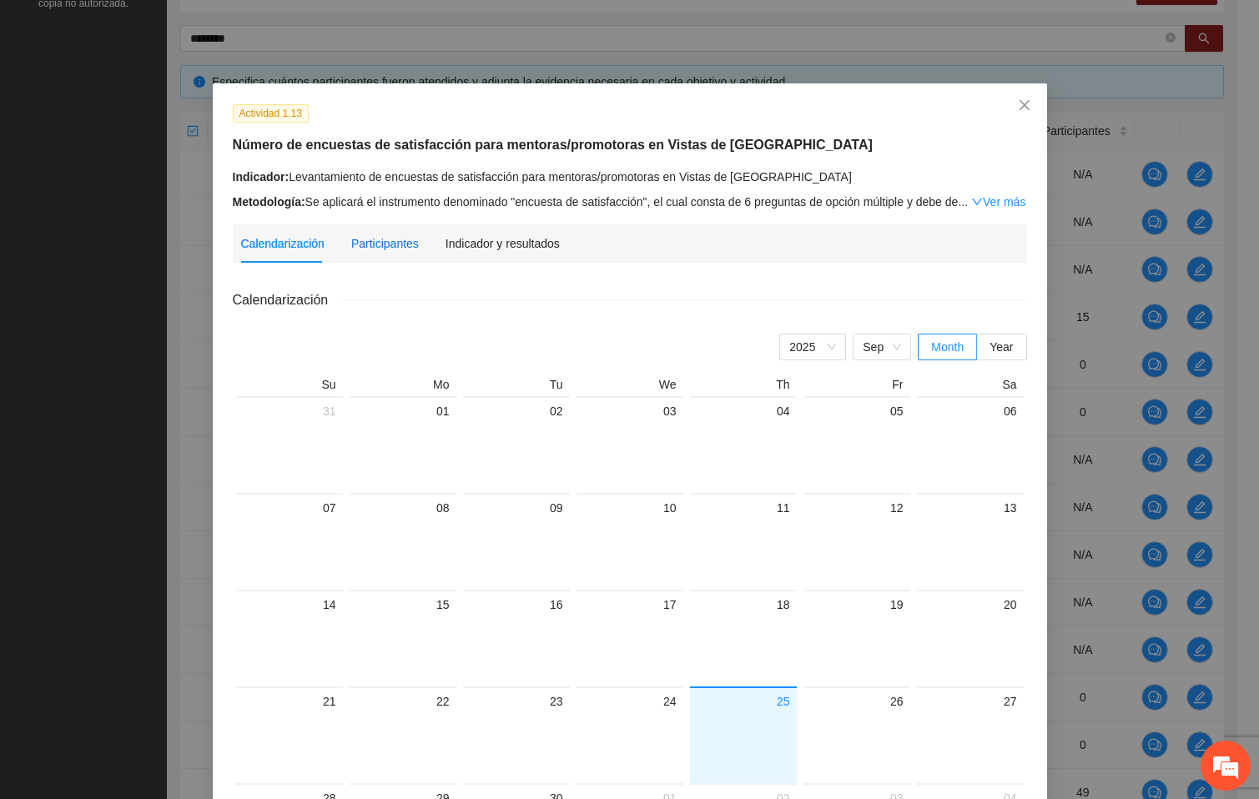
click at [385, 235] on div "Participantes" at bounding box center [385, 243] width 68 height 18
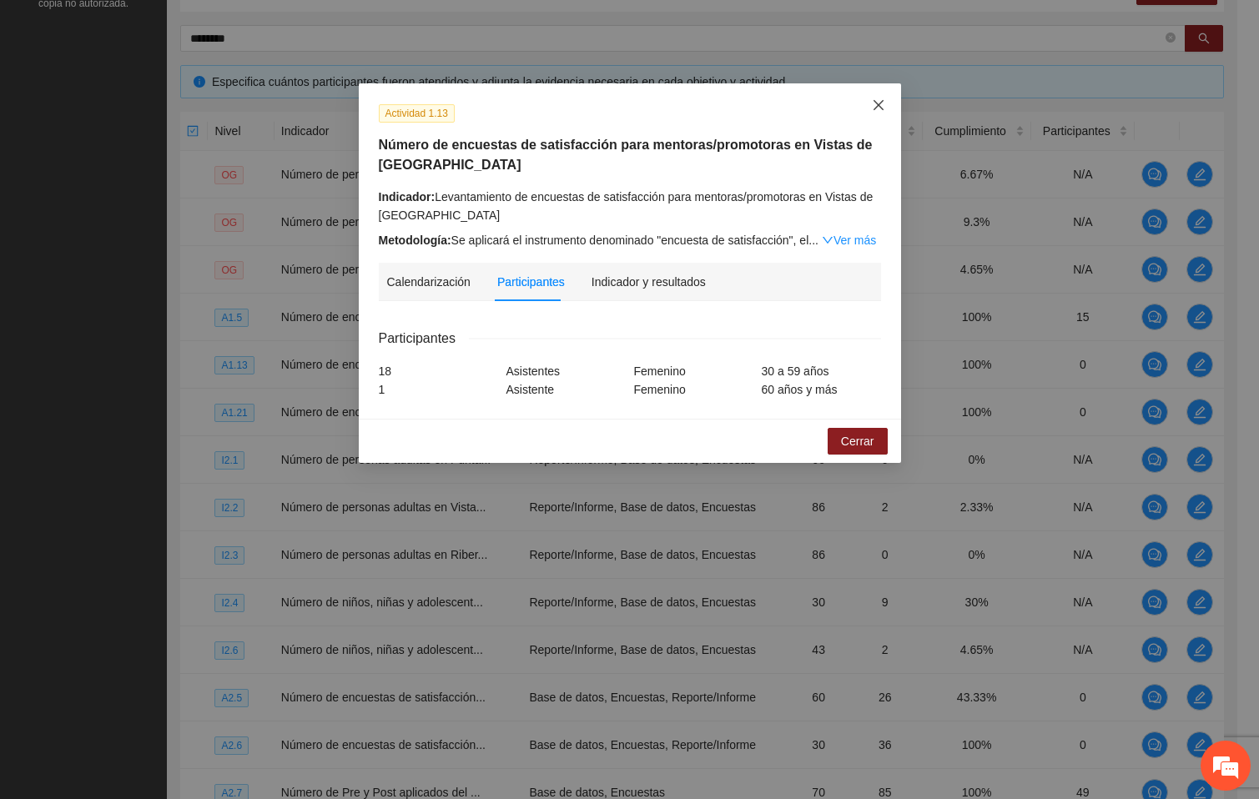
click at [877, 103] on icon "close" at bounding box center [878, 104] width 13 height 13
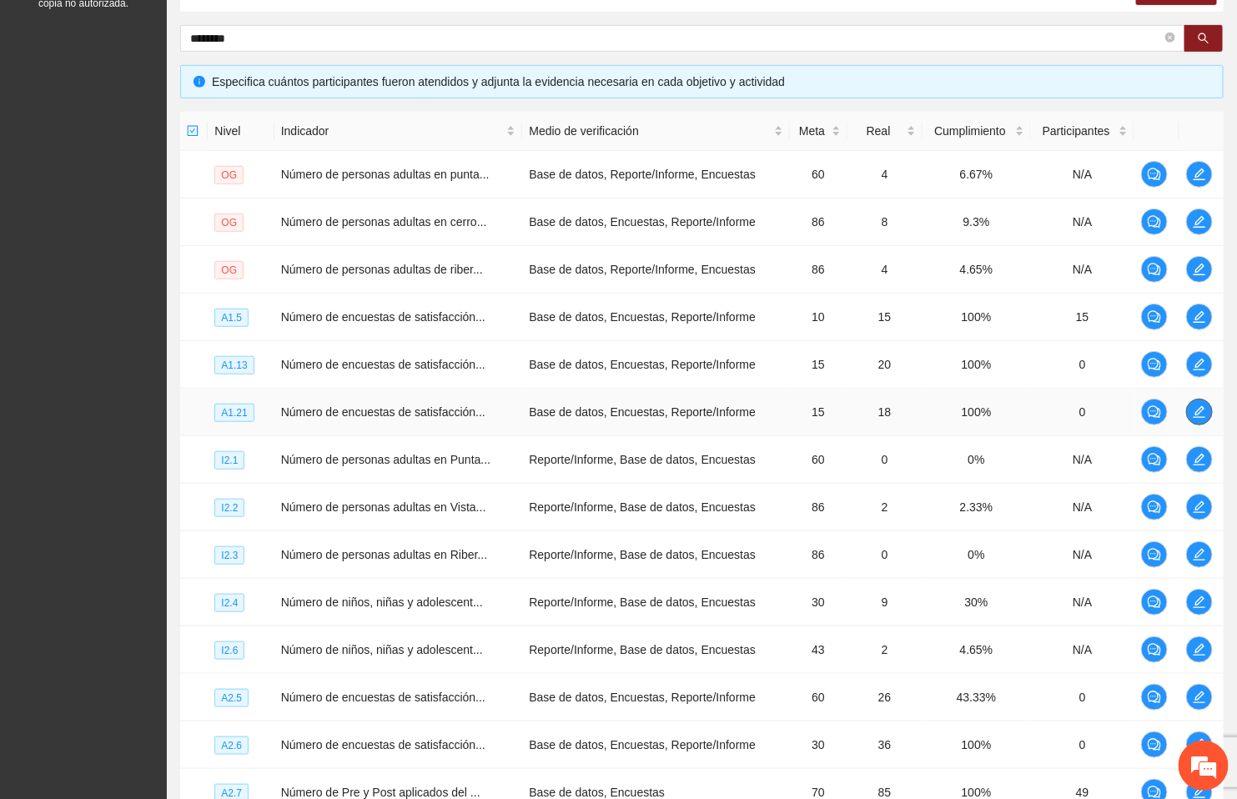
click at [1199, 403] on button "button" at bounding box center [1199, 412] width 27 height 27
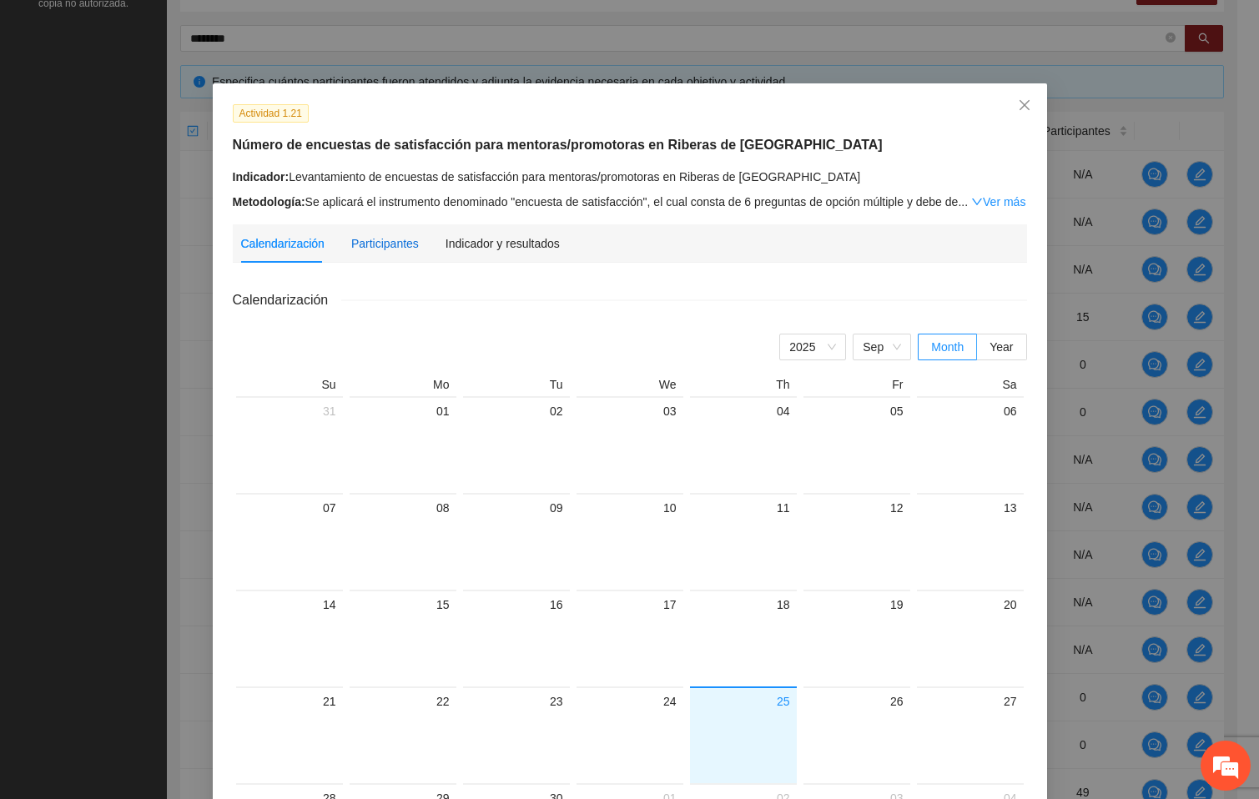
click at [373, 240] on div "Participantes" at bounding box center [385, 243] width 68 height 18
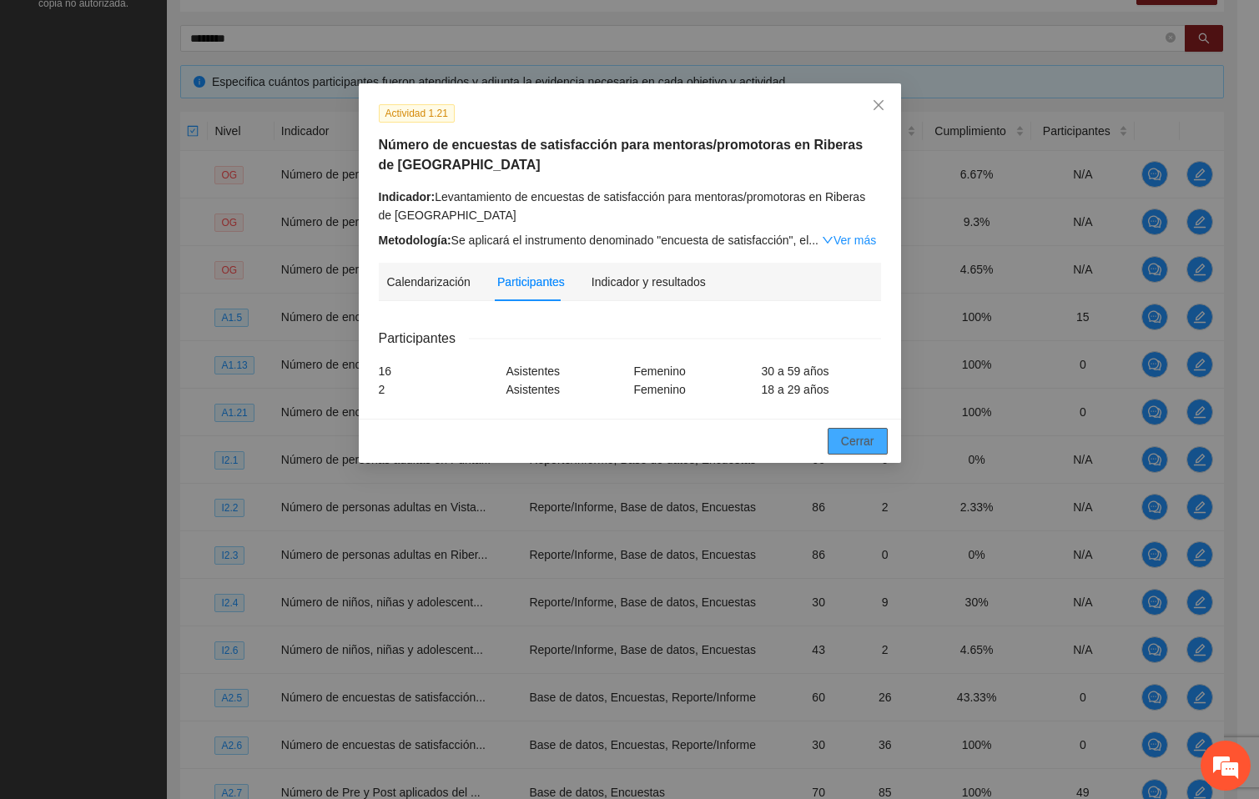
click at [859, 432] on span "Cerrar" at bounding box center [857, 441] width 33 height 18
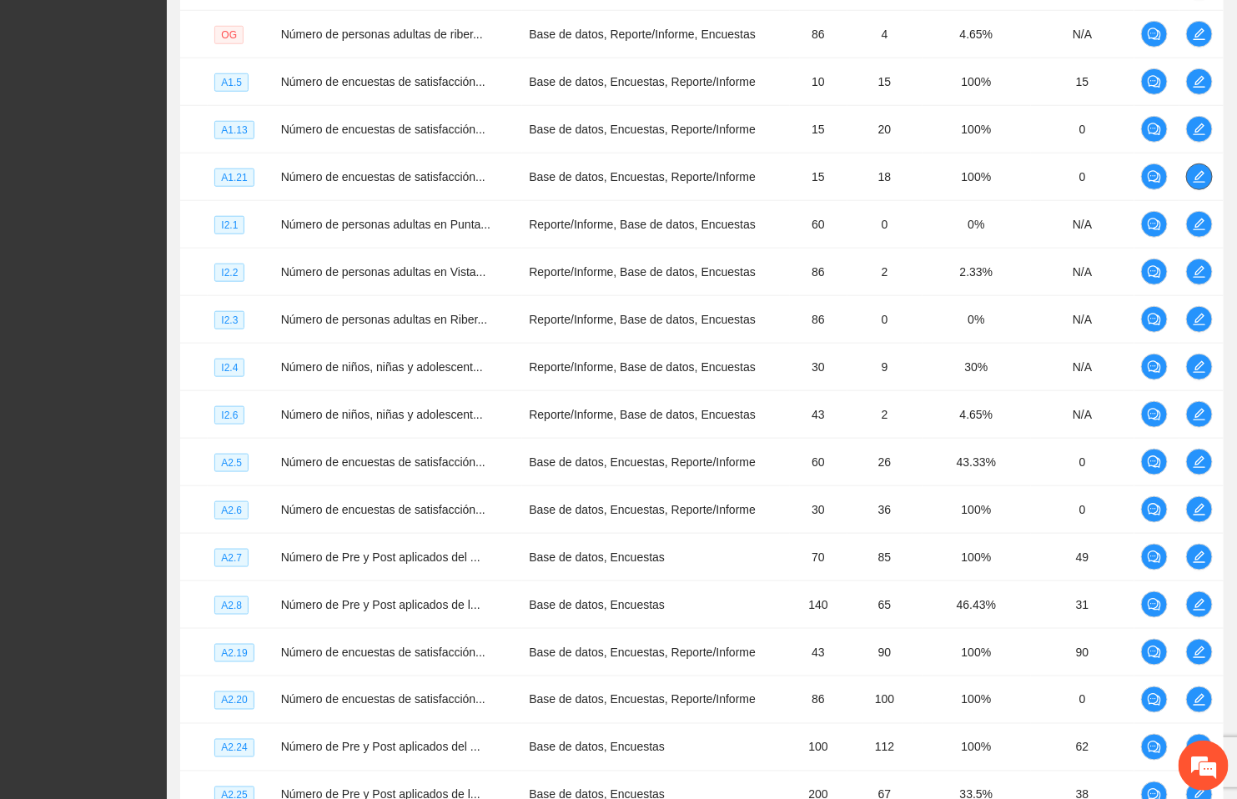
scroll to position [581, 0]
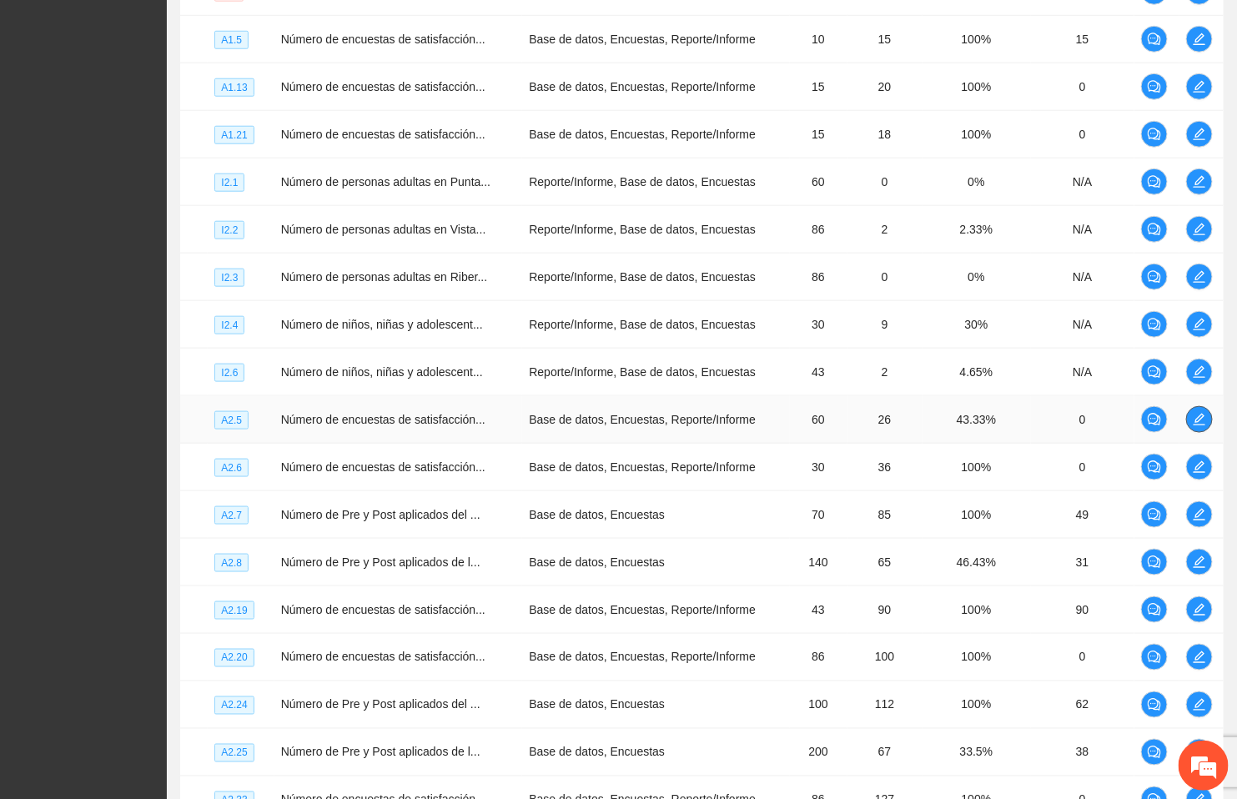
click at [1209, 420] on span "edit" at bounding box center [1199, 419] width 25 height 13
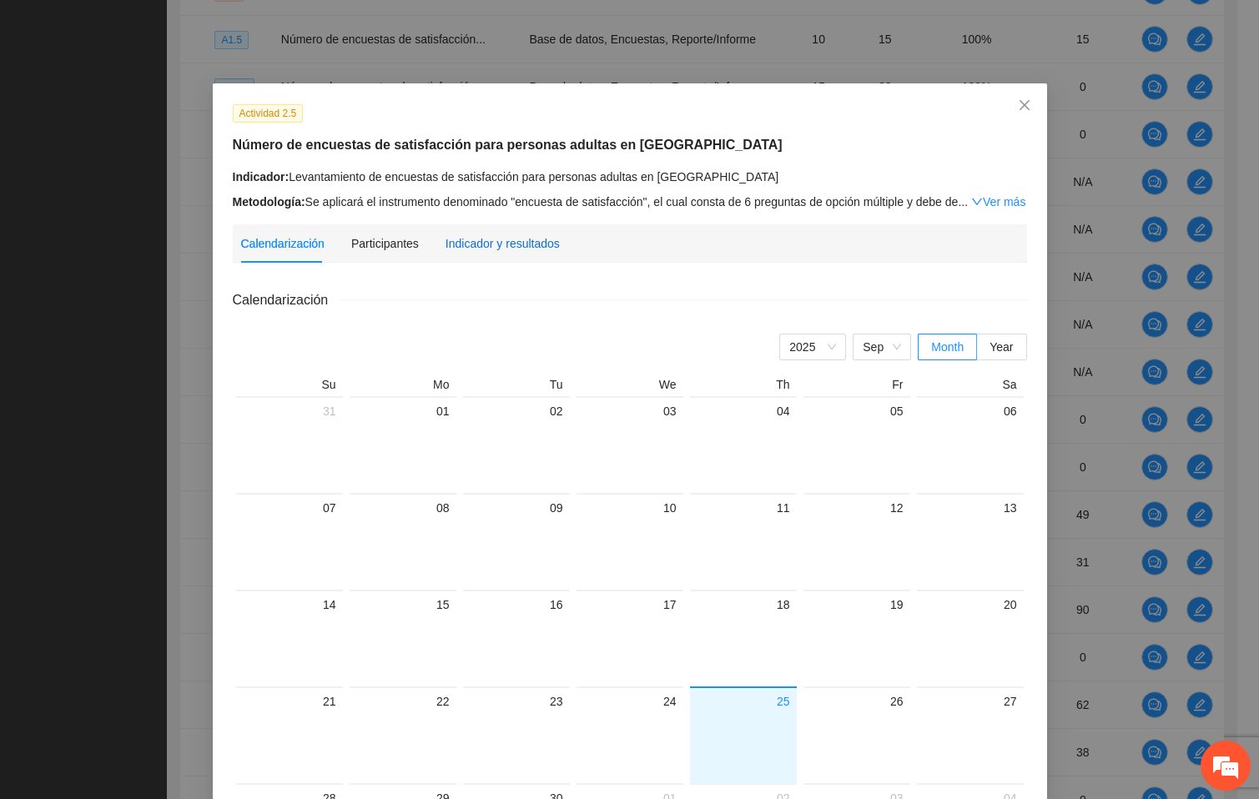
click at [509, 239] on div "Indicador y resultados" at bounding box center [502, 243] width 114 height 18
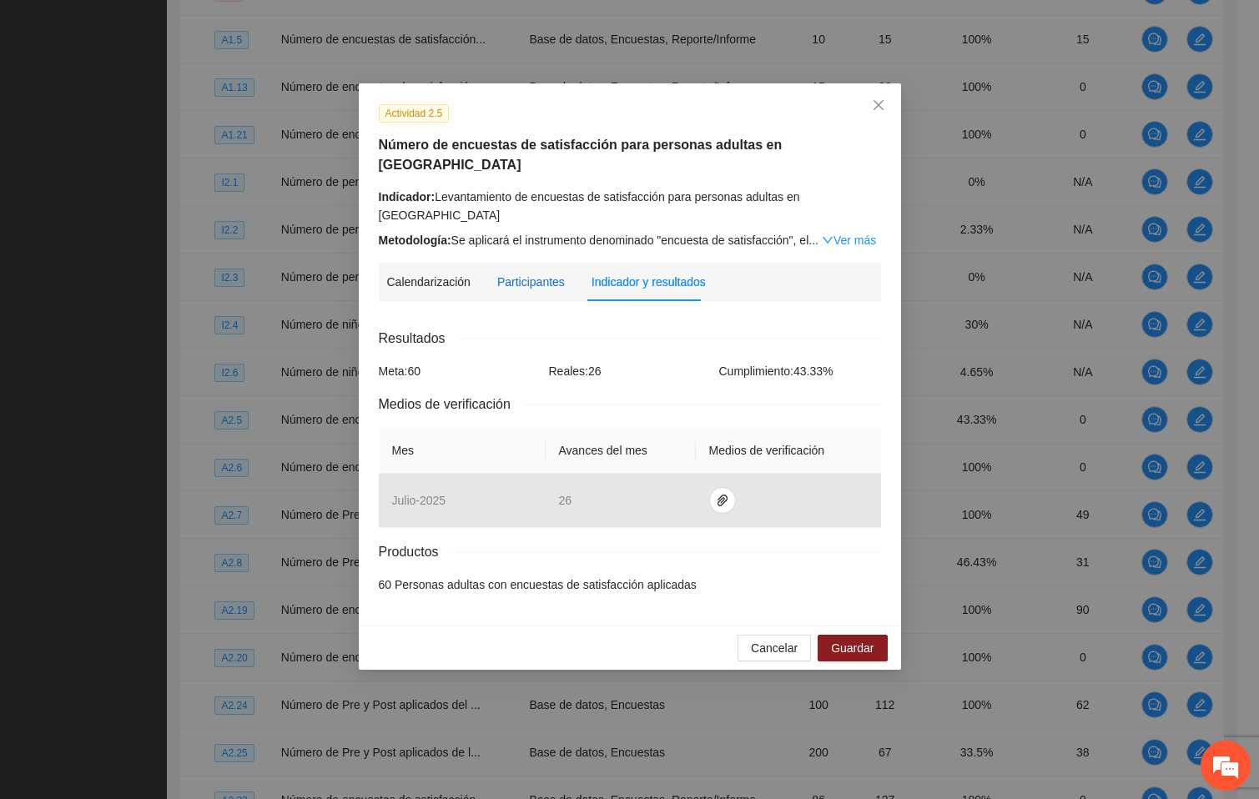
click at [514, 273] on div "Participantes" at bounding box center [531, 282] width 68 height 18
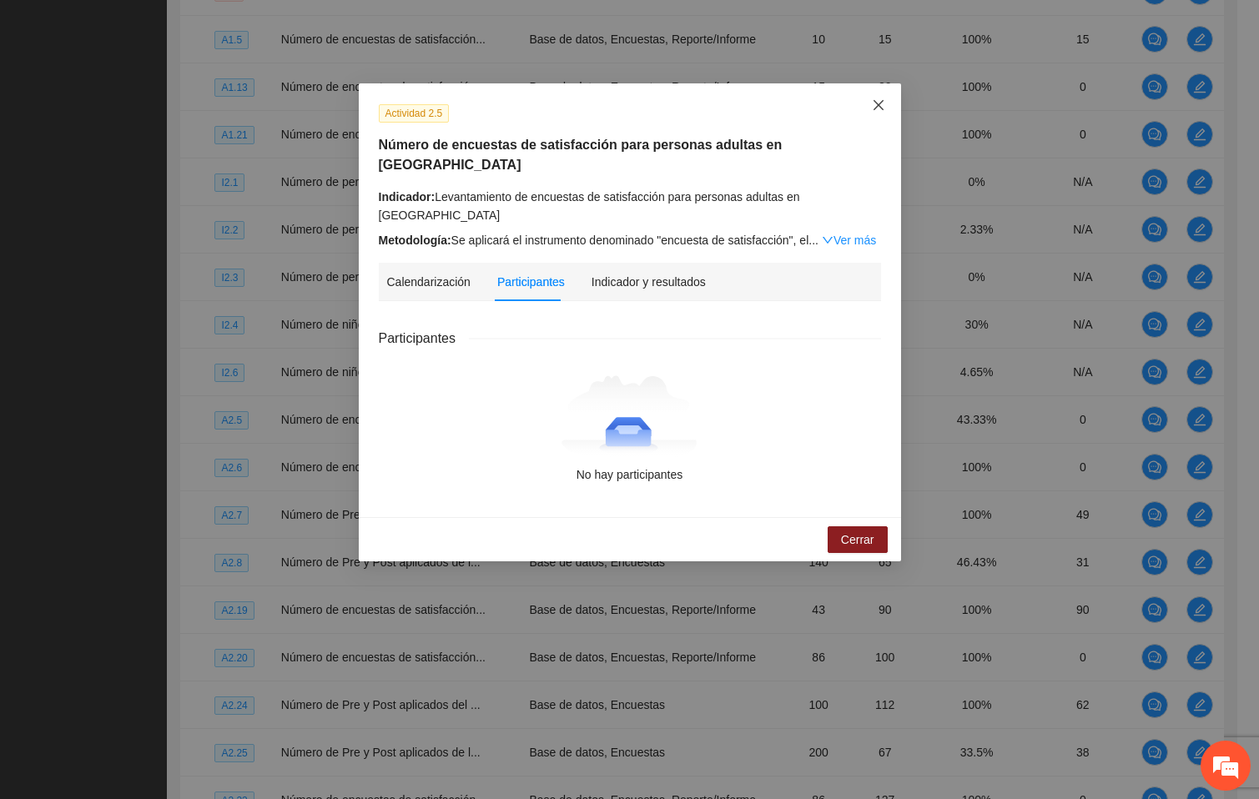
click at [873, 103] on icon "close" at bounding box center [878, 104] width 13 height 13
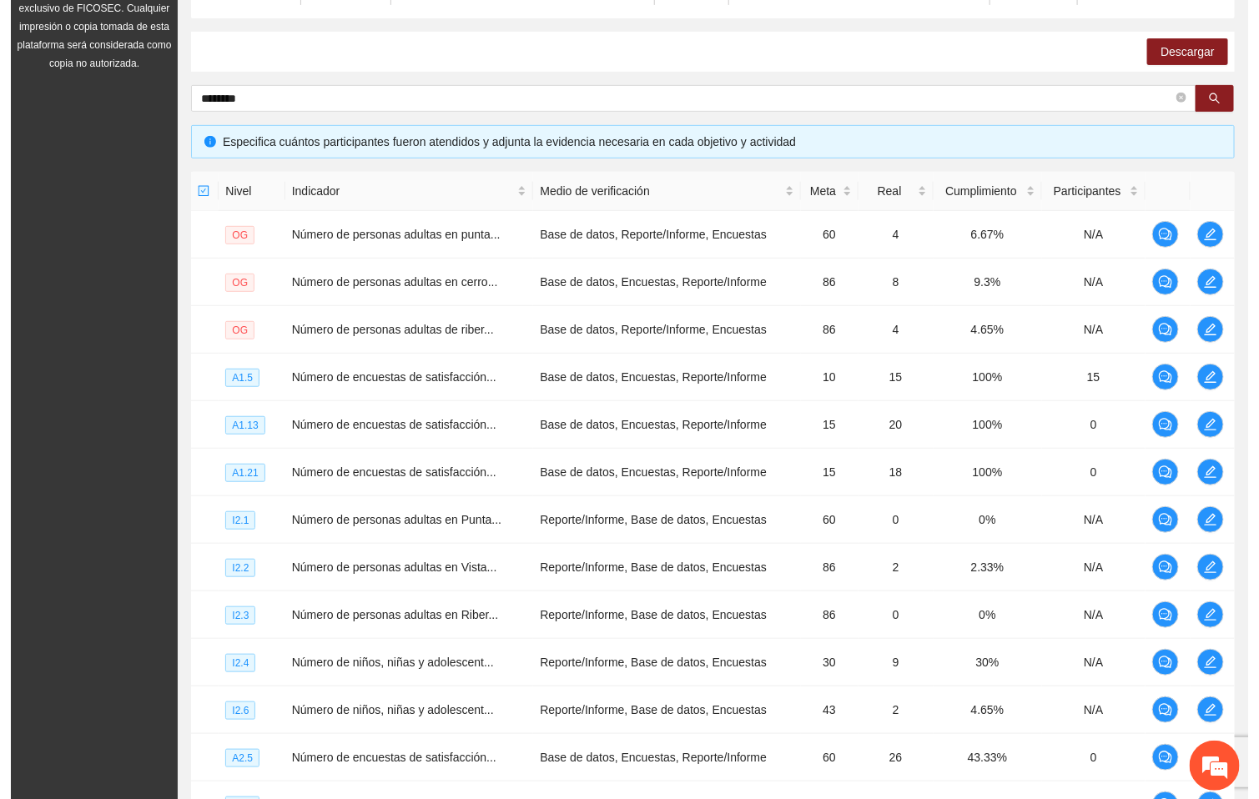
scroll to position [0, 0]
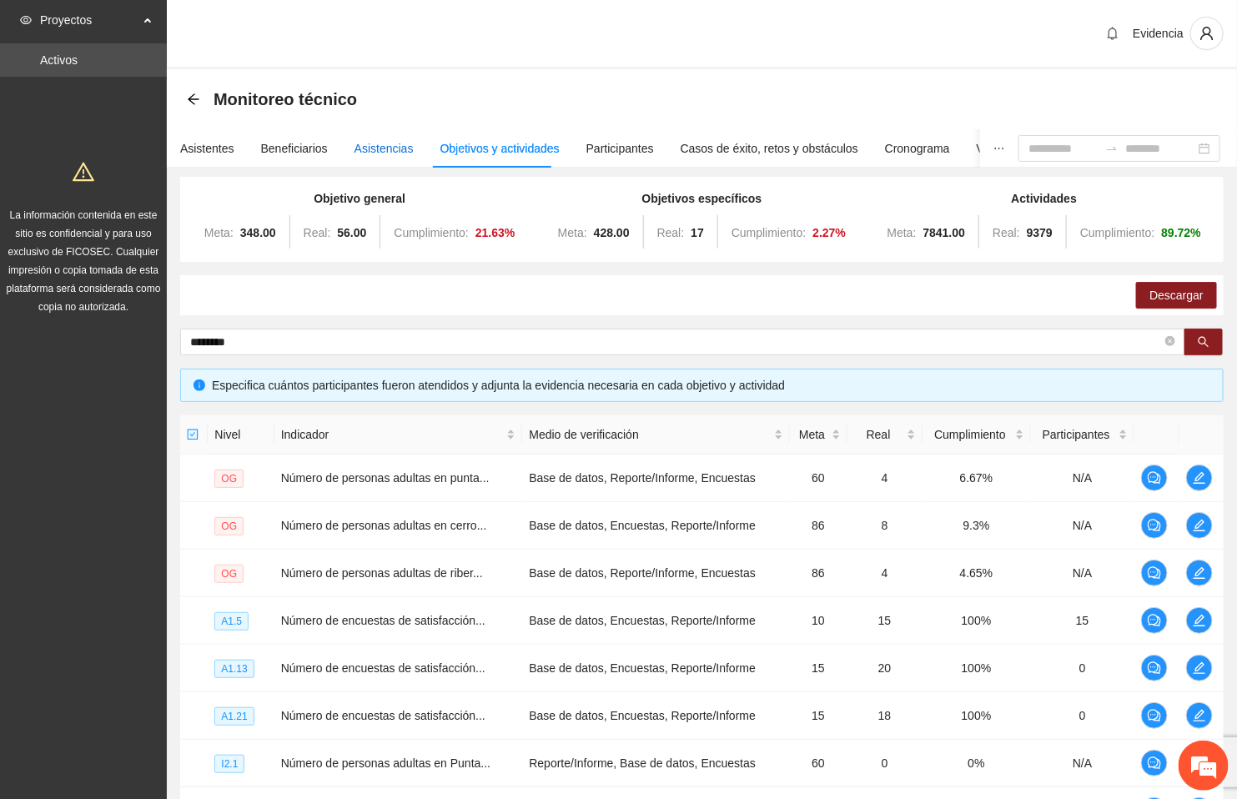
click at [381, 145] on div "Asistencias" at bounding box center [384, 148] width 59 height 18
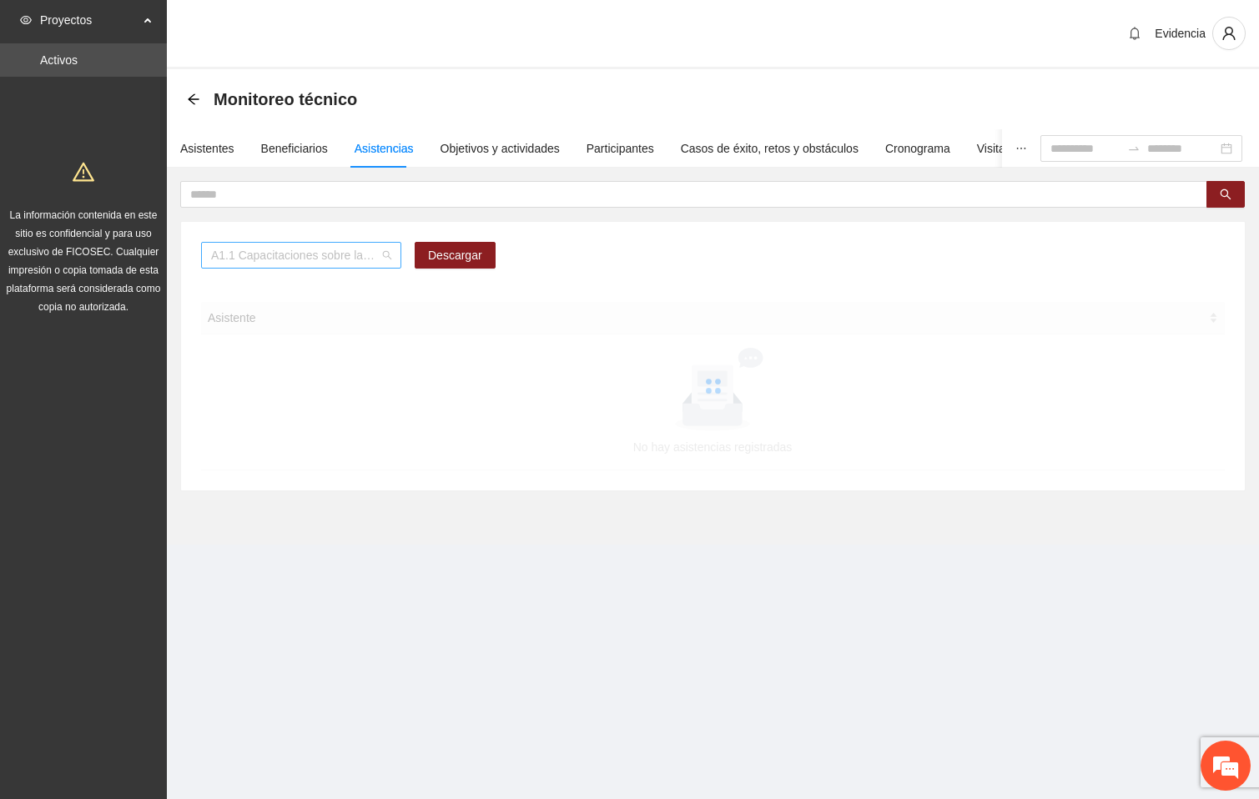
click at [385, 259] on span "A1.1 Capacitaciones sobre la metodología de funcionamiento familiar a promotora…" at bounding box center [301, 255] width 180 height 25
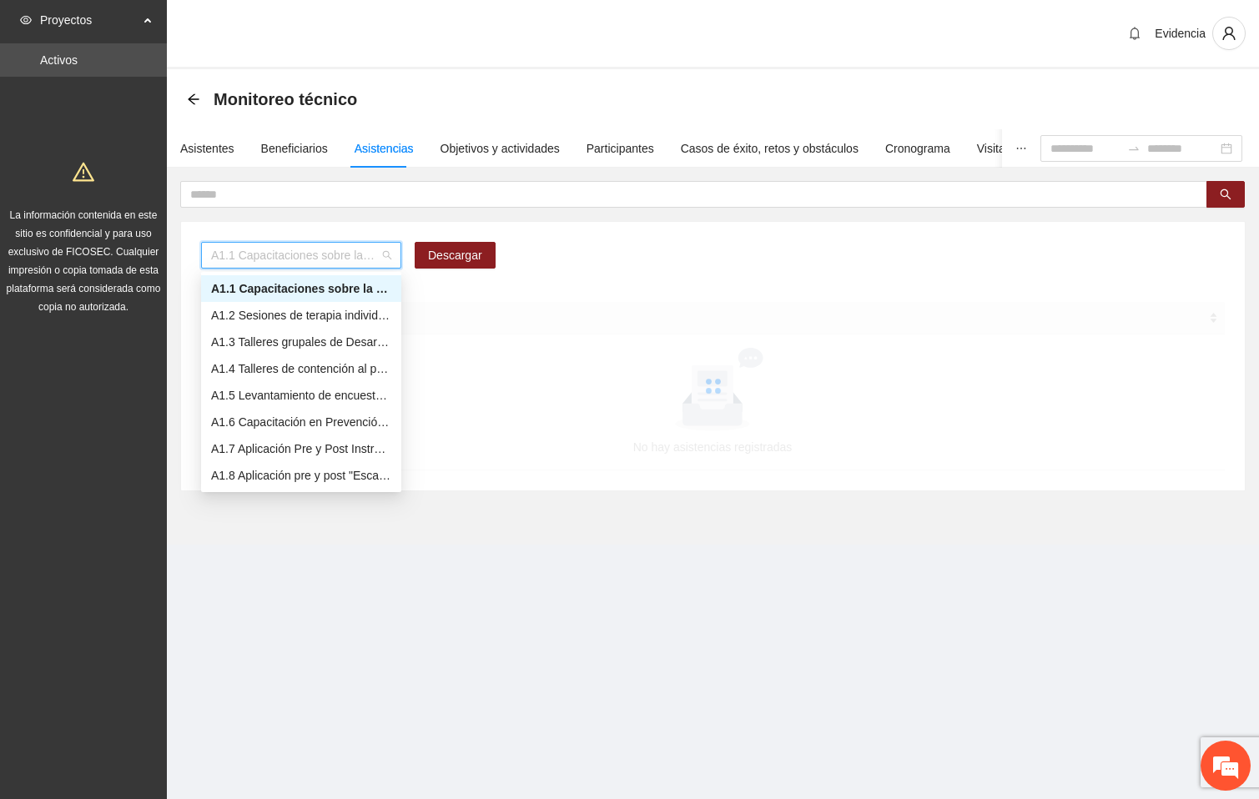
type input "*"
